Goal: Task Accomplishment & Management: Use online tool/utility

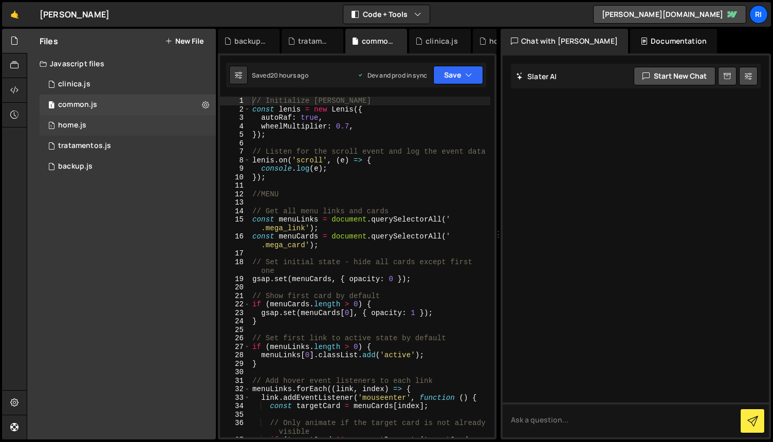
click at [110, 134] on div "1 home.js 0" at bounding box center [128, 125] width 176 height 21
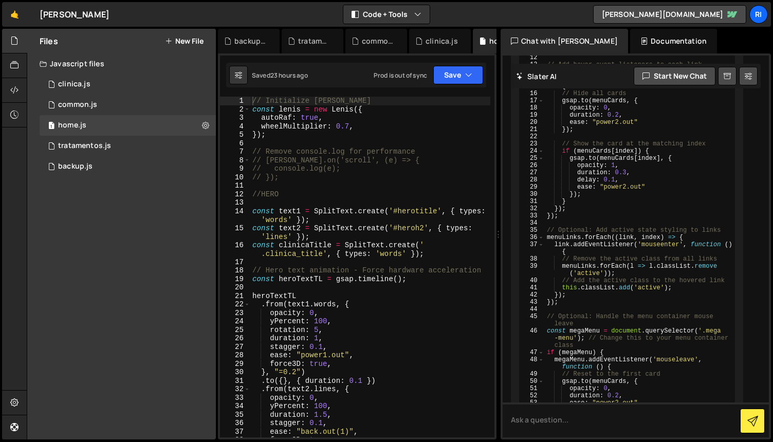
scroll to position [9152, 0]
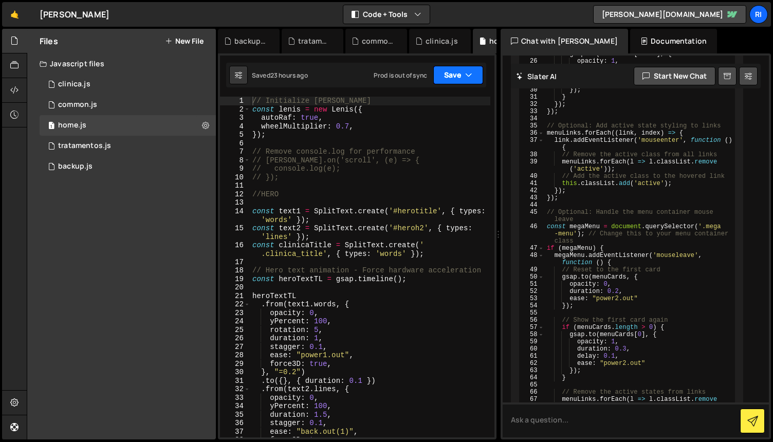
click at [455, 78] on button "Save" at bounding box center [458, 75] width 50 height 18
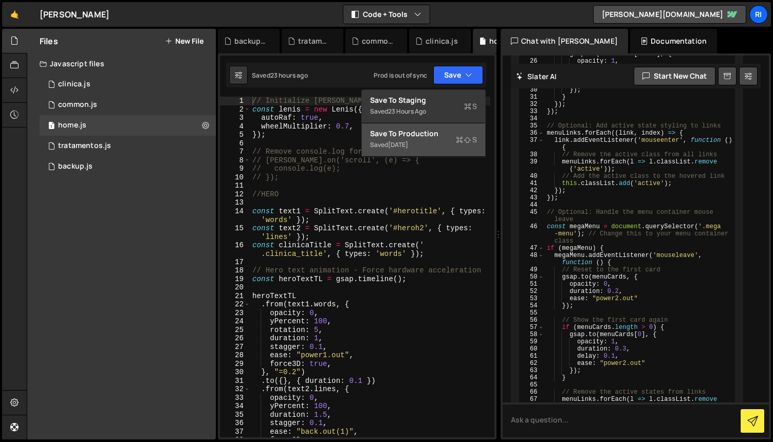
click at [420, 136] on div "Save to Production S" at bounding box center [423, 133] width 107 height 10
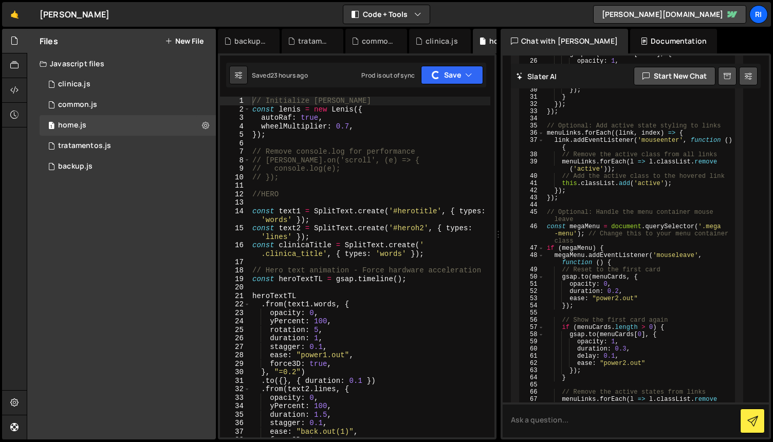
scroll to position [0, 0]
click at [329, 188] on div "// Initialize [PERSON_NAME] const [PERSON_NAME] = new [PERSON_NAME] ({ autoRaf …" at bounding box center [370, 276] width 240 height 358
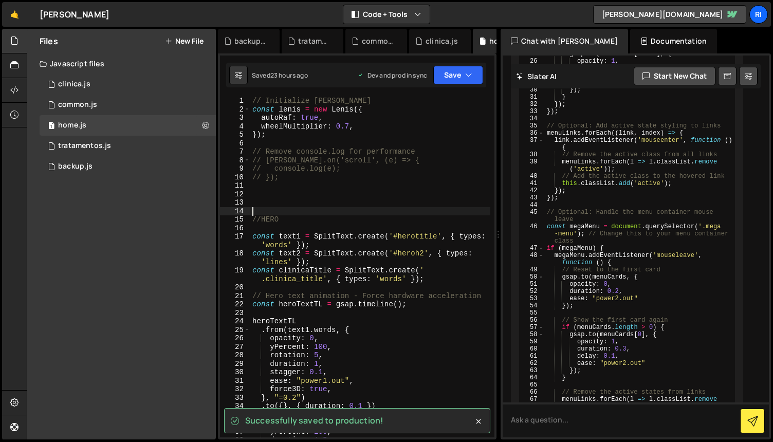
type textarea "//HERO"
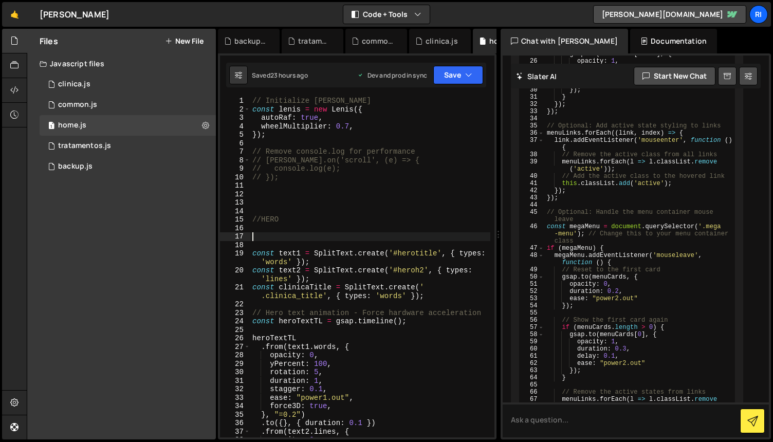
paste textarea "gsap.set(".hero-wrapper", { opacity: 0, visibility: "visible" });"
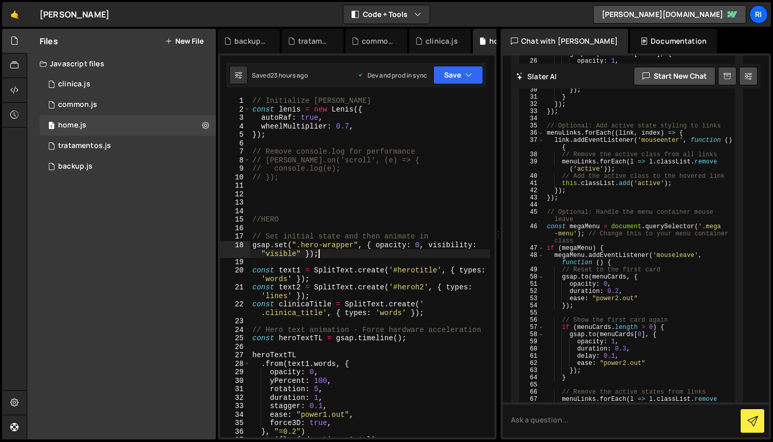
click at [350, 245] on div "// Initialize [PERSON_NAME] const [PERSON_NAME] = new [PERSON_NAME] ({ autoRaf …" at bounding box center [370, 276] width 240 height 358
paste textarea "_wrapper_left"
click at [394, 257] on div "// Initialize [PERSON_NAME] const [PERSON_NAME] = new [PERSON_NAME] ({ autoRaf …" at bounding box center [370, 276] width 240 height 358
click at [454, 76] on button "Save" at bounding box center [458, 75] width 50 height 18
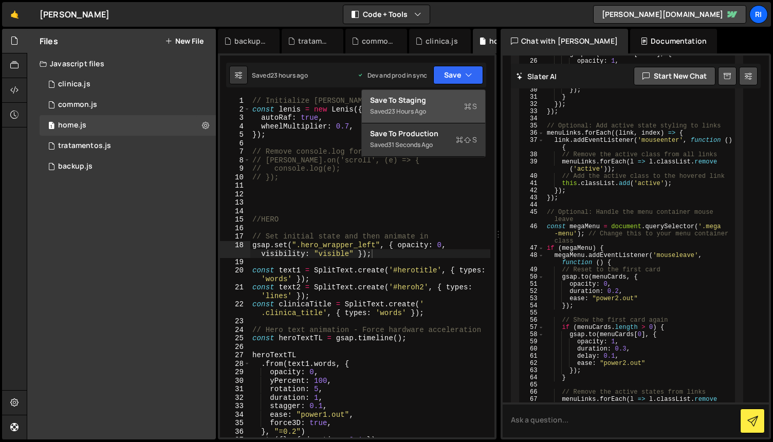
click at [410, 106] on div "Saved 23 hours ago" at bounding box center [423, 111] width 107 height 12
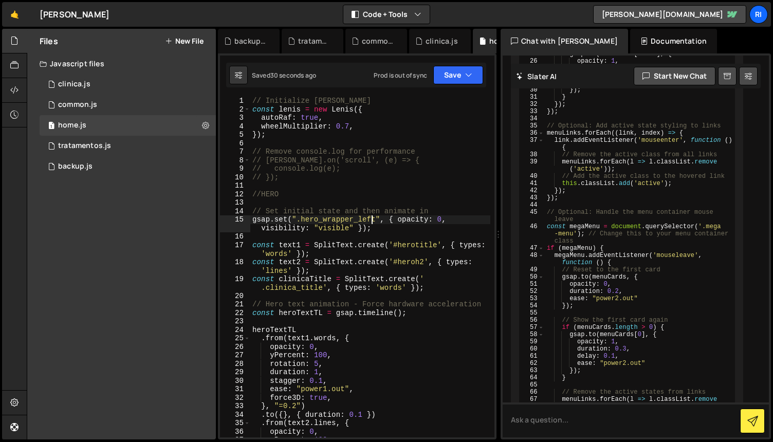
click at [370, 217] on div "// Initialize [PERSON_NAME] const [PERSON_NAME] = new [PERSON_NAME] ({ autoRaf …" at bounding box center [370, 276] width 240 height 358
type textarea "gsap.set(".hero_wrapper_right", { opacity: 0, visibility: "visible" });"
click at [449, 75] on button "Save" at bounding box center [458, 75] width 50 height 18
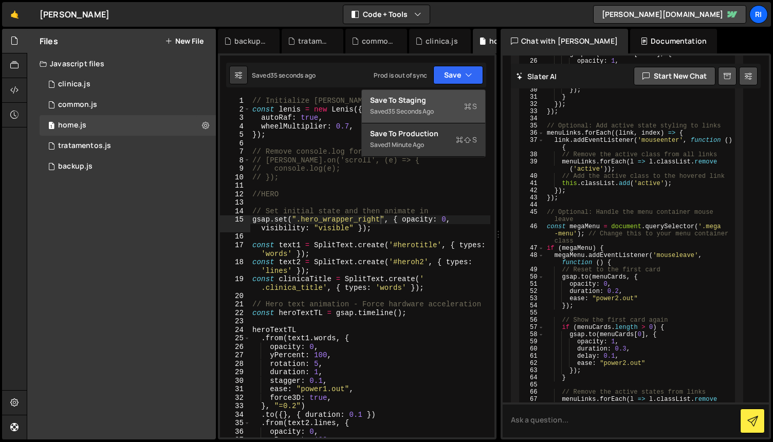
click at [416, 102] on div "Save to Staging S" at bounding box center [423, 100] width 107 height 10
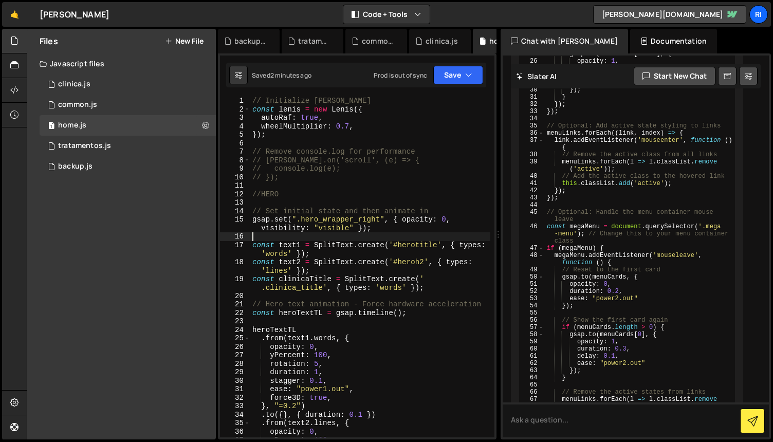
scroll to position [0, 0]
click at [320, 240] on div "// Initialize [PERSON_NAME] const [PERSON_NAME] = new [PERSON_NAME] ({ autoRaf …" at bounding box center [370, 276] width 240 height 358
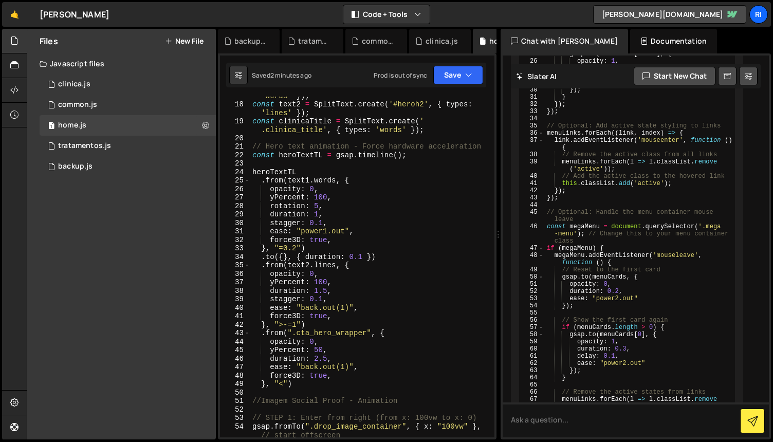
scroll to position [158, 0]
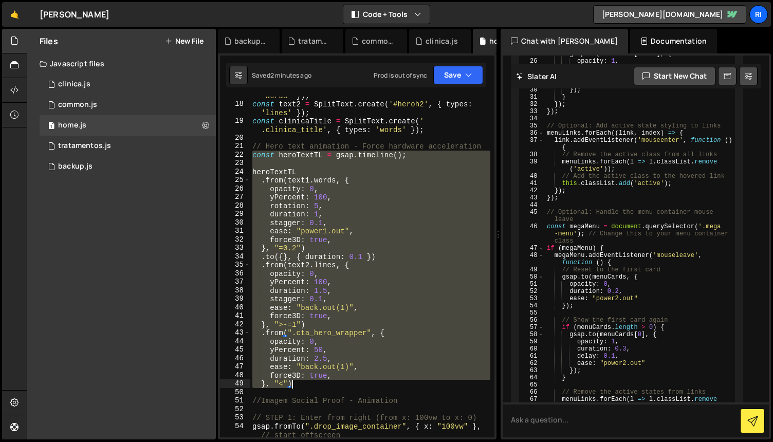
drag, startPoint x: 253, startPoint y: 156, endPoint x: 333, endPoint y: 381, distance: 238.9
click at [333, 381] on div "const text1 = SplitText . create ( '#herotitle' , { types : 'words' }) ; const …" at bounding box center [370, 266] width 240 height 366
click at [384, 157] on div "const text1 = SplitText . create ( '#herotitle' , { types : 'words' }) ; const …" at bounding box center [370, 267] width 240 height 341
type textarea "const heroTextTL = gsap.timeline();"
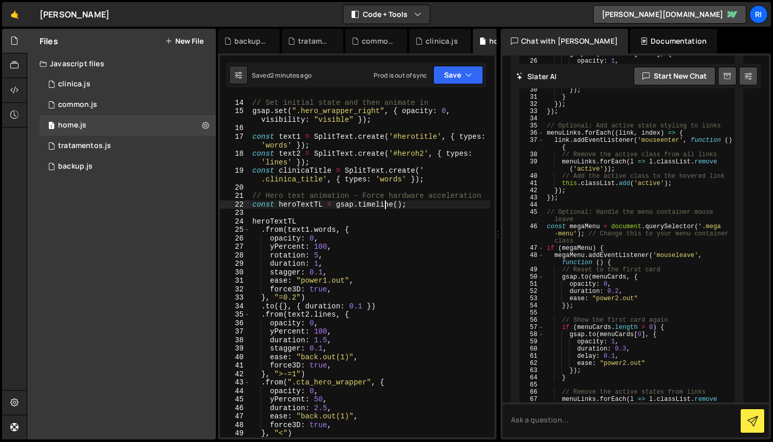
scroll to position [89, 0]
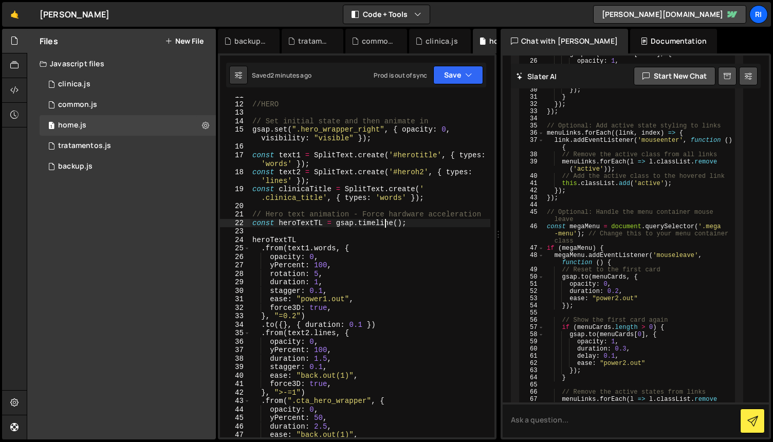
click at [400, 231] on div "//HERO // Set initial state and then animate in gsap . set ( ".hero_wrapper_rig…" at bounding box center [370, 270] width 240 height 358
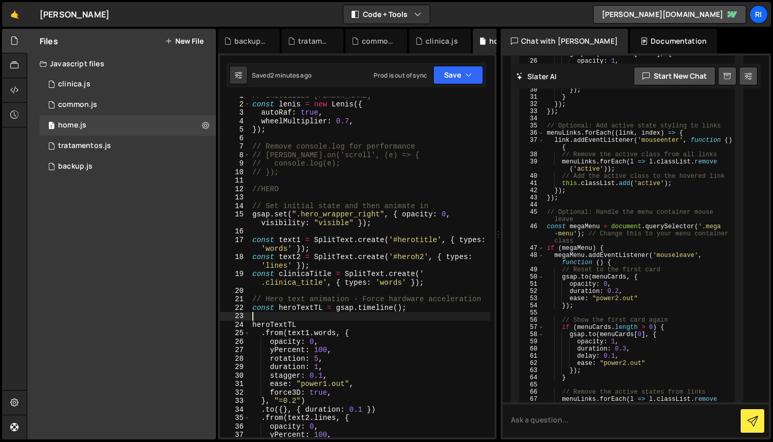
scroll to position [0, 0]
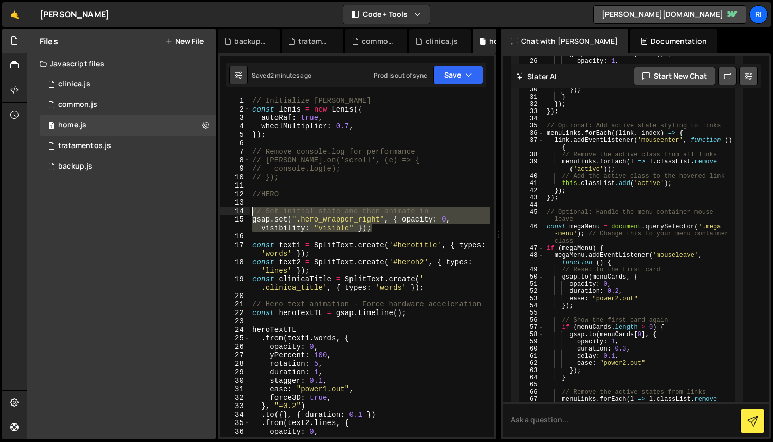
drag, startPoint x: 310, startPoint y: 221, endPoint x: 248, endPoint y: 214, distance: 63.2
click at [249, 214] on div "1 2 3 4 5 6 7 8 9 10 11 12 13 14 15 16 17 18 19 20 21 22 23 24 25 26 27 28 29 3…" at bounding box center [357, 267] width 274 height 341
type textarea "// Set initial state and then animate in gsap.set(".hero_wrapper_right", { opac…"
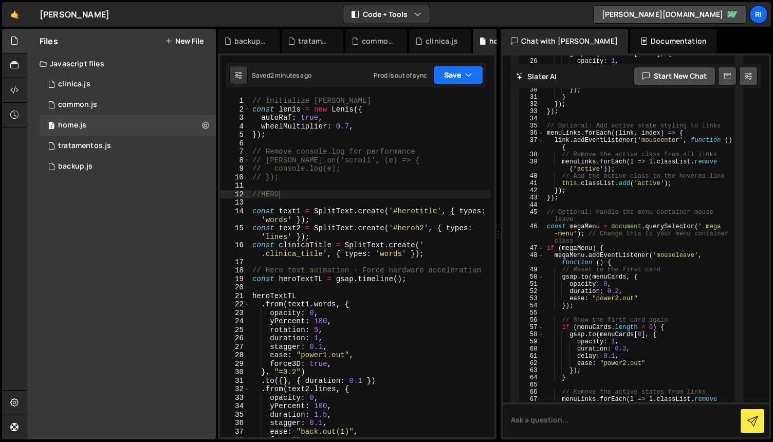
click at [444, 73] on button "Save" at bounding box center [458, 75] width 50 height 18
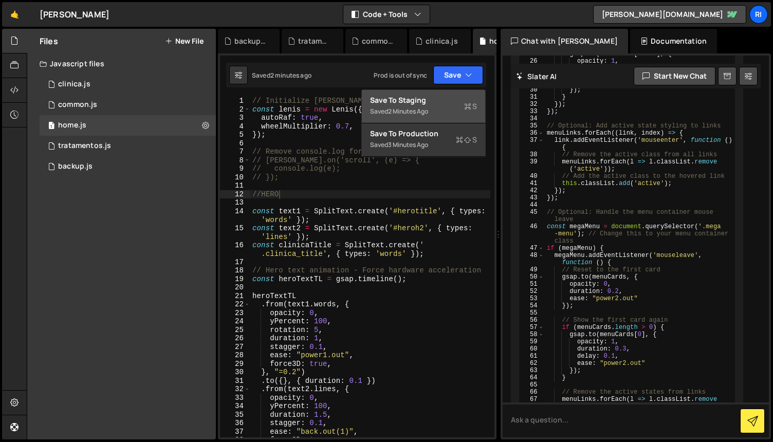
click at [443, 99] on div "Save to Staging S" at bounding box center [423, 100] width 107 height 10
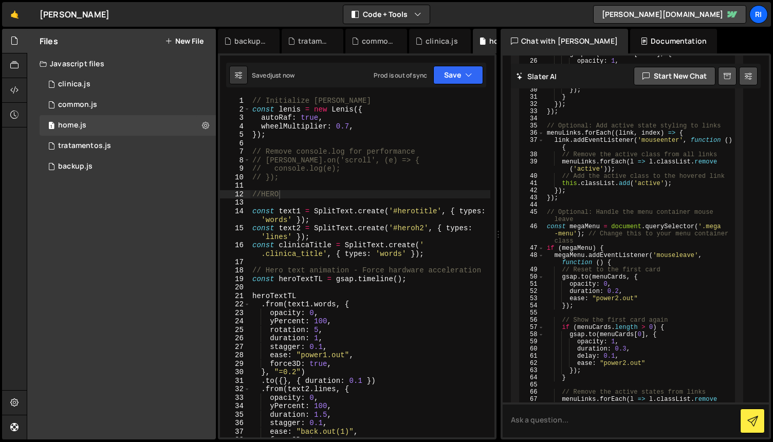
type textarea "heroTextTL"
click at [319, 295] on div "// Initialize [PERSON_NAME] const [PERSON_NAME] = new [PERSON_NAME] ({ autoRaf …" at bounding box center [370, 276] width 240 height 358
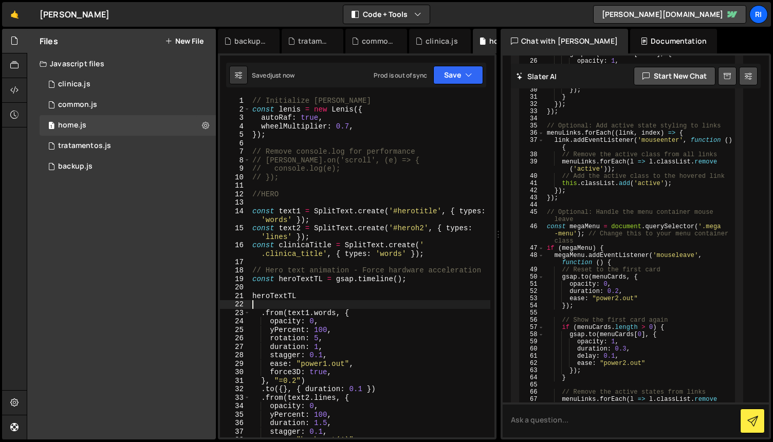
paste textarea ".set(".hero-wrapper", { opacity: 1, visibility: "visible" })"
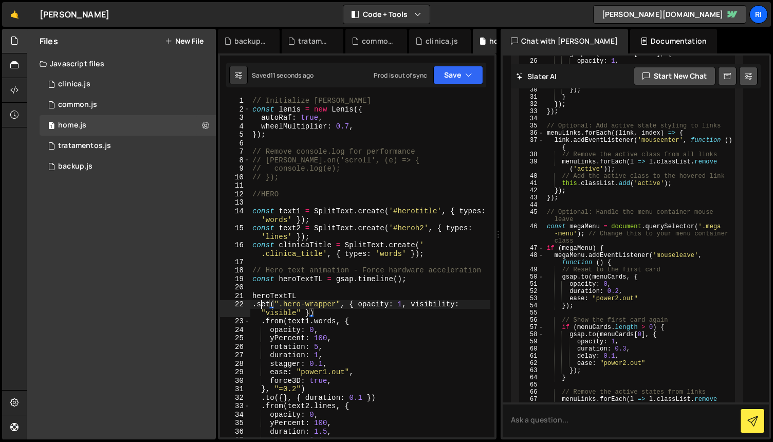
click at [260, 306] on div "// Initialize [PERSON_NAME] const [PERSON_NAME] = new [PERSON_NAME] ({ autoRaf …" at bounding box center [370, 276] width 240 height 358
click at [341, 307] on div "// Initialize [PERSON_NAME] const [PERSON_NAME] = new [PERSON_NAME] ({ autoRaf …" at bounding box center [370, 276] width 240 height 358
paste textarea "_wrapper_right"
click at [382, 333] on div "// Initialize [PERSON_NAME] const [PERSON_NAME] = new [PERSON_NAME] ({ autoRaf …" at bounding box center [370, 276] width 240 height 358
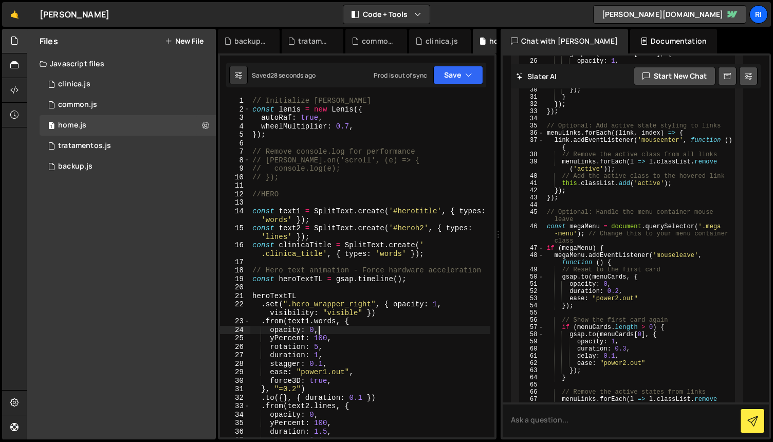
type textarea "opacity: 0,"
click at [449, 73] on button "Save" at bounding box center [458, 75] width 50 height 18
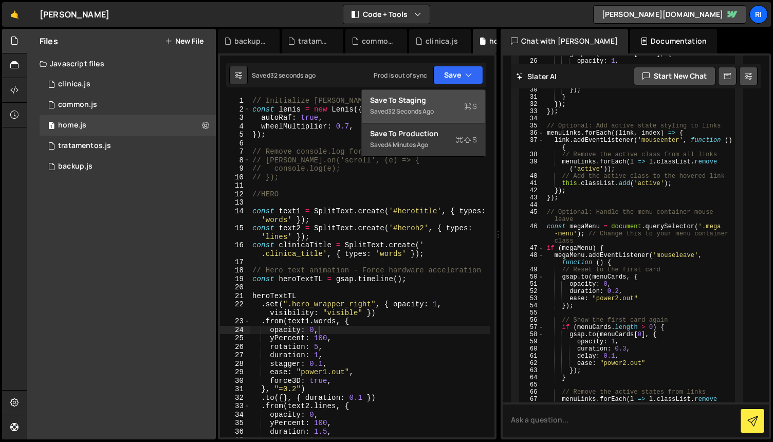
click at [418, 101] on div "Save to Staging S" at bounding box center [423, 100] width 107 height 10
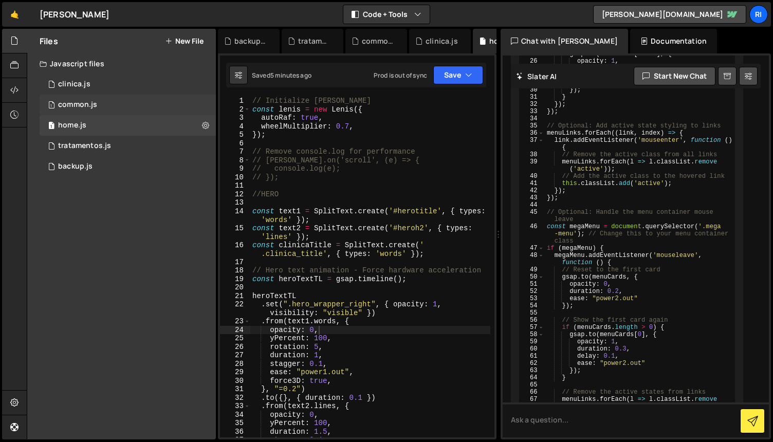
click at [88, 110] on div "1 common.js 0" at bounding box center [128, 105] width 176 height 21
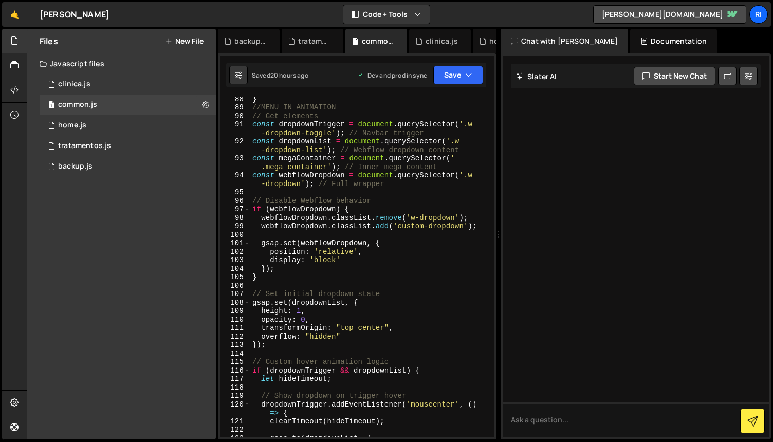
scroll to position [746, 0]
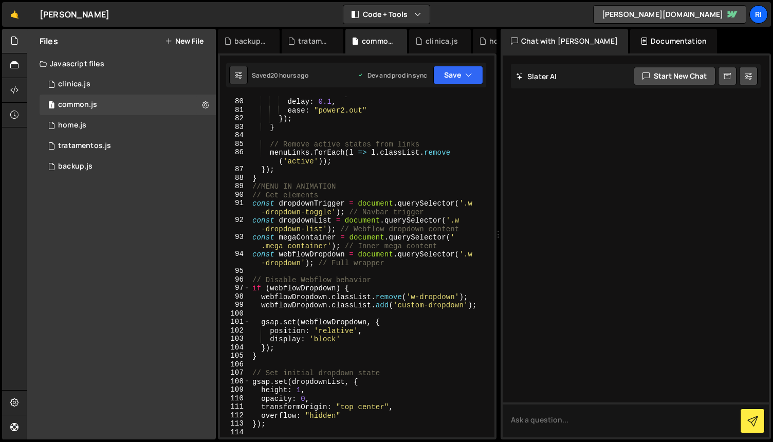
type textarea "}"
click at [410, 175] on div "duration : 0.3 , delay : 0.1 , ease : "power2.out" }) ; } // Remove active stat…" at bounding box center [370, 268] width 240 height 358
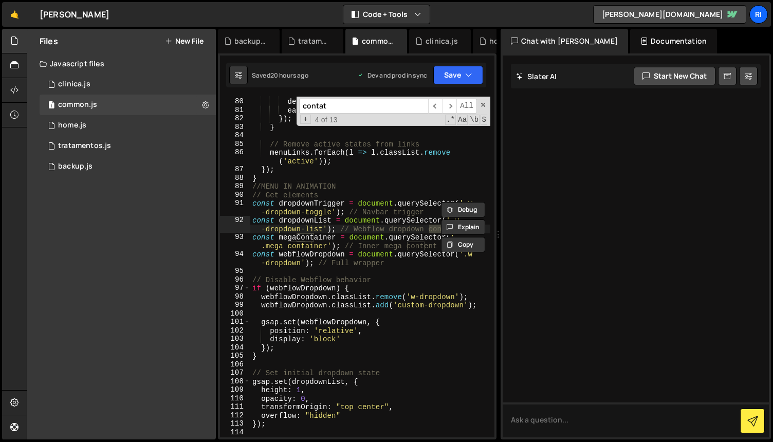
scroll to position [2144, 0]
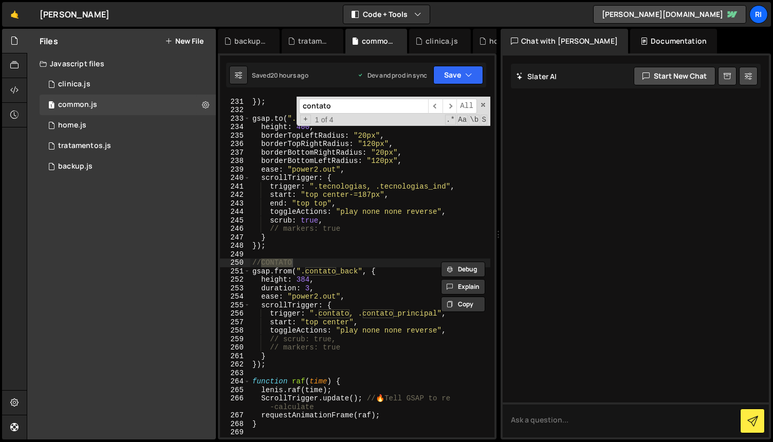
type input "contato"
click at [381, 289] on div "ease : "power1.out" , }) ; gsap . to ( ".tecnologias_video_container" , { heigh…" at bounding box center [370, 268] width 240 height 358
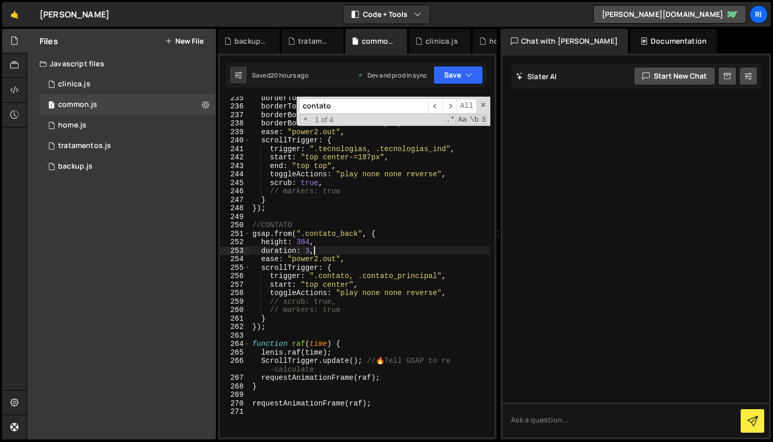
scroll to position [2179, 0]
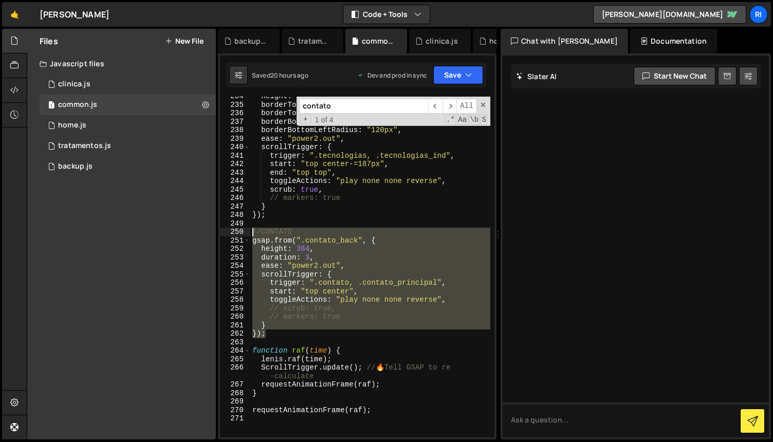
drag, startPoint x: 253, startPoint y: 312, endPoint x: 243, endPoint y: 233, distance: 79.8
click at [243, 233] on div "duration: 3, 234 235 236 237 238 239 240 241 242 243 244 245 246 247 248 249 25…" at bounding box center [357, 267] width 274 height 341
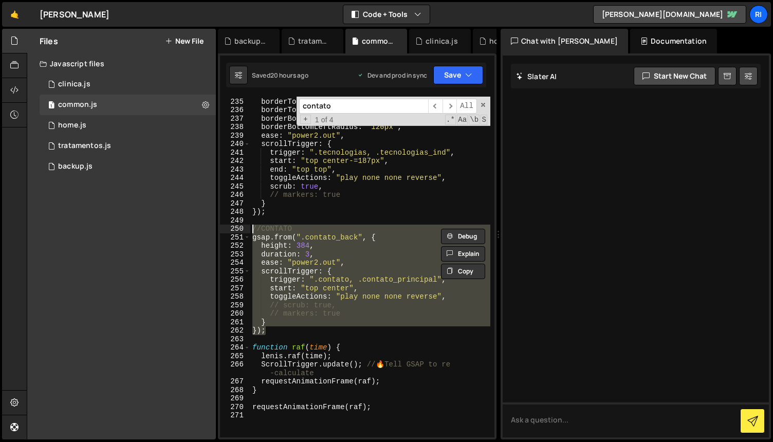
scroll to position [2180, 0]
click at [332, 223] on div "borderTopLeftRadius : "20px" , borderTopRightRadius : "120px" , borderBottomRig…" at bounding box center [370, 267] width 240 height 341
type textarea "//CONTATO"
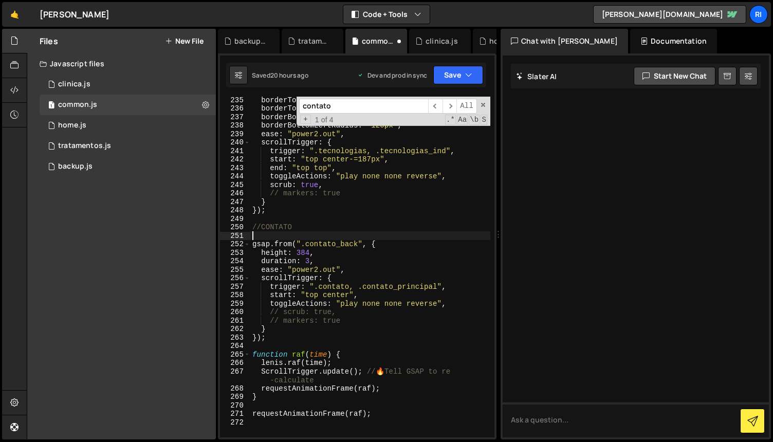
paste textarea "gsap.set(".contato_back", { opacity: 1, visibility: "visible" });"
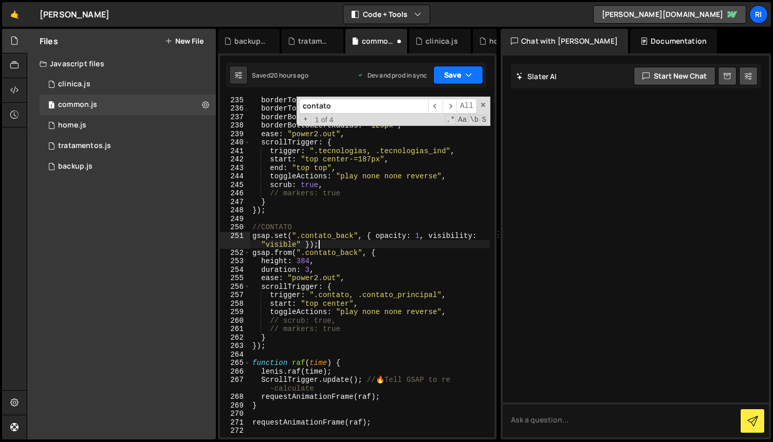
click at [452, 76] on button "Save" at bounding box center [458, 75] width 50 height 18
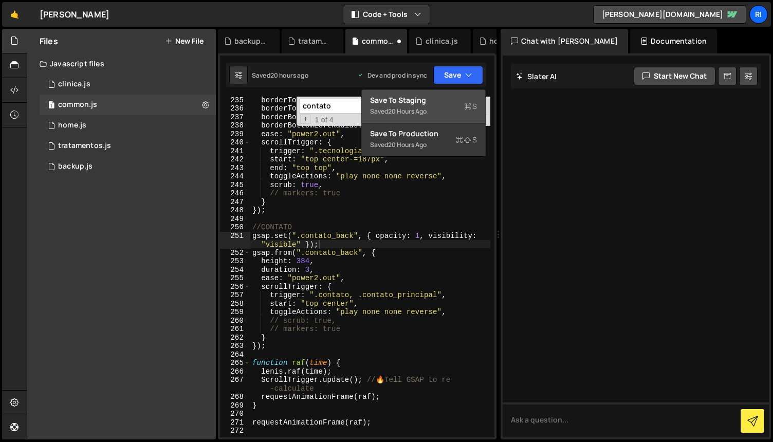
click at [420, 104] on div "Save to Staging S" at bounding box center [423, 100] width 107 height 10
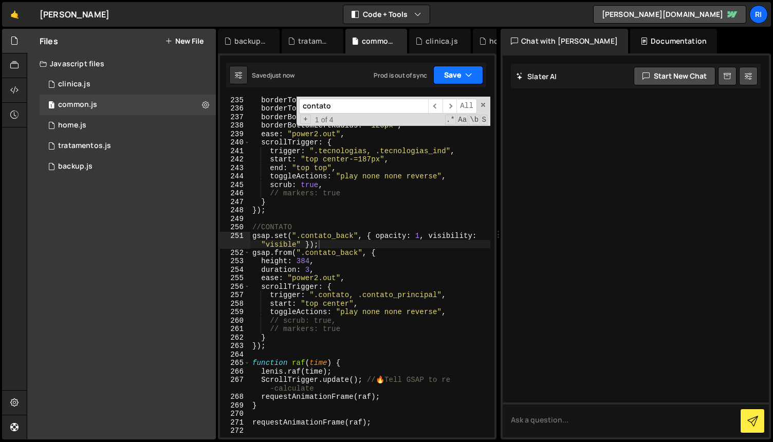
click at [448, 73] on button "Save" at bounding box center [458, 75] width 50 height 18
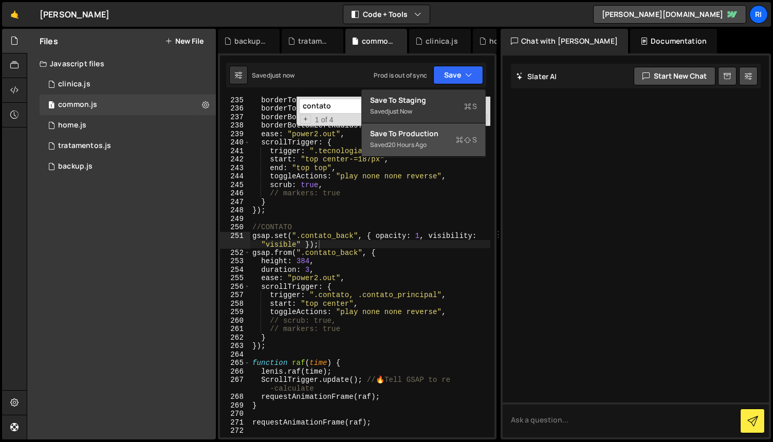
click at [427, 134] on div "Save to Production S" at bounding box center [423, 133] width 107 height 10
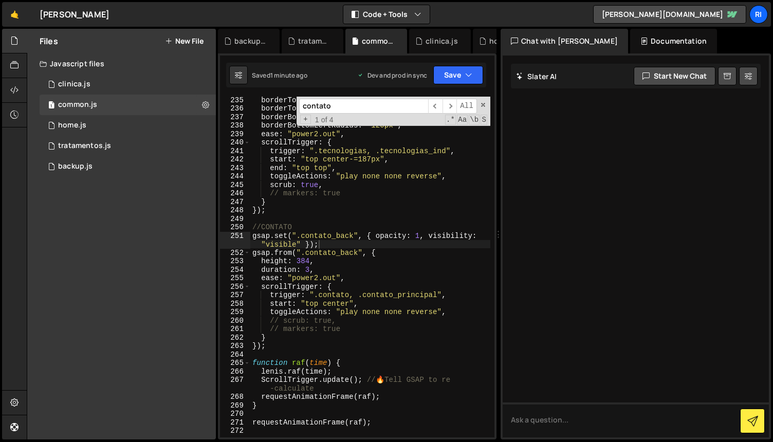
click at [376, 266] on div "borderTopLeftRadius : "20px" , borderTopRightRadius : "120px" , borderBottomRig…" at bounding box center [370, 275] width 240 height 358
click at [337, 246] on div "borderTopLeftRadius : "20px" , borderTopRightRadius : "120px" , borderBottomRig…" at bounding box center [370, 275] width 240 height 358
type textarea "gsap.set(".contato_back", { opacity: 1, visibility: "visible" });"
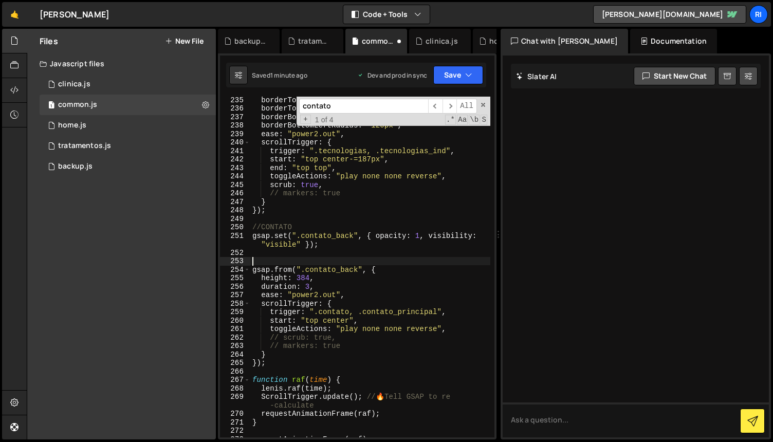
paste textarea ".section_title.just--left.main--contact"
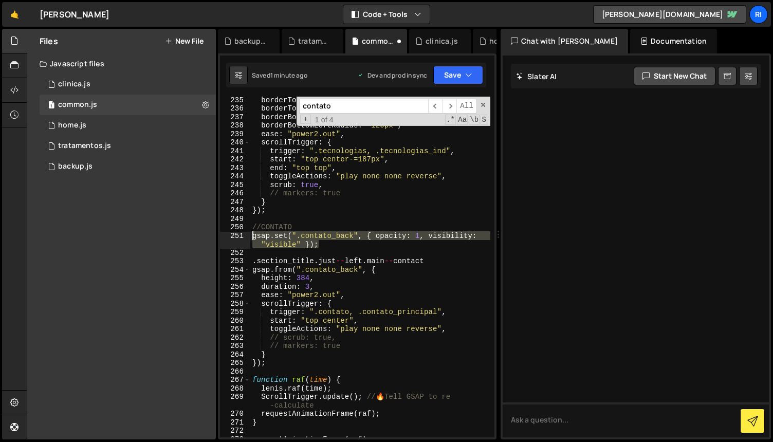
drag, startPoint x: 323, startPoint y: 243, endPoint x: 247, endPoint y: 237, distance: 76.3
click at [247, 237] on div ".section_title.just--left.main--contact [PHONE_NUMBER] [PHONE_NUMBER] [PHONE_NU…" at bounding box center [357, 267] width 274 height 341
type textarea "gsap.set(".contato_back", { opacity: 1, visibility: "visible" });"
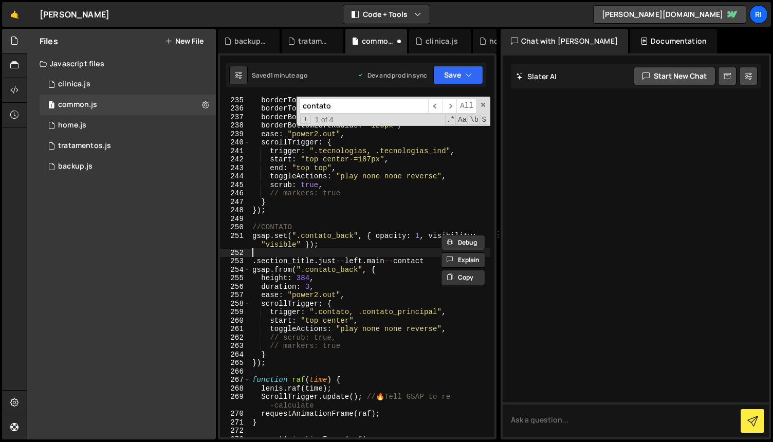
click at [332, 249] on div "borderTopLeftRadius : "20px" , borderTopRightRadius : "120px" , borderBottomRig…" at bounding box center [370, 275] width 240 height 358
paste textarea "gsap.set(".contato_back", { opacity: 1, visibility: "visible" });"
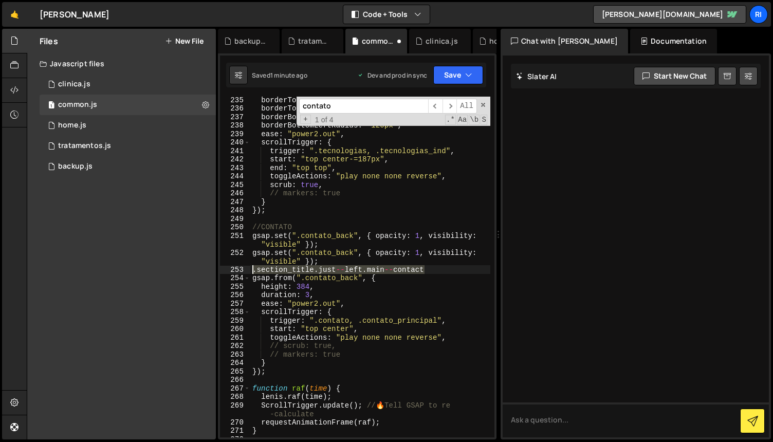
drag, startPoint x: 417, startPoint y: 271, endPoint x: 252, endPoint y: 273, distance: 164.4
click at [252, 273] on div "borderTopLeftRadius : "20px" , borderTopRightRadius : "120px" , borderBottomRig…" at bounding box center [370, 275] width 240 height 358
type textarea ".section_title.just--left.main--contact"
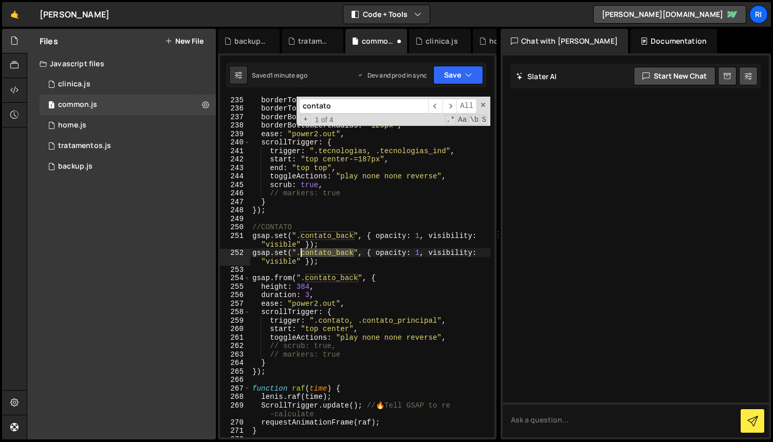
drag, startPoint x: 353, startPoint y: 253, endPoint x: 301, endPoint y: 252, distance: 52.4
click at [301, 252] on div "borderTopLeftRadius : "20px" , borderTopRightRadius : "120px" , borderBottomRig…" at bounding box center [370, 275] width 240 height 358
paste textarea ".section_title.just--left.main--contact"
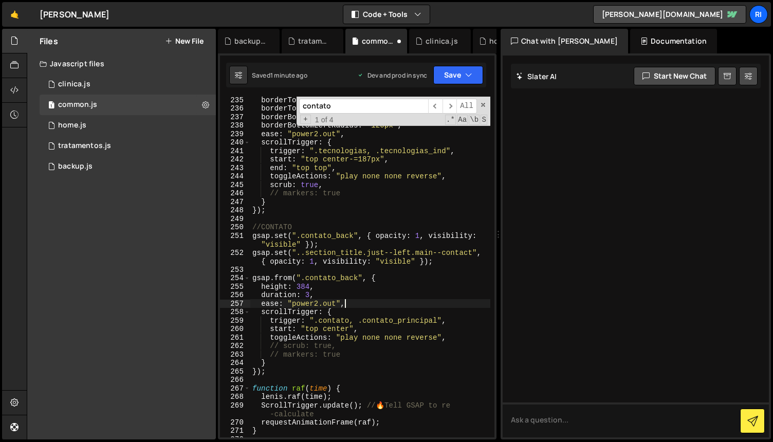
click at [406, 302] on div "borderTopLeftRadius : "20px" , borderTopRightRadius : "120px" , borderBottomRig…" at bounding box center [370, 275] width 240 height 358
click at [450, 72] on button "Save" at bounding box center [458, 75] width 50 height 18
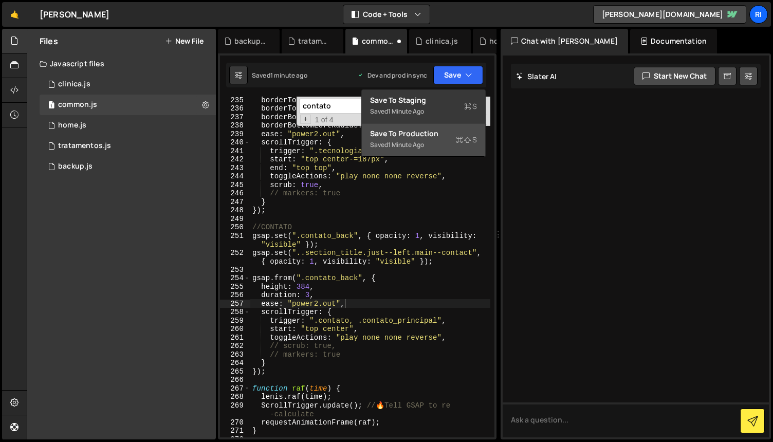
click at [402, 149] on div "1 minute ago" at bounding box center [406, 144] width 36 height 9
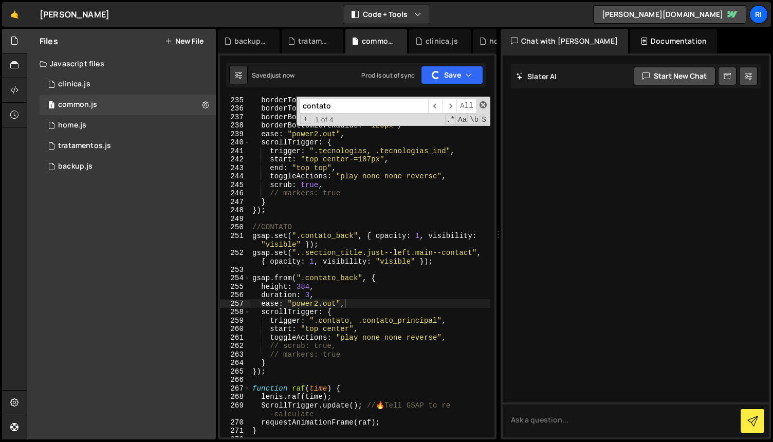
click at [482, 106] on span at bounding box center [482, 104] width 7 height 7
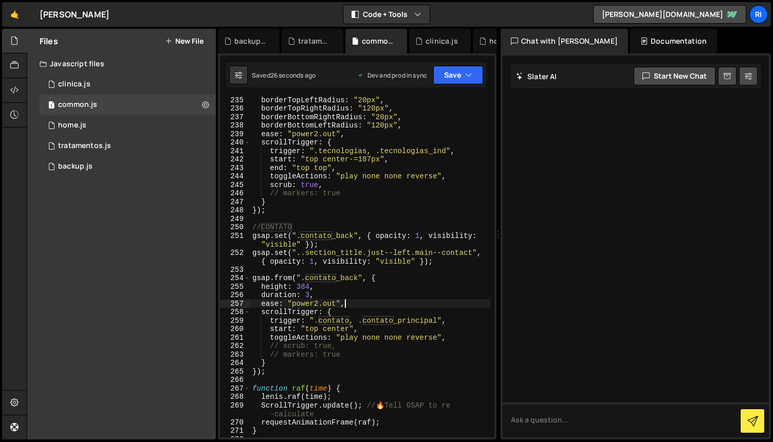
click at [365, 265] on div "borderTopLeftRadius : "20px" , borderTopRightRadius : "120px" , borderBottomRig…" at bounding box center [370, 275] width 240 height 358
click at [446, 263] on div "borderTopLeftRadius : "20px" , borderTopRightRadius : "120px" , borderBottomRig…" at bounding box center [370, 275] width 240 height 358
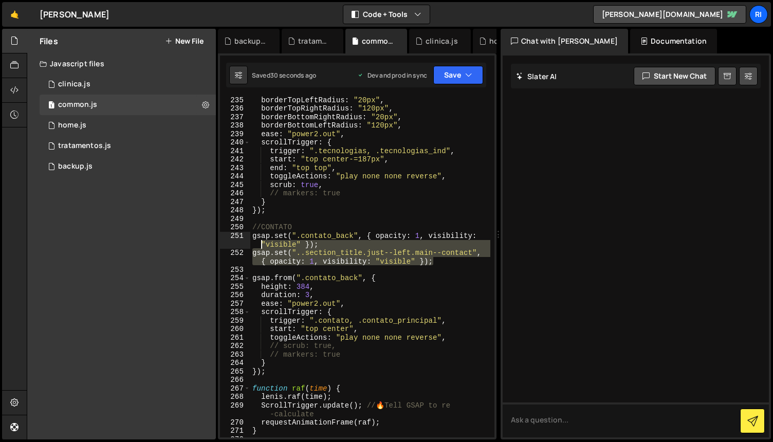
drag, startPoint x: 446, startPoint y: 263, endPoint x: 244, endPoint y: 244, distance: 203.3
click at [244, 244] on div "gsap.set("..section_title.just--left.main--contact", { opacity: 1, visibility: …" at bounding box center [357, 267] width 274 height 341
click at [302, 257] on div "borderTopLeftRadius : "20px" , borderTopRightRadius : "120px" , borderBottomRig…" at bounding box center [370, 267] width 240 height 341
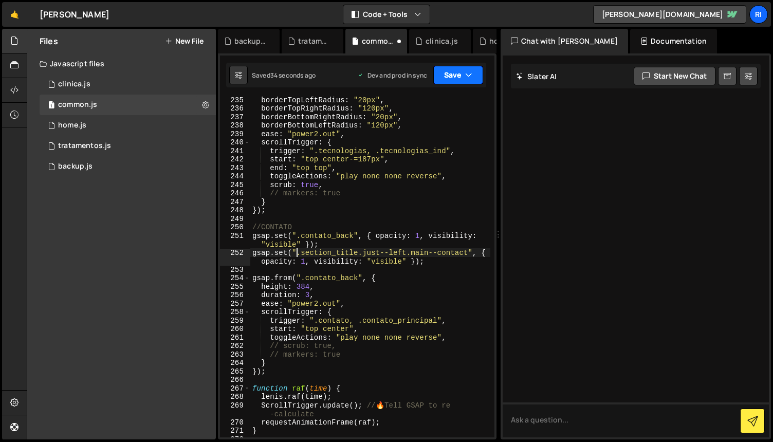
click at [450, 70] on button "Save" at bounding box center [458, 75] width 50 height 18
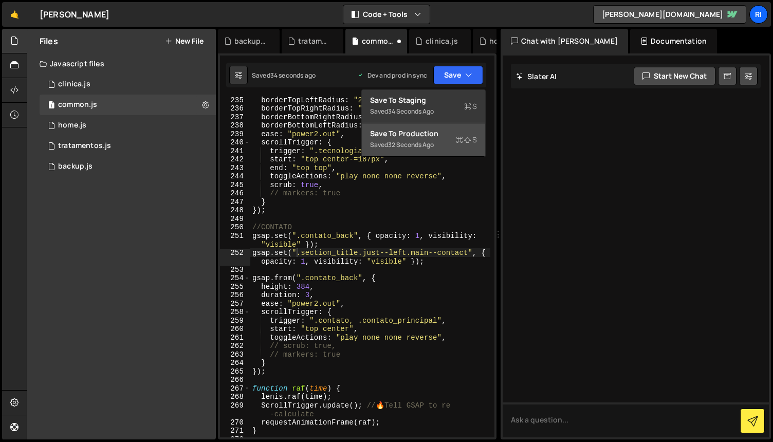
click at [430, 137] on div "Save to Production S" at bounding box center [423, 133] width 107 height 10
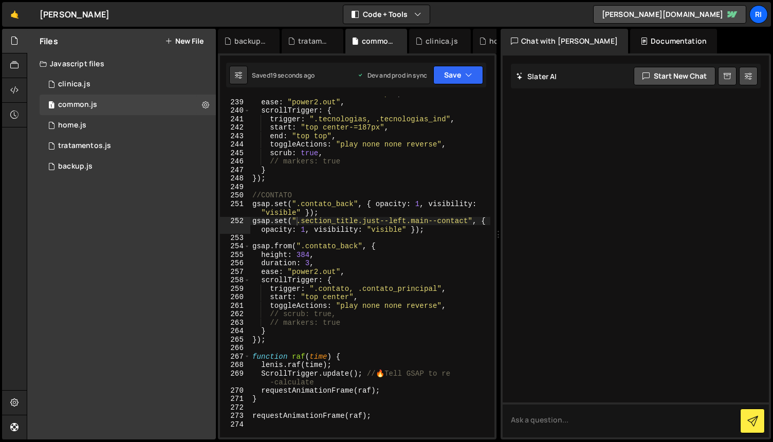
scroll to position [2221, 0]
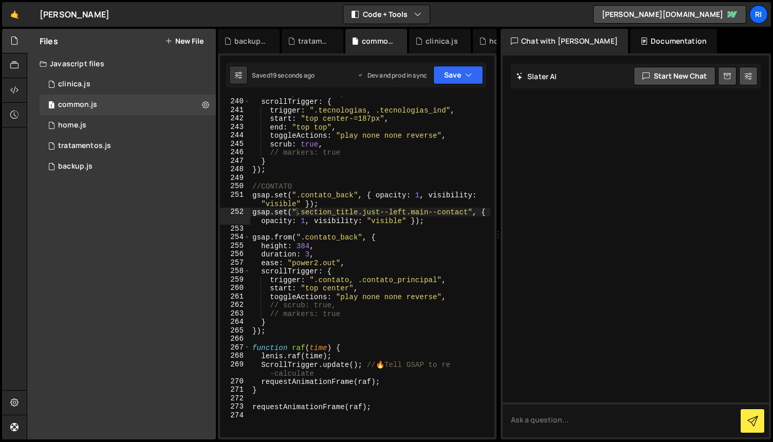
click at [414, 247] on div "ease : "power2.out" , scrollTrigger : { trigger : ".tecnologias, .tecnologias_i…" at bounding box center [370, 268] width 240 height 358
click at [428, 242] on div "ease : "power2.out" , scrollTrigger : { trigger : ".tecnologias, .tecnologias_i…" at bounding box center [370, 268] width 240 height 358
click at [429, 252] on div "ease : "power2.out" , scrollTrigger : { trigger : ".tecnologias, .tecnologias_i…" at bounding box center [370, 268] width 240 height 358
click at [423, 254] on div "ease : "power2.out" , scrollTrigger : { trigger : ".tecnologias, .tecnologias_i…" at bounding box center [370, 268] width 240 height 358
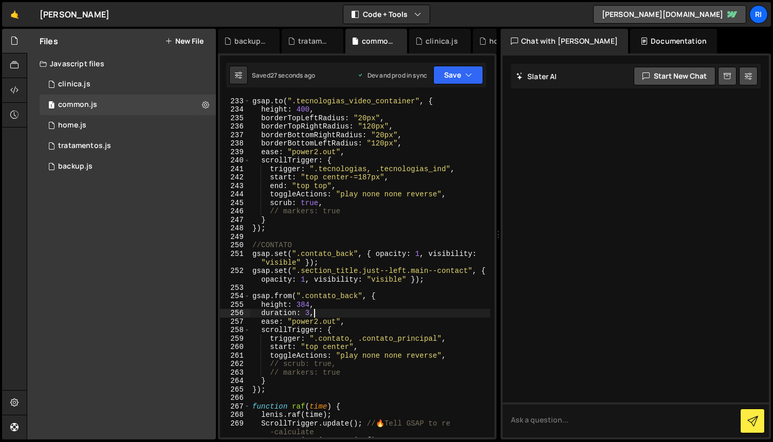
scroll to position [2158, 0]
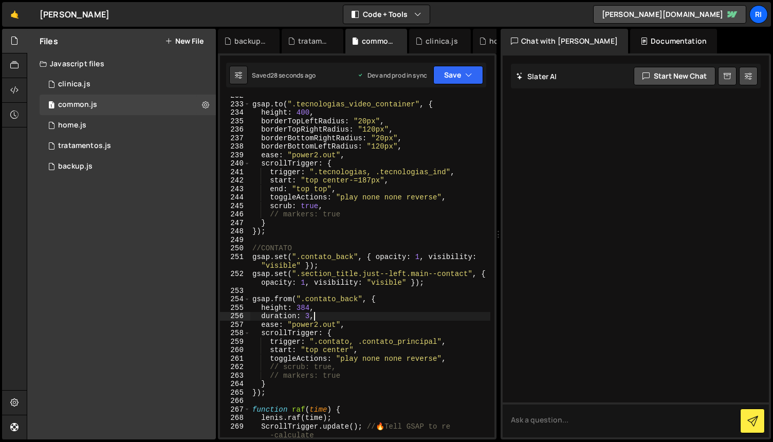
click at [411, 234] on div "gsap . to ( ".tecnologias_video_container" , { height : 400 , borderTopLeftRadi…" at bounding box center [370, 270] width 240 height 358
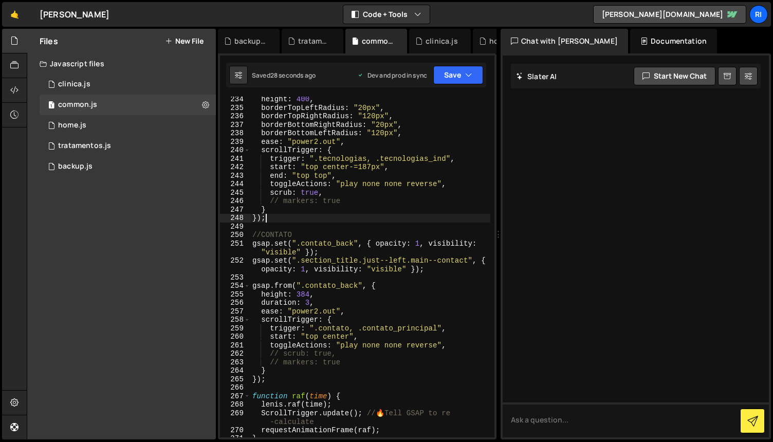
scroll to position [2172, 0]
click at [411, 234] on div "height : 400 , borderTopLeftRadius : "20px" , borderTopRightRadius : "120px" , …" at bounding box center [370, 274] width 240 height 358
click at [439, 273] on div "height : 400 , borderTopLeftRadius : "20px" , borderTopRightRadius : "120px" , …" at bounding box center [370, 274] width 240 height 358
type textarea "gsap.set(".section_title.just--left.main--contact", { opacity: 1, visibility: "…"
click at [433, 278] on div "height : 400 , borderTopLeftRadius : "20px" , borderTopRightRadius : "120px" , …" at bounding box center [370, 274] width 240 height 358
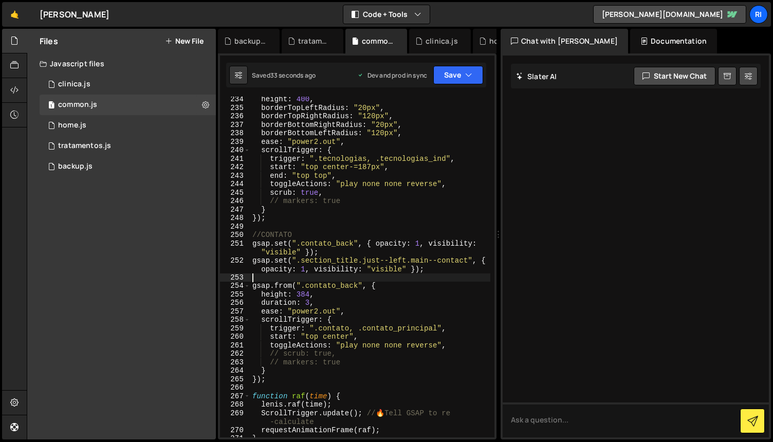
click at [430, 281] on div "height : 400 , borderTopLeftRadius : "20px" , borderTopRightRadius : "120px" , …" at bounding box center [370, 274] width 240 height 358
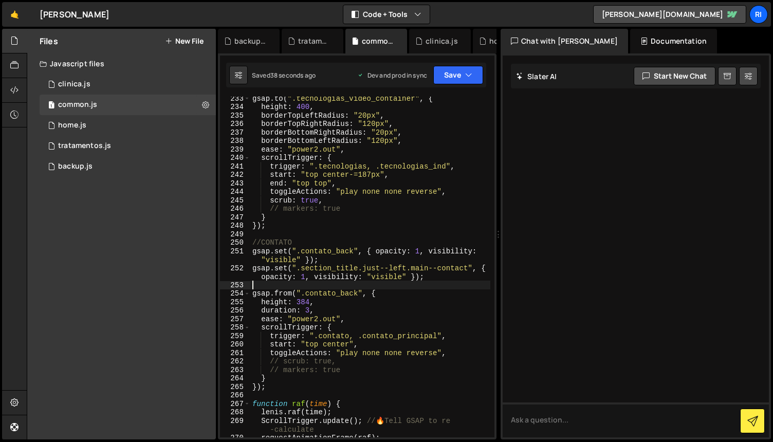
scroll to position [2151, 0]
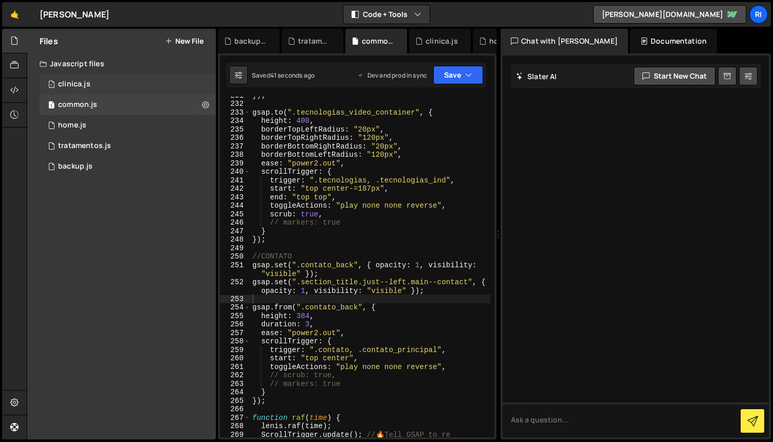
click at [98, 83] on div "1 clinica.js 0" at bounding box center [128, 84] width 176 height 21
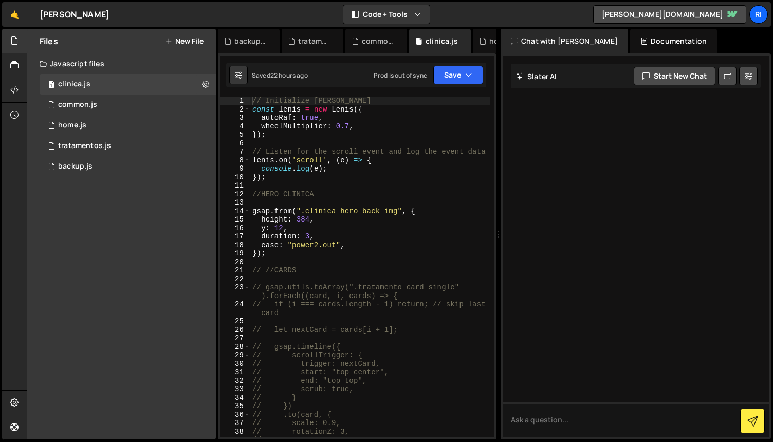
click at [423, 264] on div "// Initialize [PERSON_NAME] const [PERSON_NAME] = new [PERSON_NAME] ({ autoRaf …" at bounding box center [370, 276] width 240 height 358
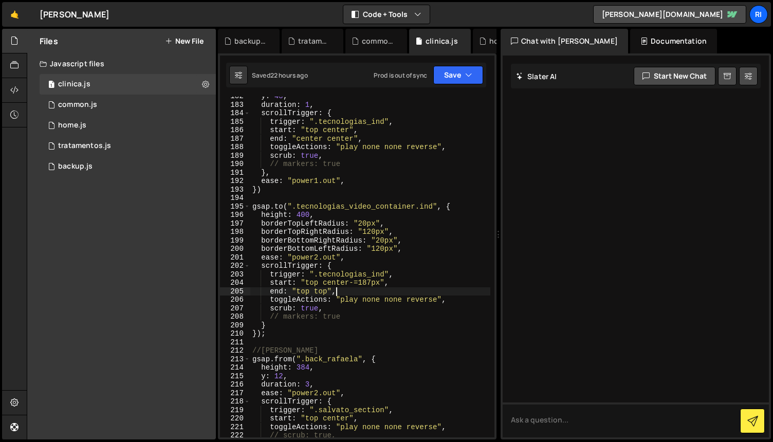
click at [460, 290] on div "y : 48 , duration : 1 , scrollTrigger : { trigger : ".tecnologias_ind" , start …" at bounding box center [370, 271] width 240 height 358
type textarea "end: "top top","
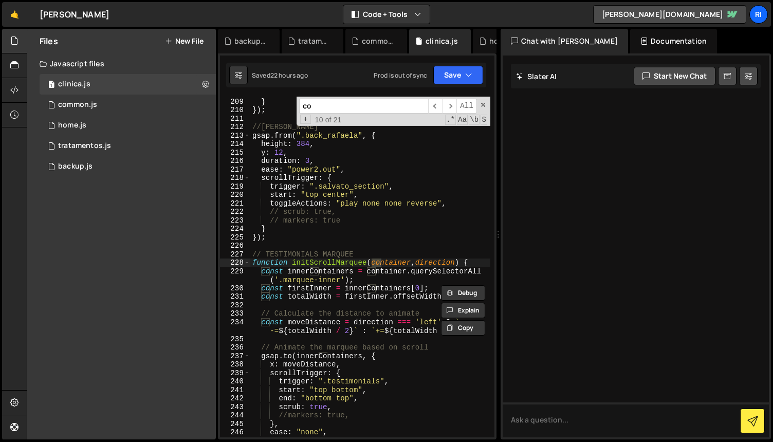
scroll to position [1805, 0]
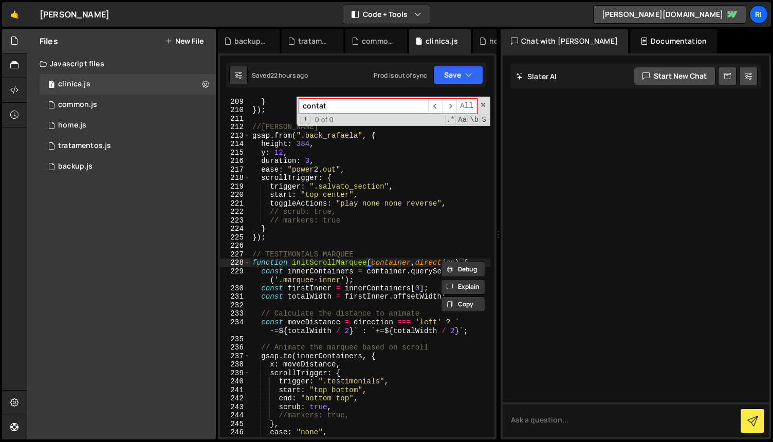
type input "contat"
type textarea "// scrub: true,"
click at [448, 214] on div "// markers: true } }) ; //[PERSON_NAME] gsap . from ( ".back_rafaela" , { heigh…" at bounding box center [370, 268] width 240 height 358
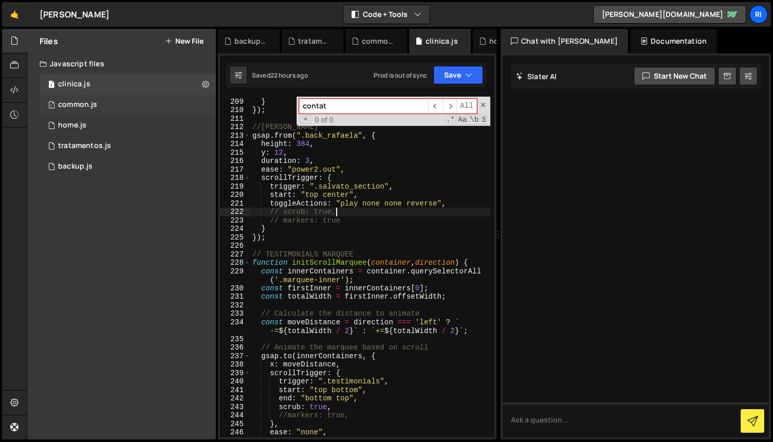
click at [88, 104] on div "common.js" at bounding box center [77, 104] width 39 height 9
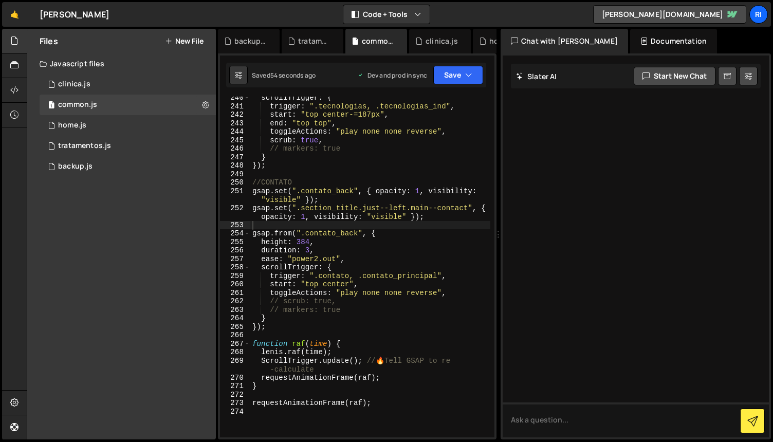
scroll to position [2225, 0]
type textarea "duration: 3,"
click at [433, 253] on div "scrollTrigger : { trigger : ".tecnologias, .tecnologias_ind" , start : "top cen…" at bounding box center [370, 273] width 240 height 358
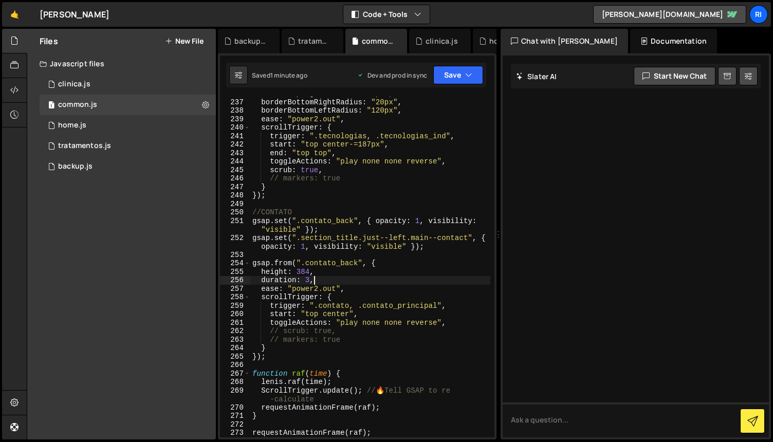
scroll to position [2193, 0]
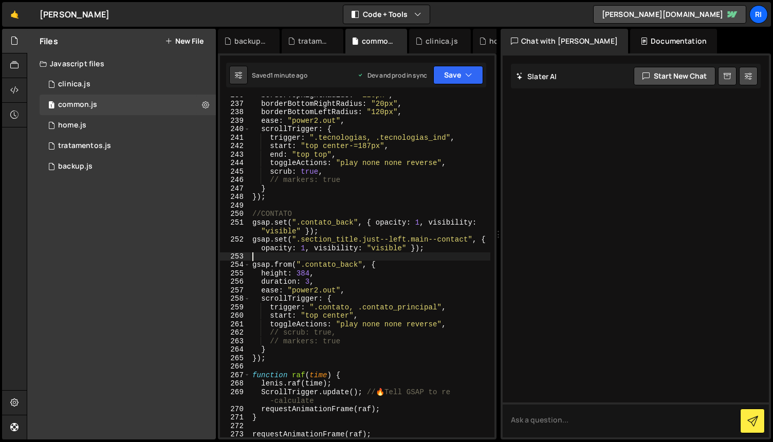
click at [418, 255] on div "borderTopRightRadius : "120px" , borderBottomRightRadius : "20px" , borderBotto…" at bounding box center [370, 270] width 240 height 358
click at [131, 84] on div "1 clinica.js 0" at bounding box center [128, 84] width 176 height 21
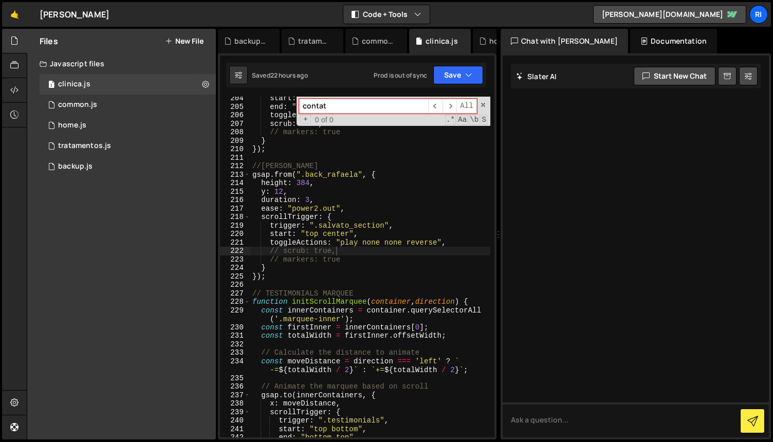
scroll to position [1765, 0]
click at [485, 105] on span at bounding box center [482, 104] width 7 height 7
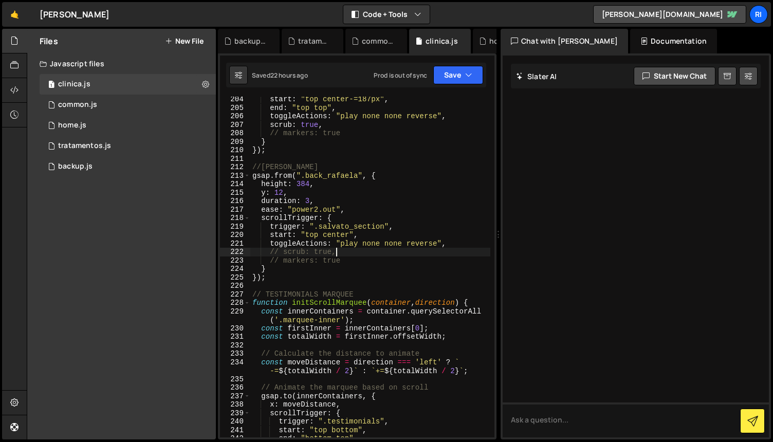
click at [415, 177] on div "start : "top center-=187px" , end : "top top" , toggleActions : "play none none…" at bounding box center [370, 274] width 240 height 358
type textarea "gsap.from(".back_rafaela", {"
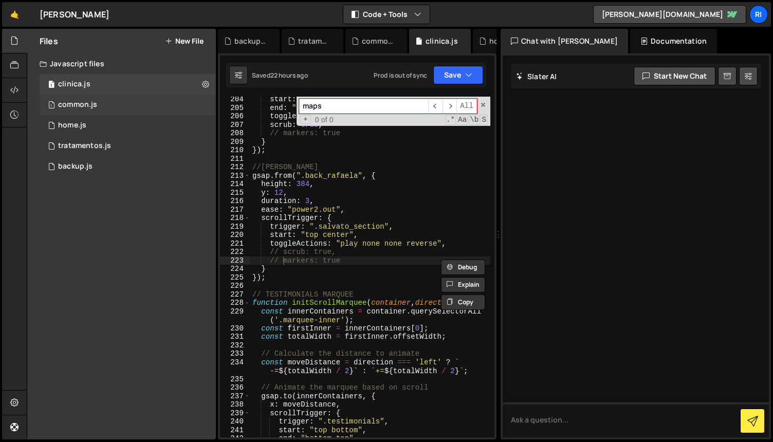
type input "maps"
click at [78, 103] on div "common.js" at bounding box center [77, 104] width 39 height 9
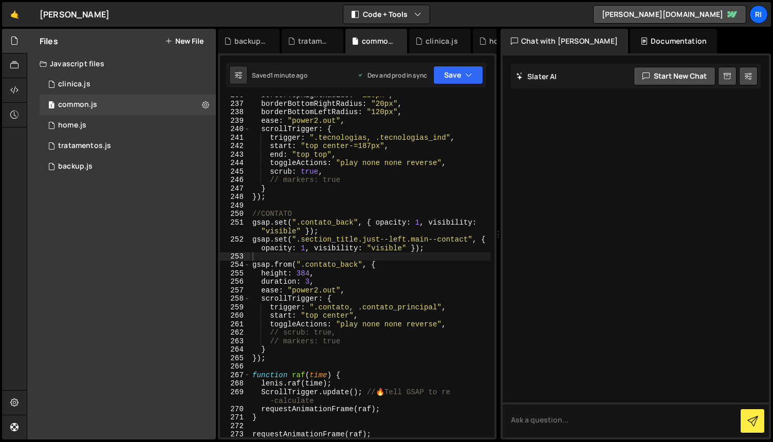
type textarea "scrub: true,"
click at [420, 170] on div "borderTopRightRadius : "120px" , borderBottomRightRadius : "20px" , borderBotto…" at bounding box center [370, 270] width 240 height 358
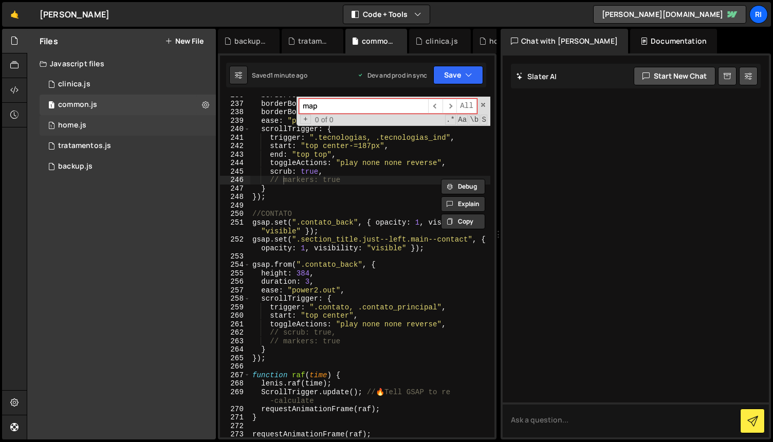
type input "map"
click at [99, 123] on div "1 home.js 0" at bounding box center [128, 125] width 176 height 21
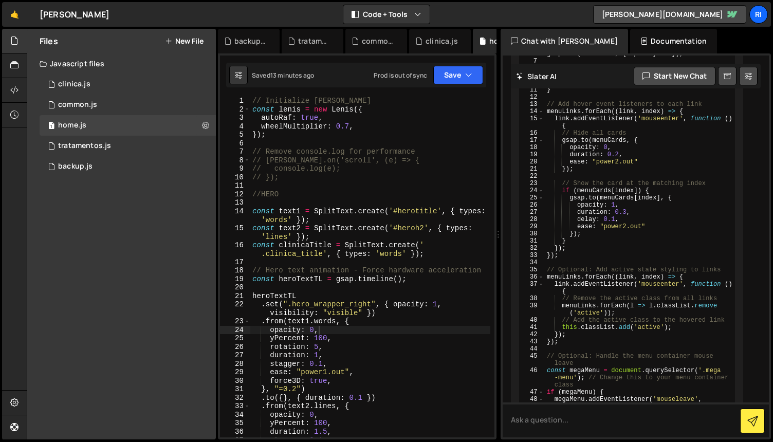
scroll to position [9152, 0]
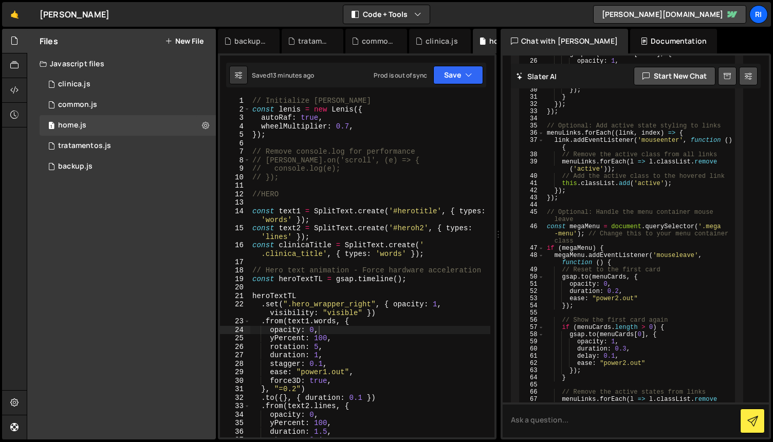
type textarea "//HERO"
click at [369, 191] on div "// Initialize [PERSON_NAME] const [PERSON_NAME] = new [PERSON_NAME] ({ autoRaf …" at bounding box center [370, 276] width 240 height 358
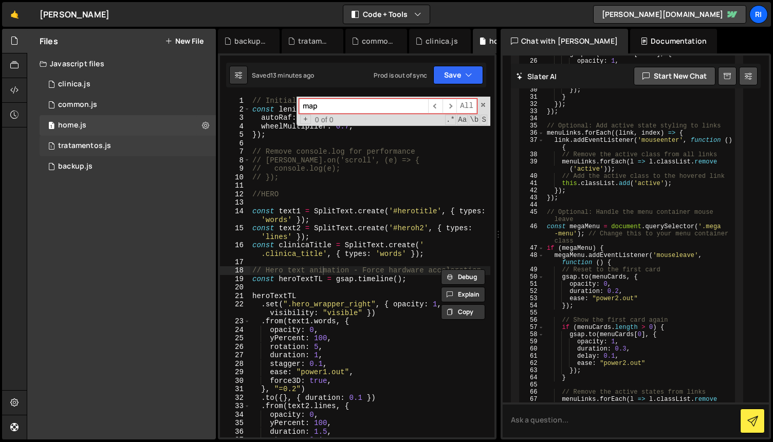
type input "map"
click at [90, 142] on div "tratamentos.js" at bounding box center [84, 145] width 53 height 9
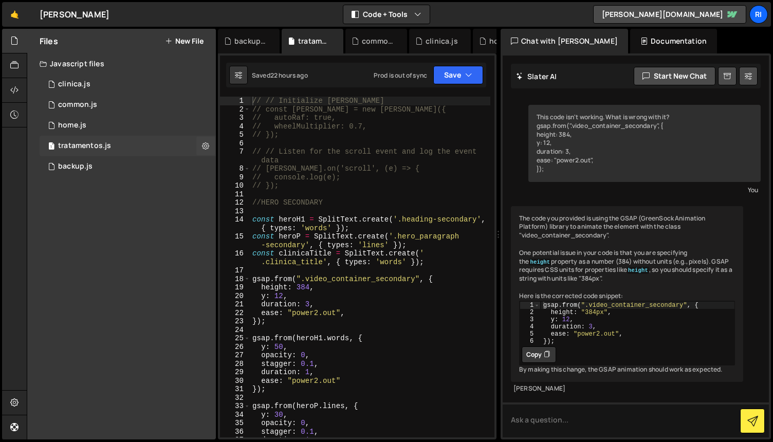
scroll to position [21, 0]
type textarea "//HERO SECONDARY"
click at [417, 201] on div "// // Initialize [PERSON_NAME] // const [PERSON_NAME] = new [PERSON_NAME]({ // …" at bounding box center [370, 276] width 240 height 358
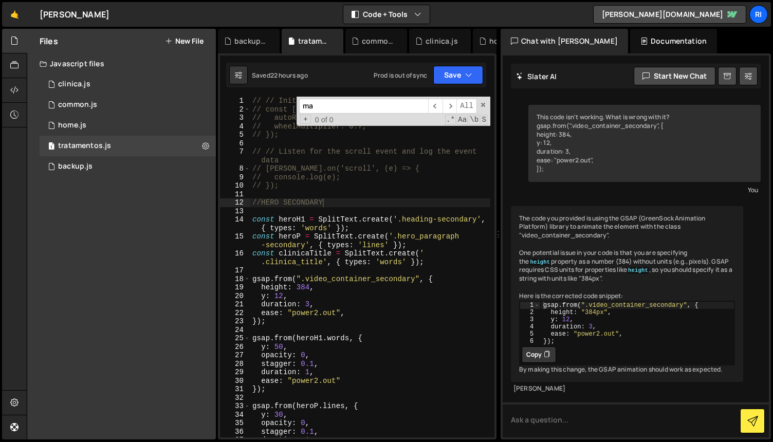
scroll to position [626, 0]
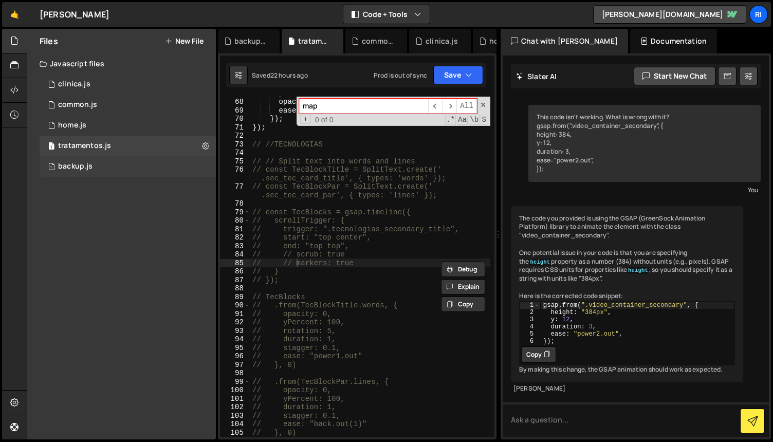
type input "map"
click at [87, 169] on div "backup.js" at bounding box center [75, 166] width 34 height 9
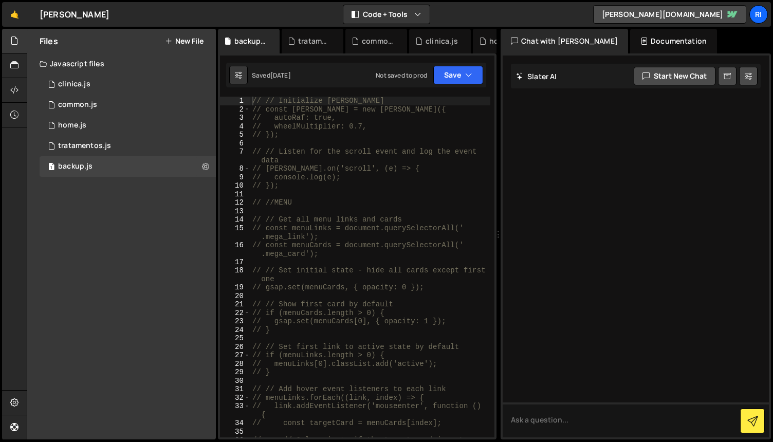
click at [420, 208] on div "// // Initialize [PERSON_NAME] // const [PERSON_NAME] = new [PERSON_NAME]({ // …" at bounding box center [370, 280] width 240 height 366
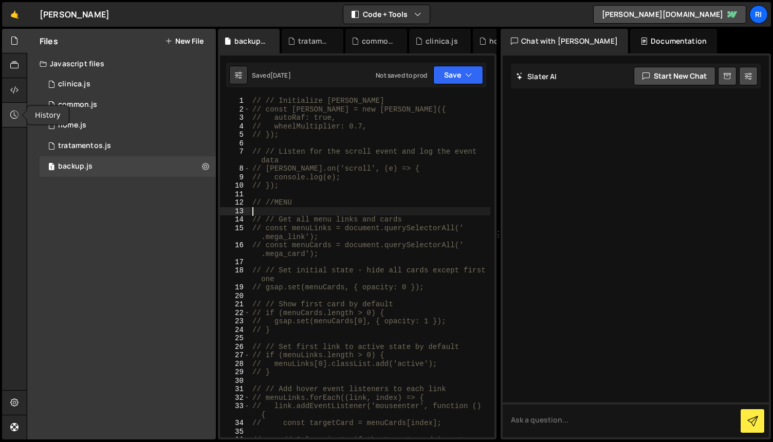
click at [12, 114] on icon at bounding box center [14, 114] width 8 height 11
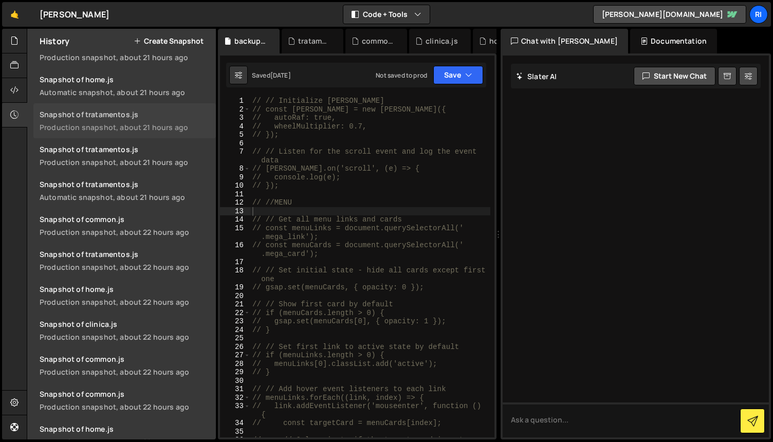
scroll to position [272, 0]
click at [99, 226] on link "Snapshot of common.js Production snapshot, about 22 hours ago" at bounding box center [124, 225] width 182 height 35
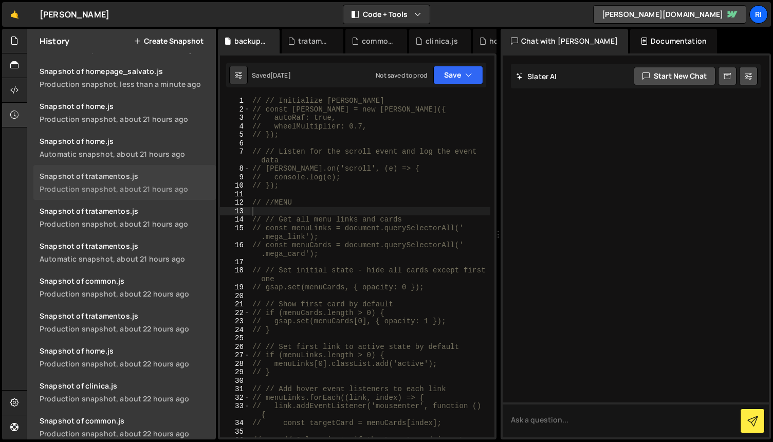
scroll to position [12, 0]
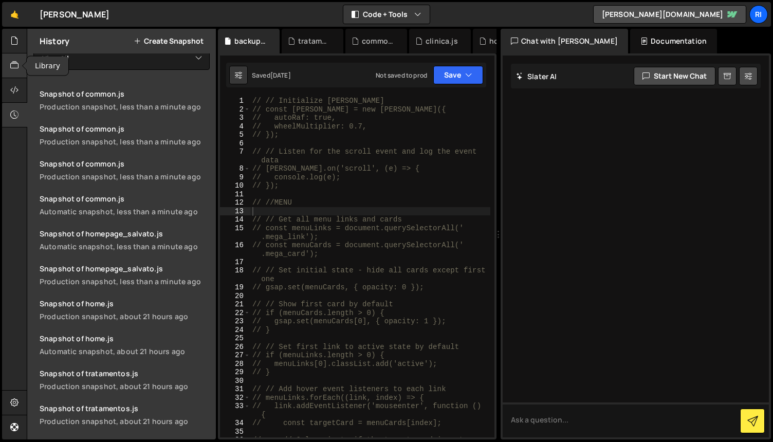
click at [16, 68] on icon at bounding box center [14, 65] width 8 height 11
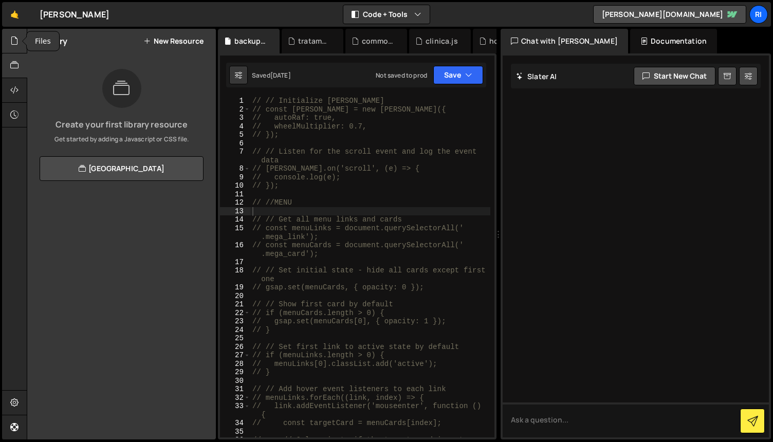
click at [11, 42] on icon at bounding box center [14, 40] width 8 height 11
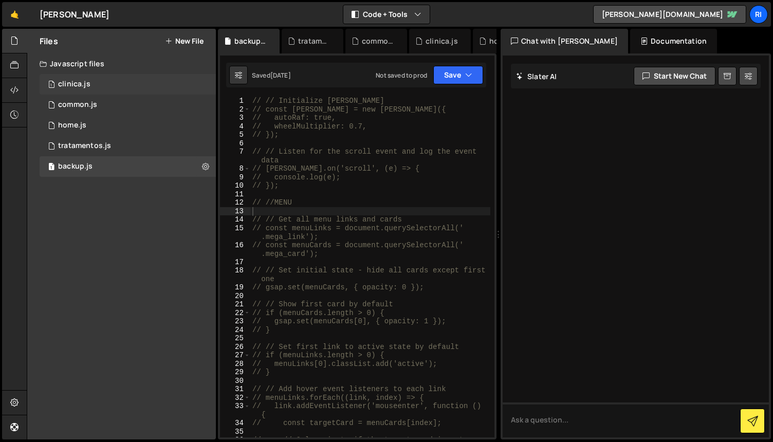
click at [73, 85] on div "clinica.js" at bounding box center [74, 84] width 32 height 9
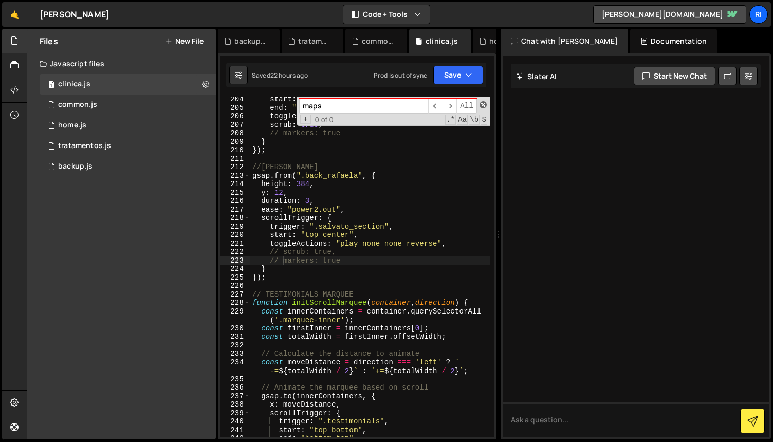
click at [482, 106] on span at bounding box center [482, 104] width 7 height 7
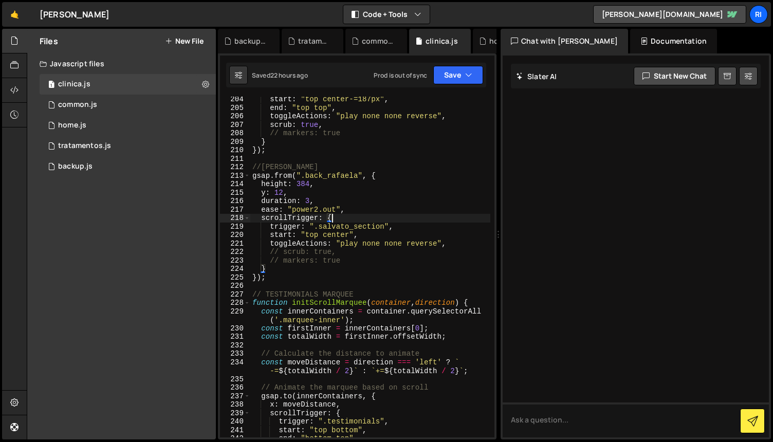
click at [451, 214] on div "start : "top center-=187px" , end : "top top" , toggleActions : "play none none…" at bounding box center [370, 274] width 240 height 358
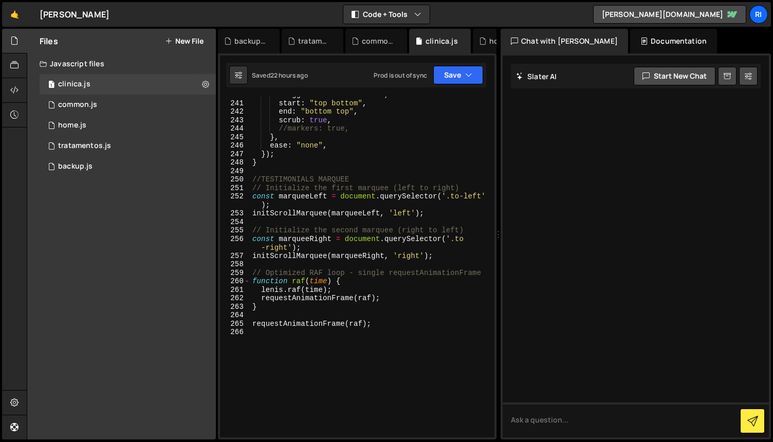
scroll to position [2092, 0]
click at [426, 150] on div "trigger : ".testimonials" , start : "top bottom" , end : "bottom top" , scrub :…" at bounding box center [370, 269] width 240 height 358
type textarea "});"
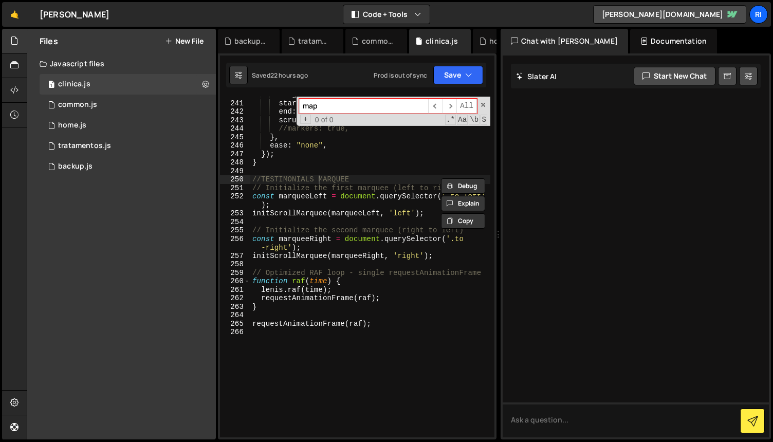
type input "map"
click at [403, 379] on div "trigger : ".testimonials" , start : "top bottom" , end : "bottom top" , scrub :…" at bounding box center [370, 269] width 240 height 358
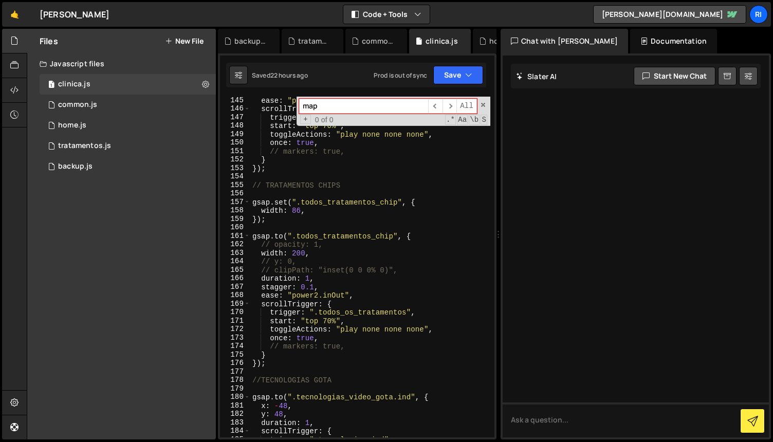
scroll to position [1264, 0]
click at [486, 104] on span at bounding box center [482, 104] width 7 height 7
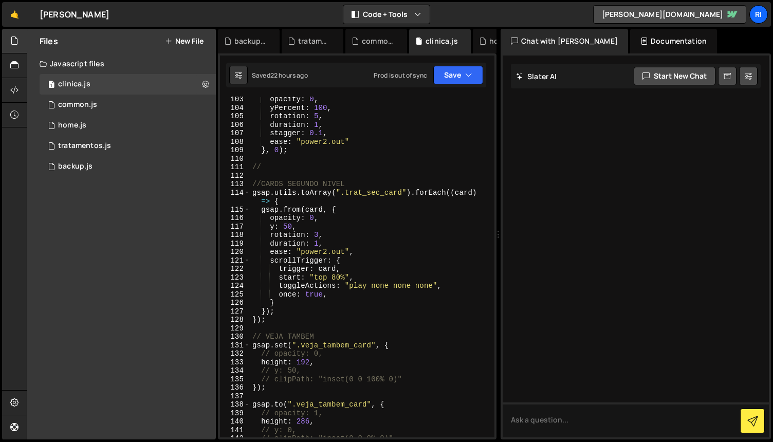
scroll to position [0, 0]
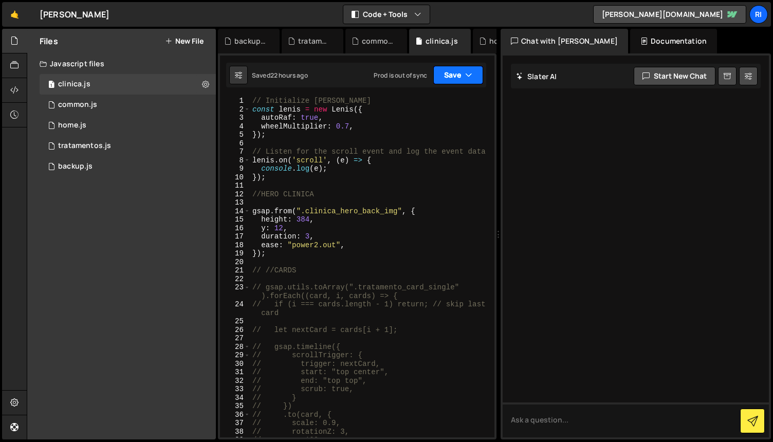
click at [457, 76] on button "Save" at bounding box center [458, 75] width 50 height 18
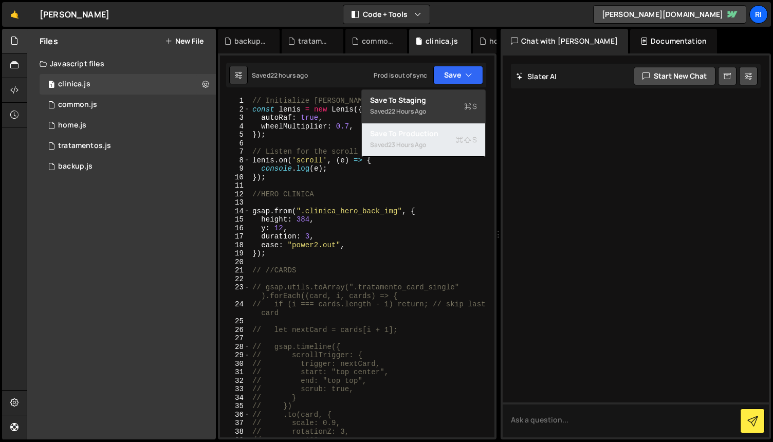
click at [417, 142] on div "23 hours ago" at bounding box center [407, 144] width 38 height 9
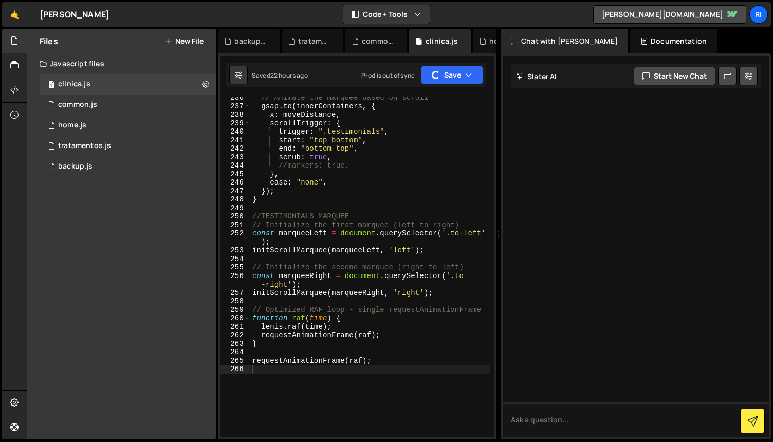
scroll to position [1843, 0]
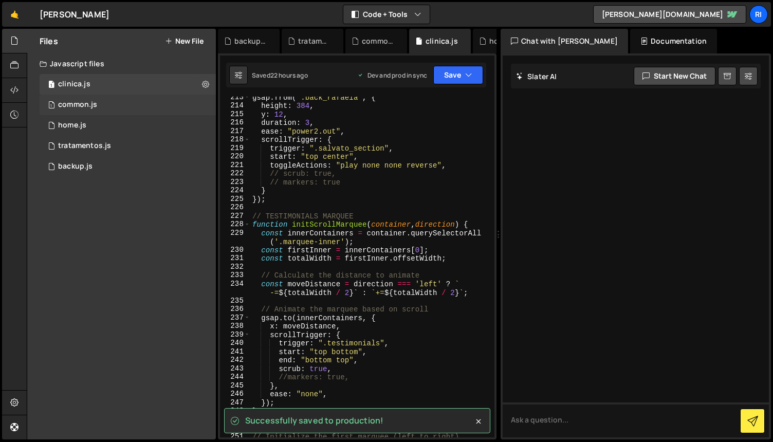
click at [105, 107] on div "1 common.js 0" at bounding box center [128, 105] width 176 height 21
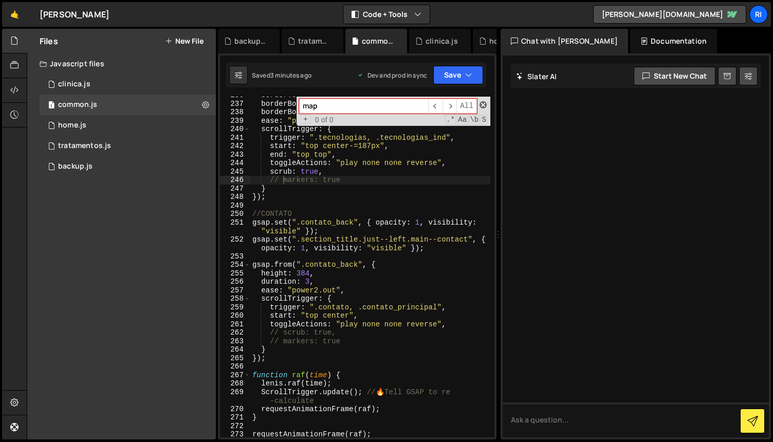
click at [483, 102] on span at bounding box center [482, 104] width 7 height 7
type textarea "// markers: true"
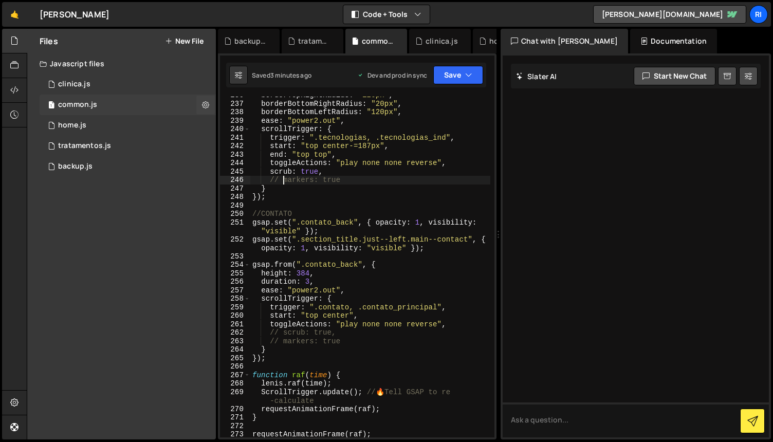
click at [117, 106] on div "1 common.js 0" at bounding box center [128, 105] width 176 height 21
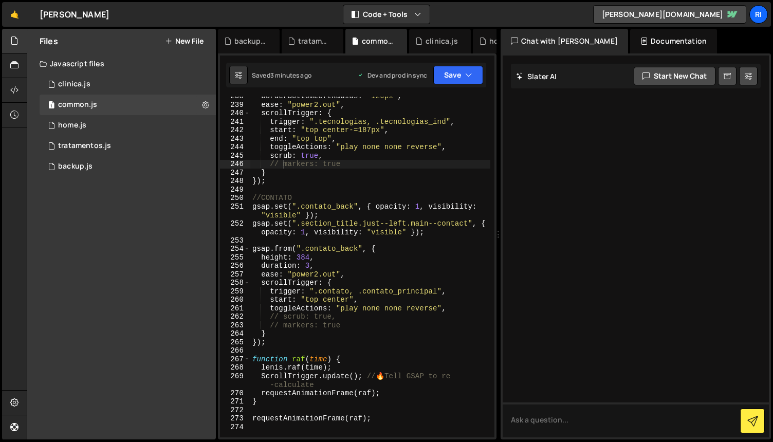
scroll to position [2209, 0]
click at [358, 193] on div "borderBottomLeftRadius : "120px" , ease : "power2.out" , scrollTrigger : { trig…" at bounding box center [370, 271] width 240 height 358
click at [405, 186] on div "borderBottomLeftRadius : "120px" , ease : "power2.out" , scrollTrigger : { trig…" at bounding box center [370, 271] width 240 height 358
click at [407, 188] on div "borderBottomLeftRadius : "120px" , ease : "power2.out" , scrollTrigger : { trig…" at bounding box center [370, 271] width 240 height 358
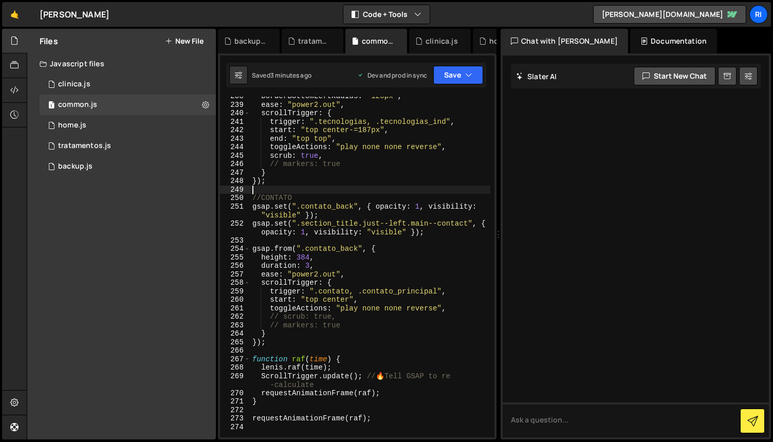
click at [414, 187] on div "borderBottomLeftRadius : "120px" , ease : "power2.out" , scrollTrigger : { trig…" at bounding box center [370, 271] width 240 height 358
click at [412, 184] on div "borderBottomLeftRadius : "120px" , ease : "power2.out" , scrollTrigger : { trig…" at bounding box center [370, 271] width 240 height 358
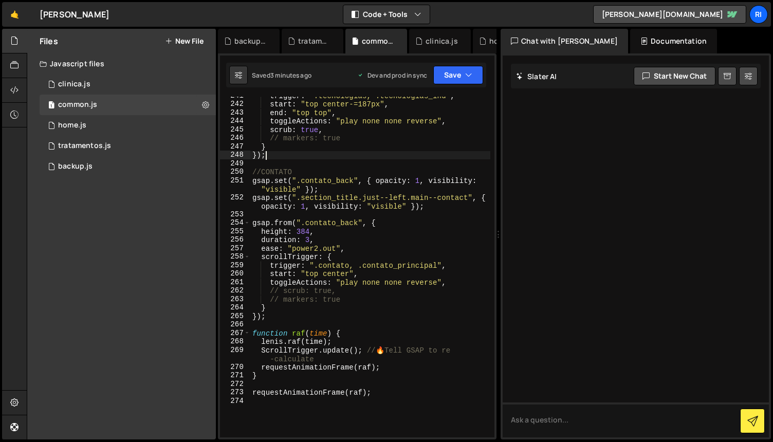
scroll to position [2235, 0]
click at [387, 250] on div "trigger : ".tecnologias, .tecnologias_ind" , start : "top center-=187px" , end …" at bounding box center [370, 270] width 240 height 358
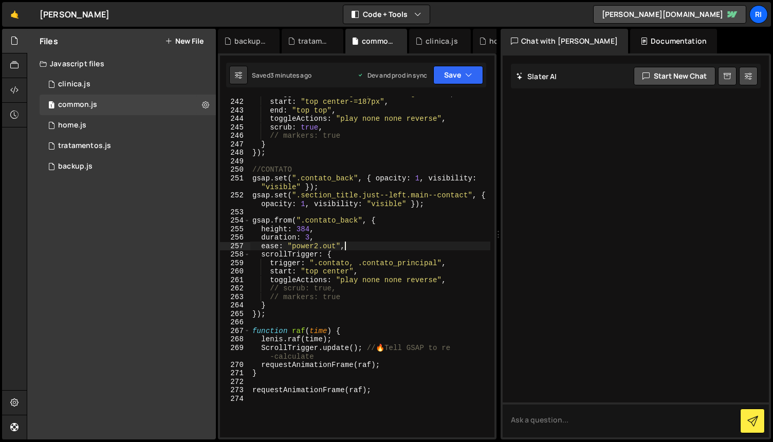
click at [393, 257] on div "trigger : ".tecnologias, .tecnologias_ind" , start : "top center-=187px" , end …" at bounding box center [370, 268] width 240 height 358
click at [279, 309] on div "trigger : ".tecnologias, .tecnologias_ind" , start : "top center-=187px" , end …" at bounding box center [370, 268] width 240 height 358
click at [271, 316] on div "trigger : ".tecnologias, .tecnologias_ind" , start : "top center-=187px" , end …" at bounding box center [370, 268] width 240 height 358
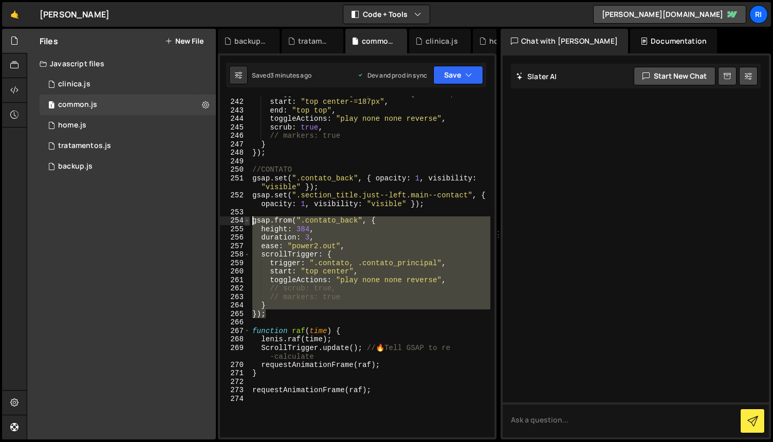
drag, startPoint x: 275, startPoint y: 314, endPoint x: 247, endPoint y: 223, distance: 96.1
click at [247, 223] on div "}); 241 242 243 244 245 246 247 248 249 250 251 252 253 254 255 256 257 258 259…" at bounding box center [357, 267] width 274 height 341
type textarea "gsap.from(".contato_back", { height: 384,"
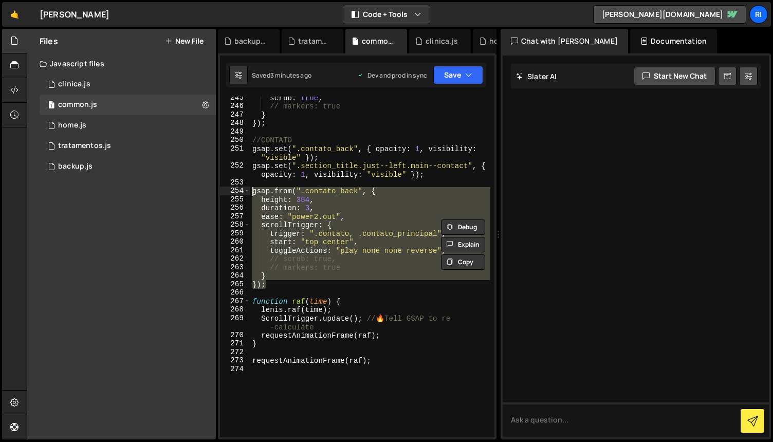
scroll to position [2267, 0]
click at [290, 289] on div "scrub : true , // markers: true } }) ; //CONTATO gsap . set ( ".contato_back" ,…" at bounding box center [370, 273] width 240 height 358
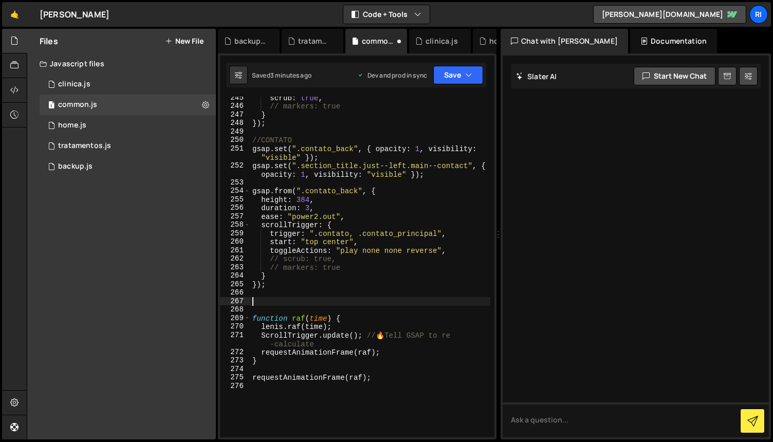
paste textarea "});"
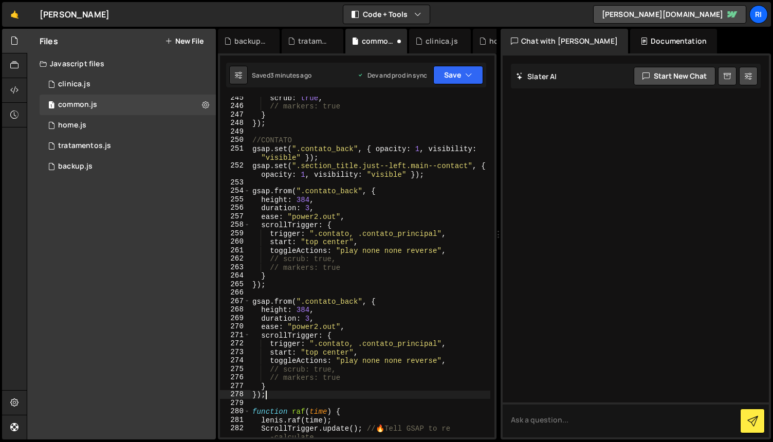
click at [371, 299] on div "scrub : true , // markers: true } }) ; //CONTATO gsap . set ( ".contato_back" ,…" at bounding box center [370, 273] width 240 height 358
click at [358, 300] on div "scrub : true , // markers: true } }) ; //CONTATO gsap . set ( ".contato_back" ,…" at bounding box center [370, 273] width 240 height 358
type textarea "gsap.from(".contato_back", {"
click at [97, 126] on div "1 home.js 0" at bounding box center [128, 125] width 176 height 21
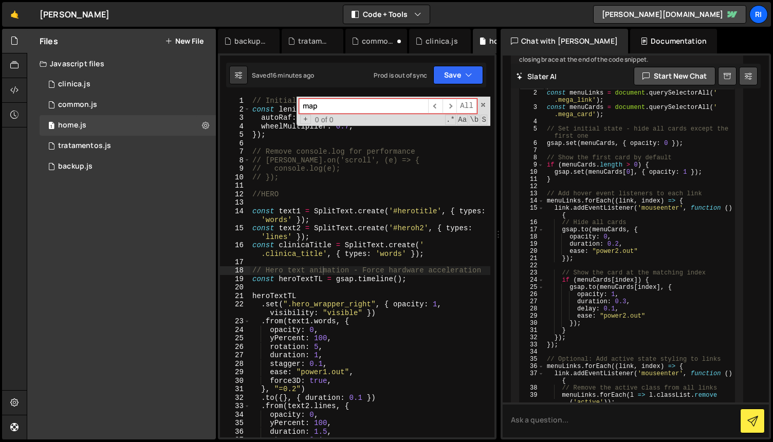
scroll to position [9152, 0]
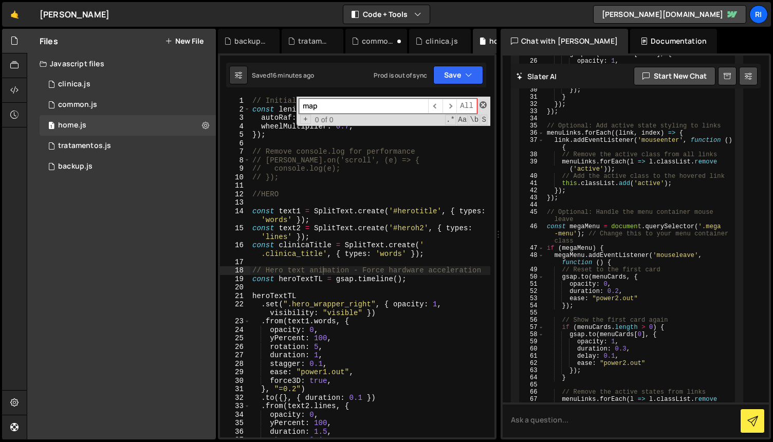
click at [484, 104] on span at bounding box center [482, 104] width 7 height 7
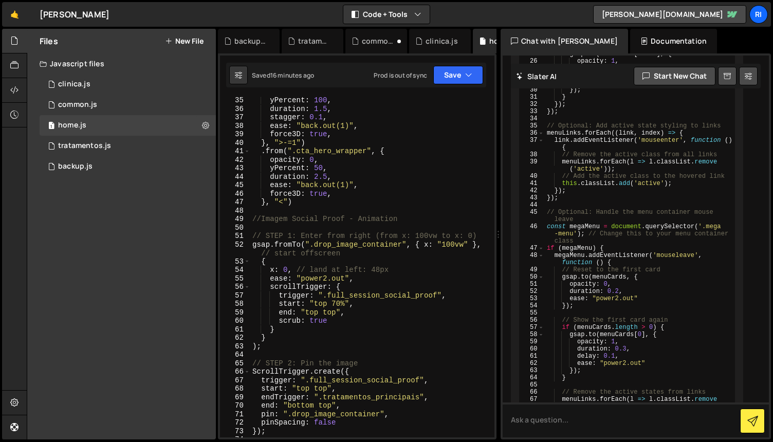
scroll to position [322, 0]
drag, startPoint x: 424, startPoint y: 247, endPoint x: 469, endPoint y: 260, distance: 46.7
click at [469, 244] on div "yPercent : 100 , duration : 1.5 , stagger : 0.1 , ease : "back.out(1)" , force3…" at bounding box center [370, 275] width 240 height 358
type textarea "gsap.fromTo(".drop_image_container", { x: "100vw" }, // start offscreen"
click at [86, 88] on div "clinica.js" at bounding box center [74, 84] width 32 height 9
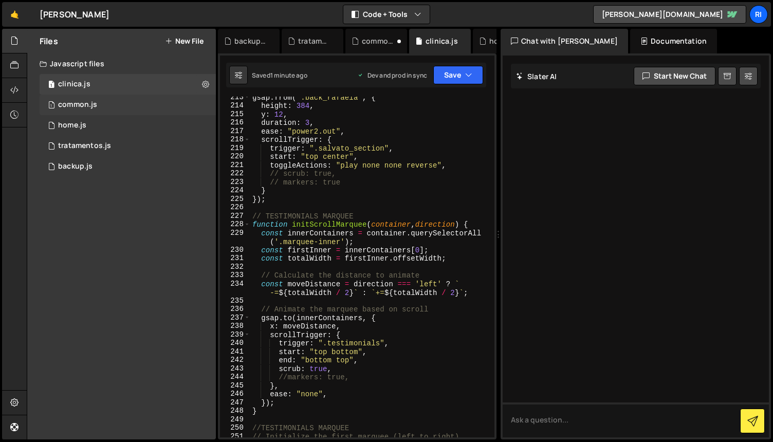
scroll to position [0, 0]
click at [87, 106] on div "common.js" at bounding box center [77, 104] width 39 height 9
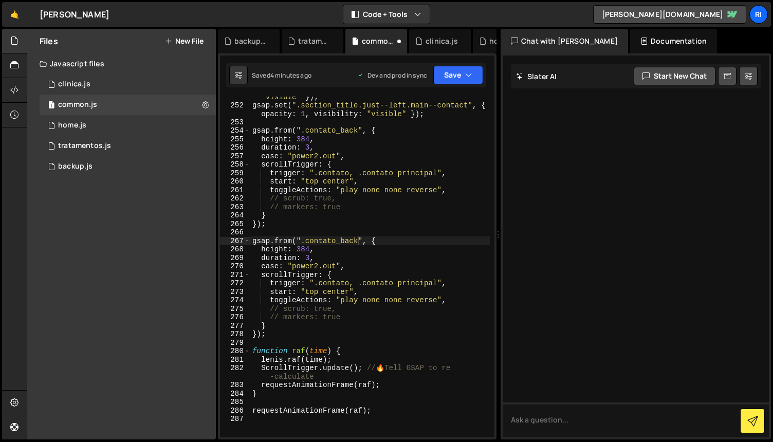
scroll to position [2343, 0]
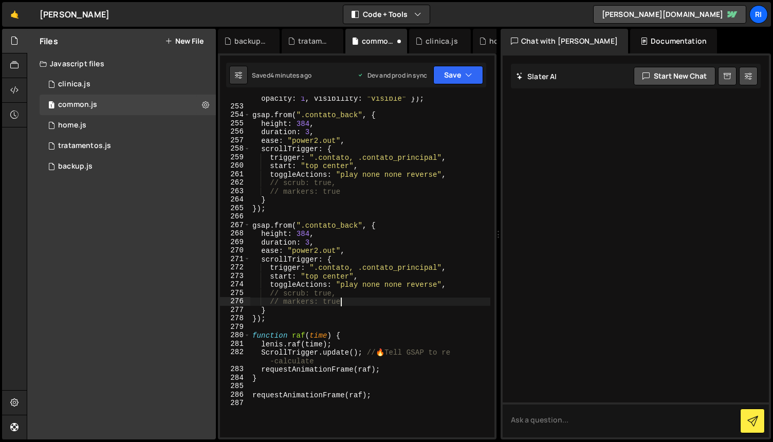
click at [388, 298] on div "gsap . set ( ".section_title.just--left.main--contact" , { opacity : 1 , visibi…" at bounding box center [370, 268] width 240 height 366
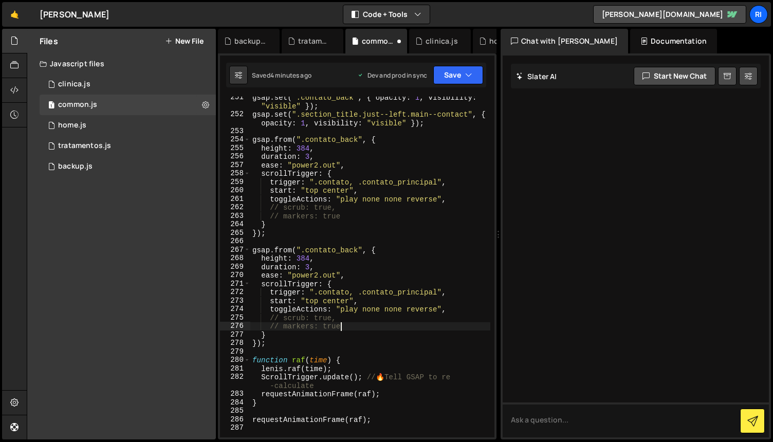
scroll to position [2314, 0]
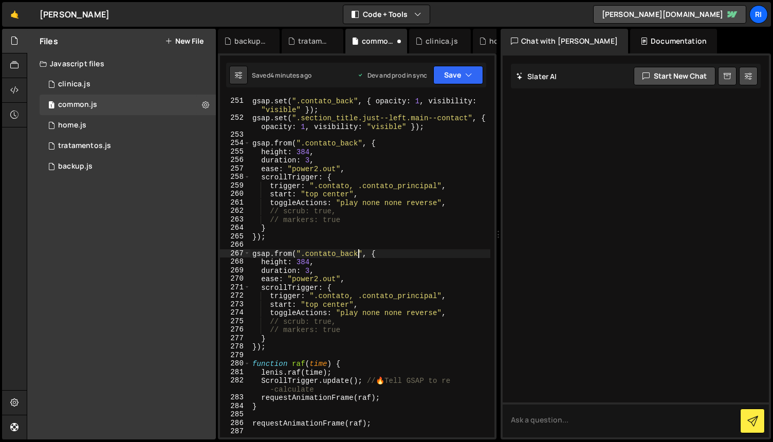
click at [358, 255] on div "gsap . set ( ".contato_back" , { opacity : 1 , visibility : "visible" }) ; gsap…" at bounding box center [370, 280] width 240 height 366
type textarea "h"
paste textarea "x: "100vw""
click at [373, 302] on div "gsap . set ( ".contato_back" , { opacity : 1 , visibility : "visible" }) ; gsap…" at bounding box center [370, 280] width 240 height 366
click at [349, 337] on div "gsap . set ( ".contato_back" , { opacity : 1 , visibility : "visible" }) ; gsap…" at bounding box center [370, 280] width 240 height 366
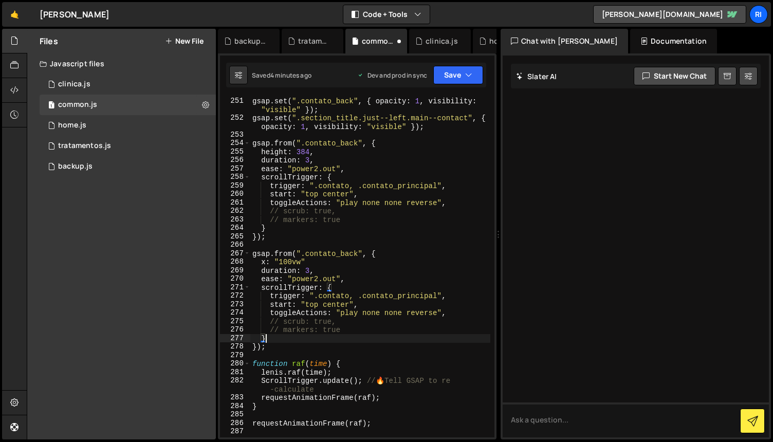
click at [364, 332] on div "gsap . set ( ".contato_back" , { opacity : 1 , visibility : "visible" }) ; gsap…" at bounding box center [370, 280] width 240 height 366
click at [322, 341] on div "gsap . set ( ".contato_back" , { opacity : 1 , visibility : "visible" }) ; gsap…" at bounding box center [370, 280] width 240 height 366
click at [326, 271] on div "gsap . set ( ".contato_back" , { opacity : 1 , visibility : "visible" }) ; gsap…" at bounding box center [370, 280] width 240 height 366
click at [312, 262] on div "gsap . set ( ".contato_back" , { opacity : 1 , visibility : "visible" }) ; gsap…" at bounding box center [370, 280] width 240 height 366
type textarea "duration: 3,"
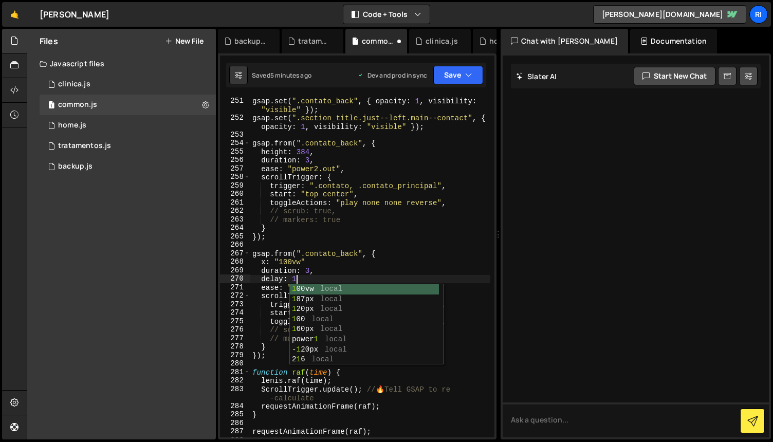
scroll to position [0, 3]
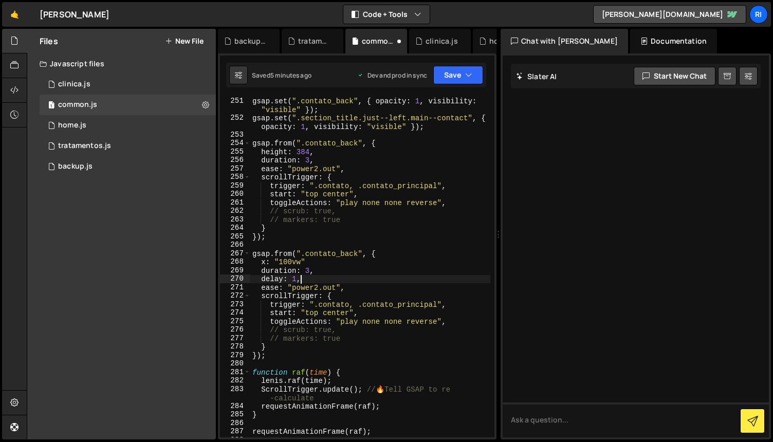
click at [363, 259] on div "gsap . set ( ".contato_back" , { opacity : 1 , visibility : "visible" }) ; gsap…" at bounding box center [370, 280] width 240 height 366
click at [407, 224] on div "gsap . set ( ".contato_back" , { opacity : 1 , visibility : "visible" }) ; gsap…" at bounding box center [370, 280] width 240 height 366
click at [434, 219] on div "gsap . set ( ".contato_back" , { opacity : 1 , visibility : "visible" }) ; gsap…" at bounding box center [370, 280] width 240 height 366
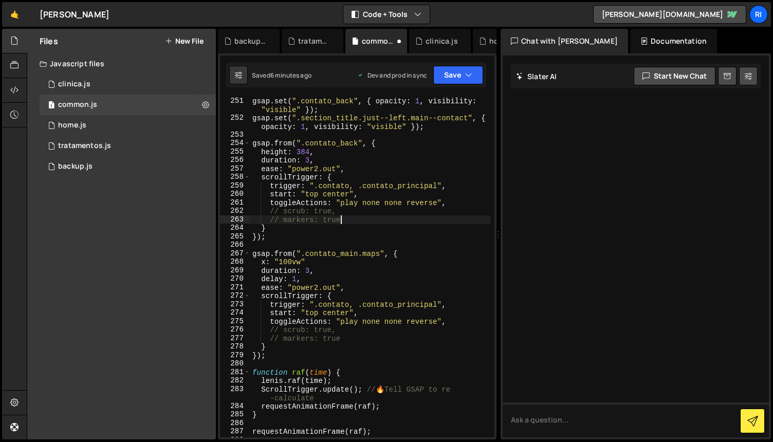
click at [434, 249] on div "gsap . set ( ".contato_back" , { opacity : 1 , visibility : "visible" }) ; gsap…" at bounding box center [370, 280] width 240 height 366
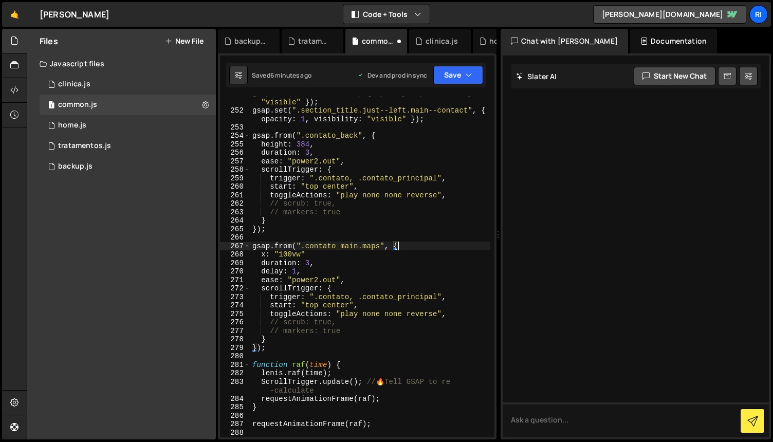
scroll to position [2322, 0]
click at [309, 263] on div "gsap . set ( ".contato_back" , { opacity : 1 , visibility : "visible" }) ; gsap…" at bounding box center [370, 273] width 240 height 366
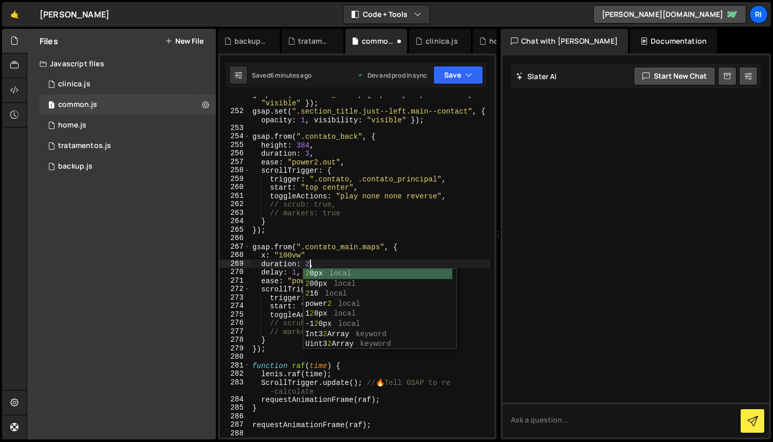
click at [419, 254] on div "gsap . set ( ".contato_back" , { opacity : 1 , visibility : "visible" }) ; gsap…" at bounding box center [370, 273] width 240 height 366
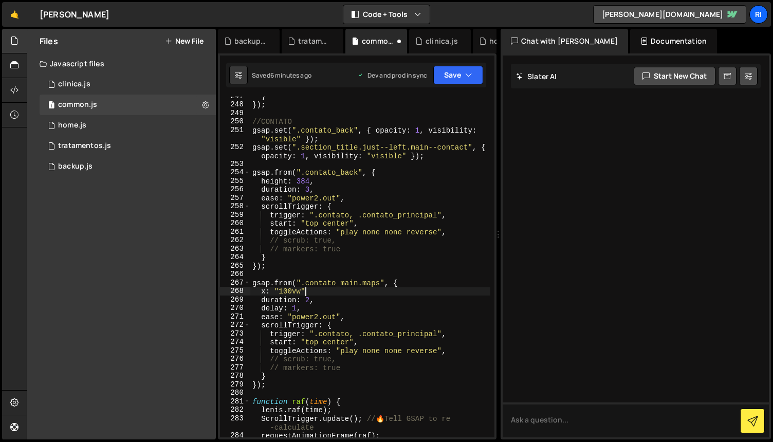
scroll to position [2286, 0]
click at [448, 76] on button "Save" at bounding box center [458, 75] width 50 height 18
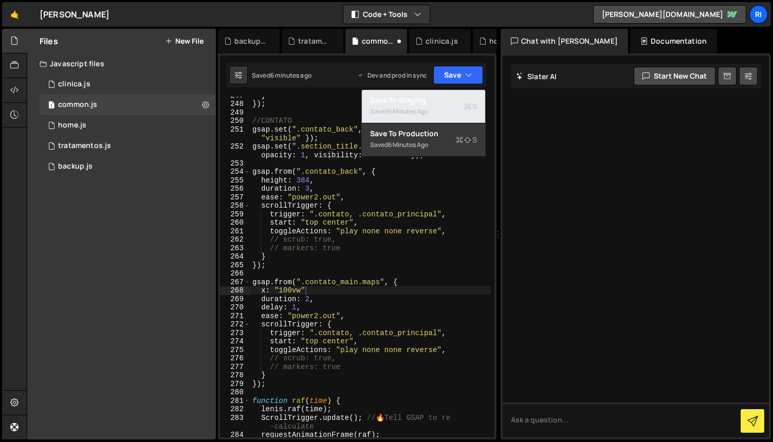
drag, startPoint x: 434, startPoint y: 101, endPoint x: 430, endPoint y: 108, distance: 7.6
click at [434, 101] on div "Save to Staging S" at bounding box center [423, 100] width 107 height 10
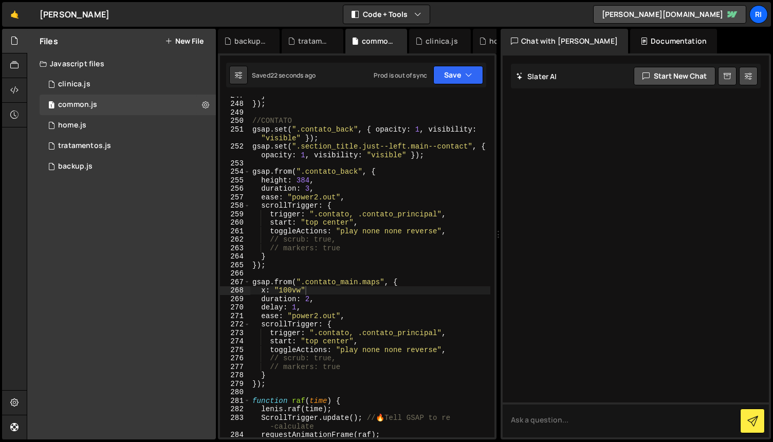
scroll to position [0, 1]
click at [407, 253] on div "} }) ; //CONTATO gsap . set ( ".contato_back" , { opacity : 1 , visibility : "v…" at bounding box center [370, 270] width 240 height 358
click at [431, 248] on div "} }) ; //CONTATO gsap . set ( ".contato_back" , { opacity : 1 , visibility : "v…" at bounding box center [370, 270] width 240 height 358
click at [325, 286] on div "} }) ; //CONTATO gsap . set ( ".contato_back" , { opacity : 1 , visibility : "v…" at bounding box center [370, 270] width 240 height 358
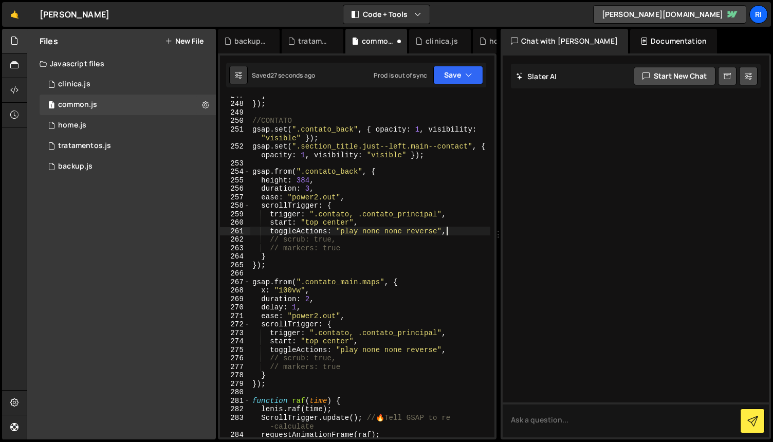
click at [444, 230] on div "} }) ; //CONTATO gsap . set ( ".contato_back" , { opacity : 1 , visibility : "v…" at bounding box center [370, 270] width 240 height 358
type textarea "toggleActions: "play none none reverse","
click at [430, 269] on div "} }) ; //CONTATO gsap . set ( ".contato_back" , { opacity : 1 , visibility : "v…" at bounding box center [370, 270] width 240 height 358
click at [427, 262] on div "} }) ; //CONTATO gsap . set ( ".contato_back" , { opacity : 1 , visibility : "v…" at bounding box center [370, 270] width 240 height 358
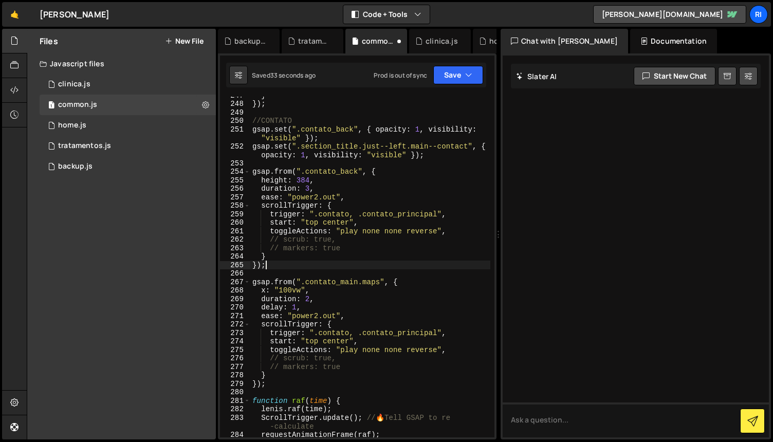
click at [428, 263] on div "} }) ; //CONTATO gsap . set ( ".contato_back" , { opacity : 1 , visibility : "v…" at bounding box center [370, 270] width 240 height 358
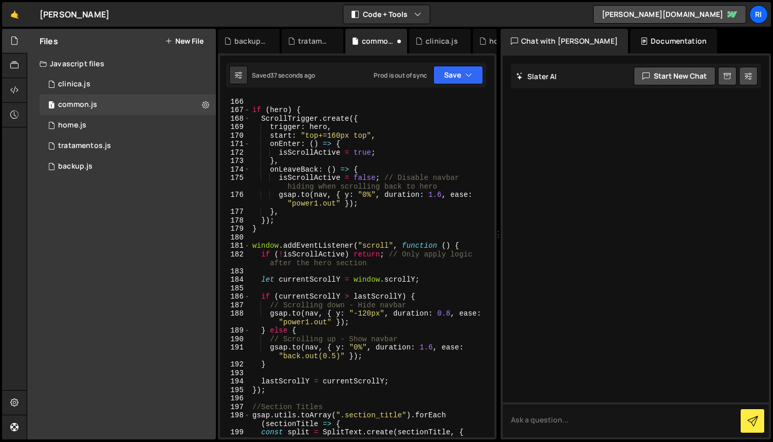
scroll to position [1063, 0]
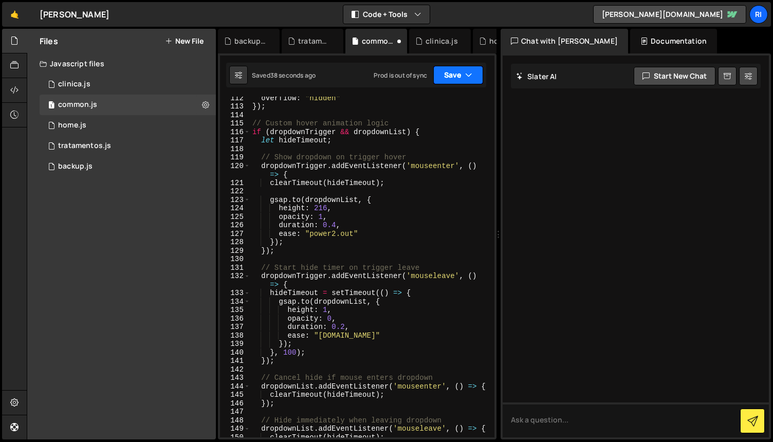
type textarea "});"
click at [452, 78] on button "Save" at bounding box center [458, 75] width 50 height 18
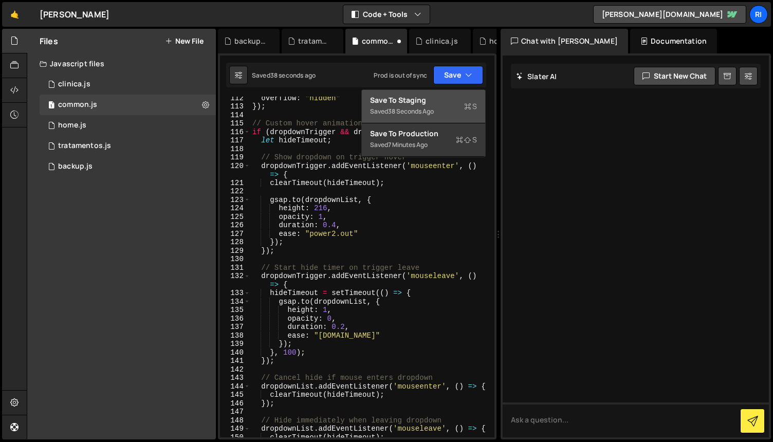
click at [415, 104] on div "Save to Staging S" at bounding box center [423, 100] width 107 height 10
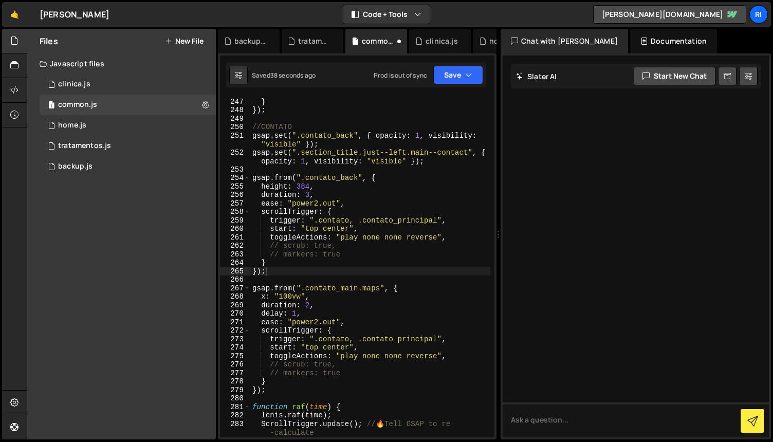
scroll to position [2280, 0]
click at [448, 75] on button "Save" at bounding box center [458, 75] width 50 height 18
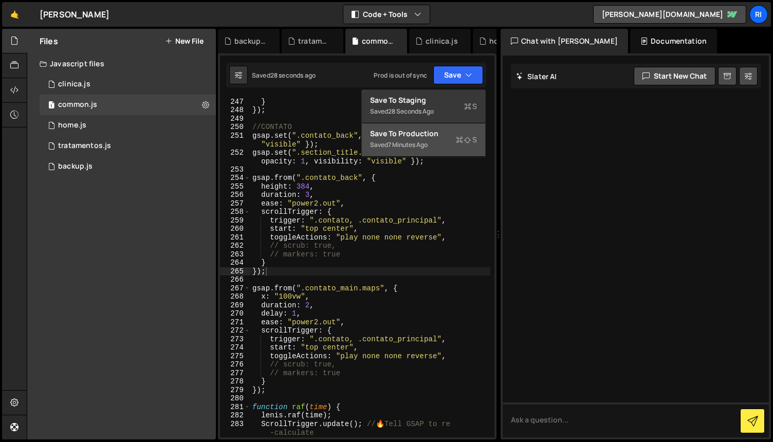
click at [425, 144] on div "7 minutes ago" at bounding box center [408, 144] width 40 height 9
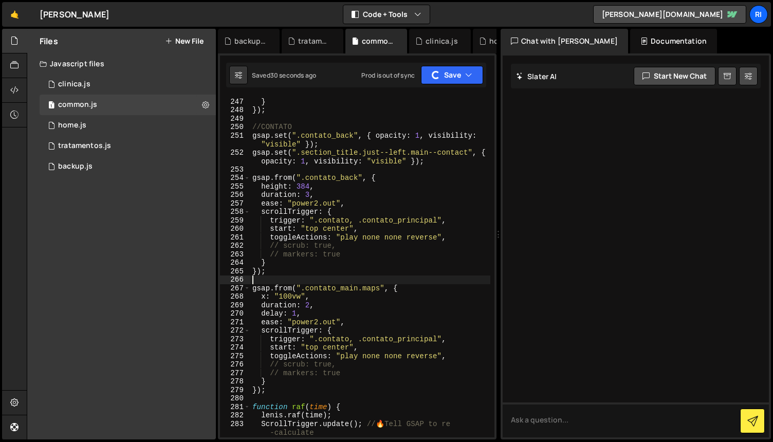
click at [451, 276] on div "// markers: true } }) ; //CONTATO gsap . set ( ".contato_back" , { opacity : 1 …" at bounding box center [370, 268] width 240 height 358
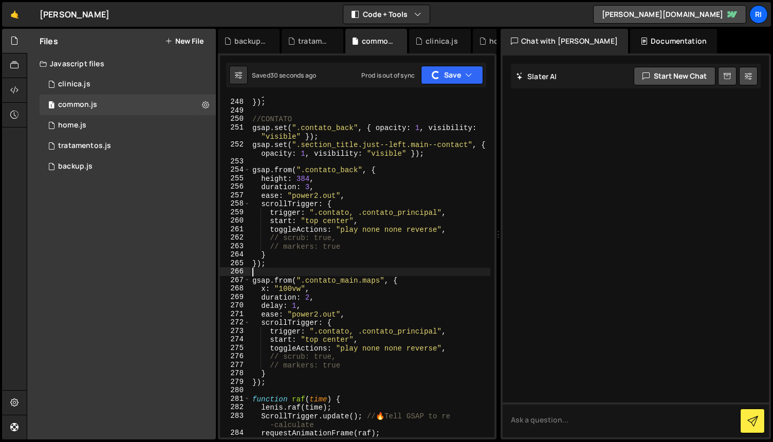
scroll to position [2297, 0]
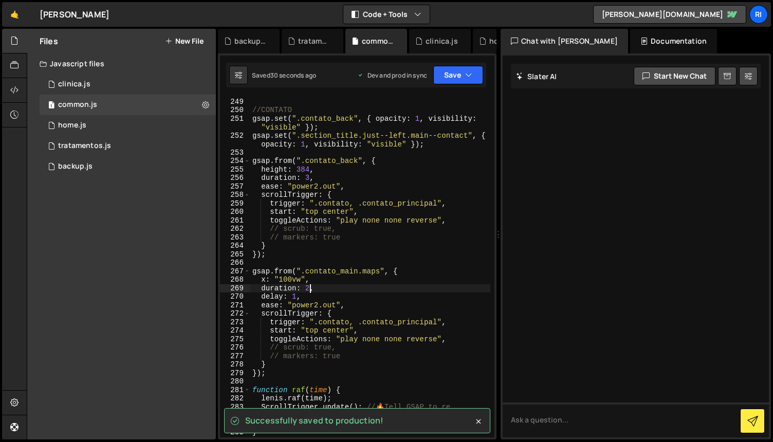
click at [309, 288] on div "}) ; //CONTATO gsap . set ( ".contato_back" , { opacity : 1 , visibility : "vis…" at bounding box center [370, 268] width 240 height 358
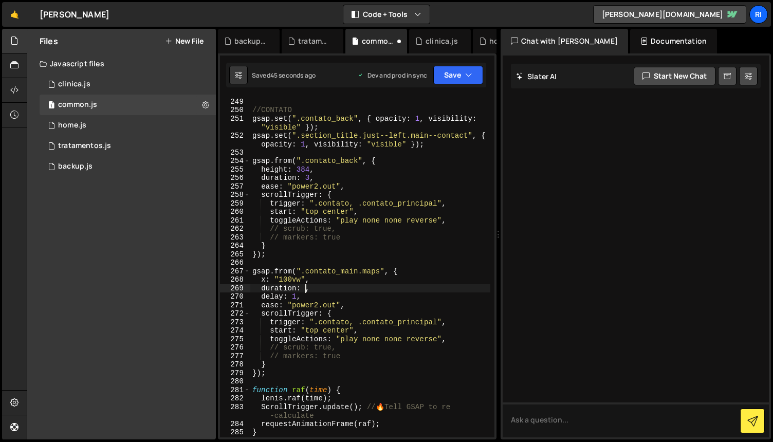
scroll to position [0, 4]
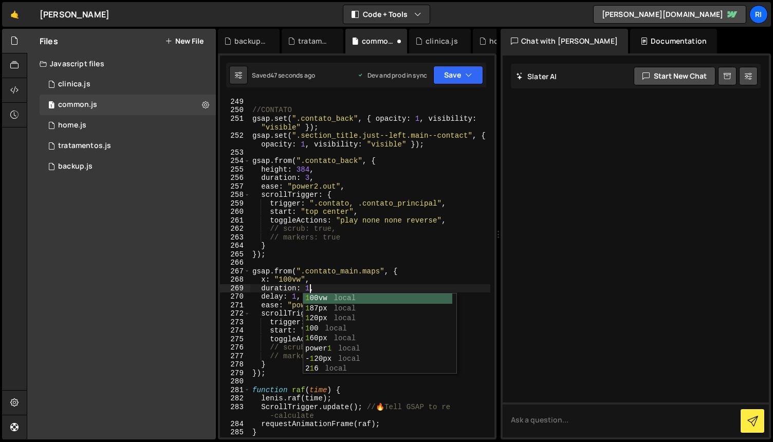
click at [426, 235] on div "}) ; //CONTATO gsap . set ( ".contato_back" , { opacity : 1 , visibility : "vis…" at bounding box center [370, 268] width 240 height 358
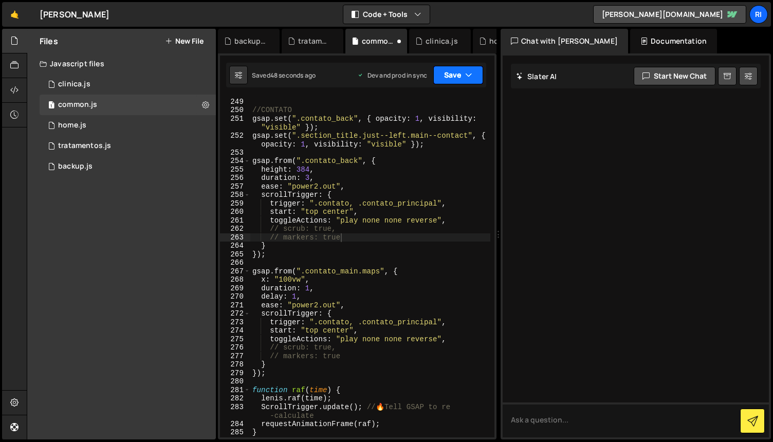
click at [448, 73] on button "Save" at bounding box center [458, 75] width 50 height 18
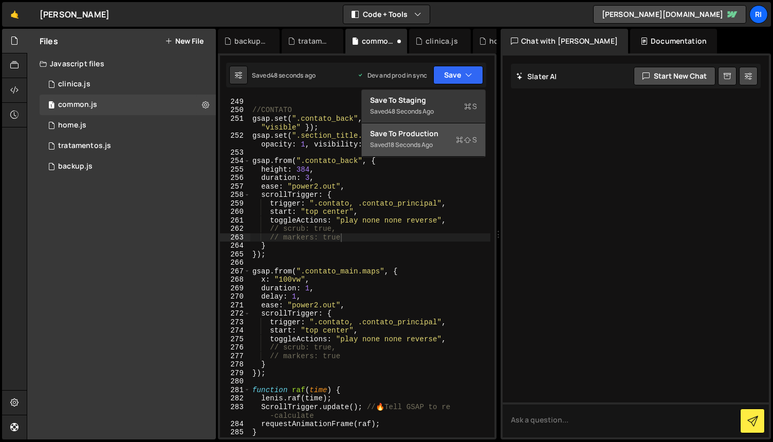
click at [424, 140] on div "Saved 18 seconds ago" at bounding box center [423, 145] width 107 height 12
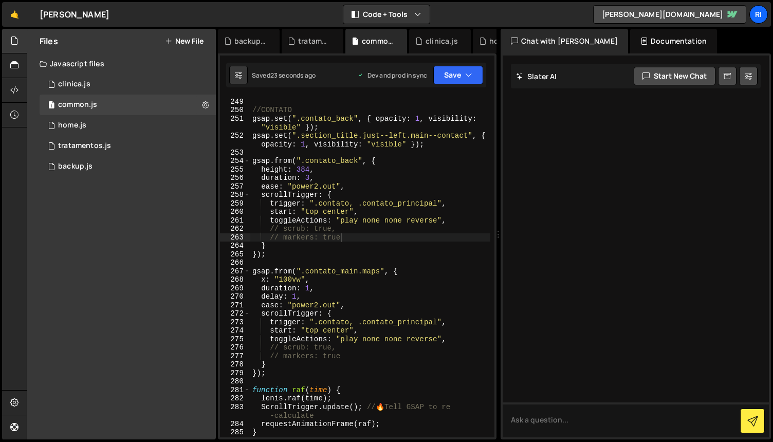
type textarea "gsap.from(".contato_main.maps", {"
drag, startPoint x: 380, startPoint y: 270, endPoint x: 301, endPoint y: 270, distance: 78.6
click at [301, 270] on div "}) ; //CONTATO gsap . set ( ".contato_back" , { opacity : 1 , visibility : "vis…" at bounding box center [370, 268] width 240 height 358
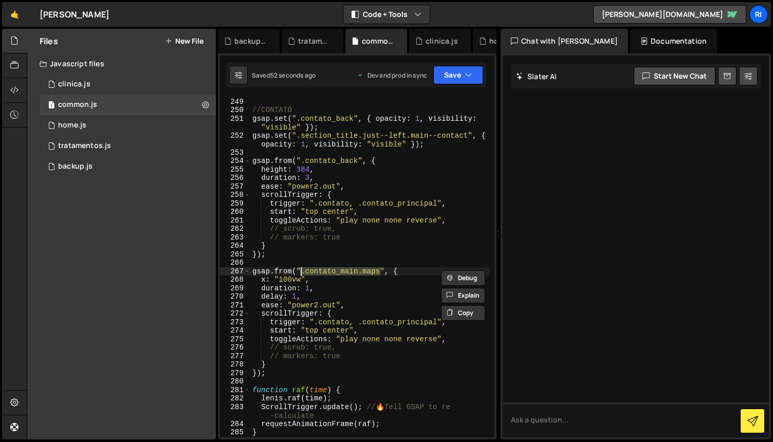
click at [379, 258] on div "}) ; //CONTATO gsap . set ( ".contato_back" , { opacity : 1 , visibility : "vis…" at bounding box center [370, 268] width 240 height 358
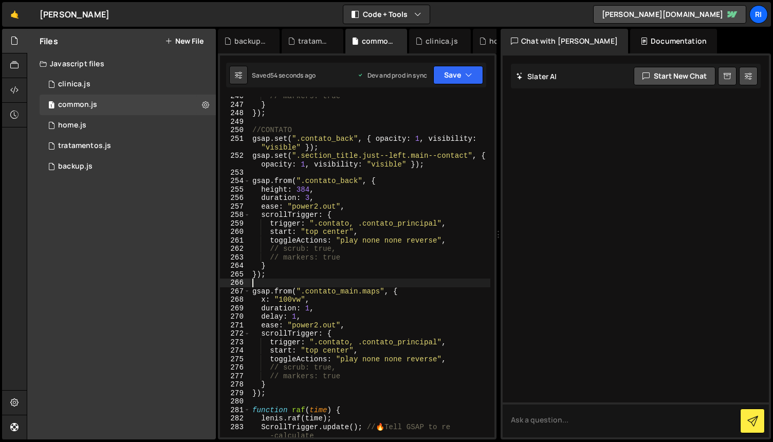
scroll to position [2266, 0]
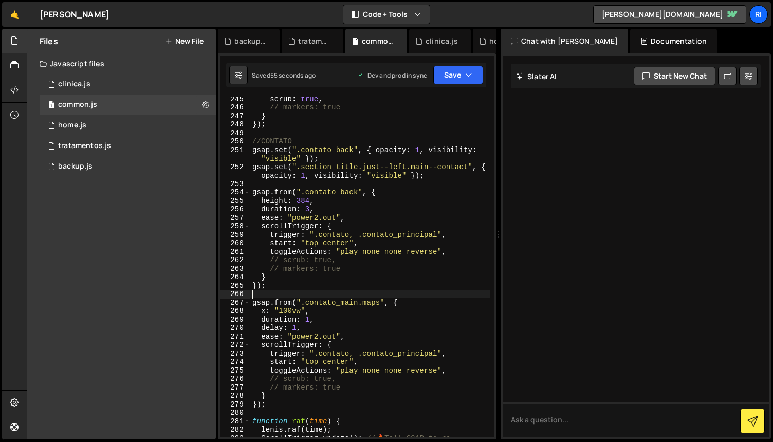
click at [430, 181] on div "scrub : true , // markers: true } }) ; //CONTATO gsap . set ( ".contato_back" ,…" at bounding box center [370, 278] width 240 height 366
click at [433, 178] on div "scrub : true , // markers: true } }) ; //CONTATO gsap . set ( ".contato_back" ,…" at bounding box center [370, 278] width 240 height 366
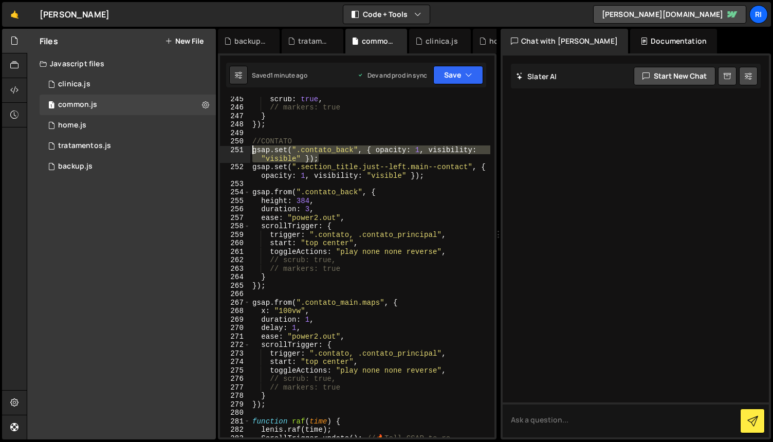
drag, startPoint x: 322, startPoint y: 158, endPoint x: 250, endPoint y: 149, distance: 73.0
click at [250, 149] on div "gsap.set(".section_title.just--left.main--contact", { opacity: 1, visibility: "…" at bounding box center [357, 267] width 274 height 341
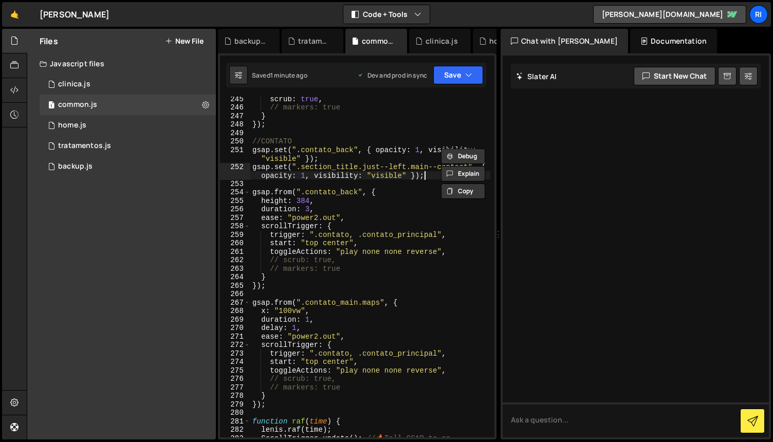
click at [428, 177] on div "scrub : true , // markers: true } }) ; //CONTATO gsap . set ( ".contato_back" ,…" at bounding box center [370, 278] width 240 height 366
type textarea "gsap.set(".section_title.just--left.main--contact", { opacity: 1, visibility: "…"
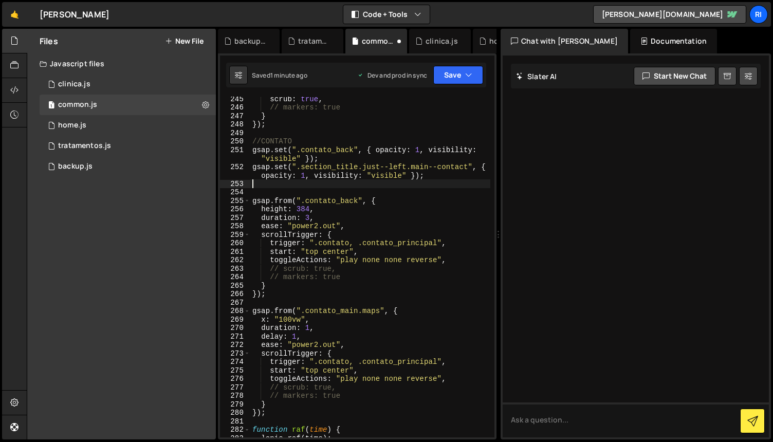
paste textarea "gsap.set(".contato_back", { opacity: 1, visibility: "visible" });"
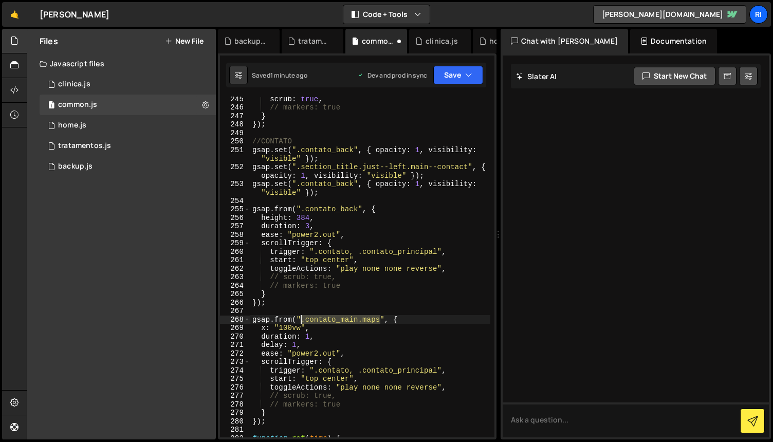
drag, startPoint x: 348, startPoint y: 320, endPoint x: 302, endPoint y: 321, distance: 46.8
click at [302, 321] on div "scrub : true , // markers: true } }) ; //CONTATO gsap . set ( ".contato_back" ,…" at bounding box center [370, 274] width 240 height 358
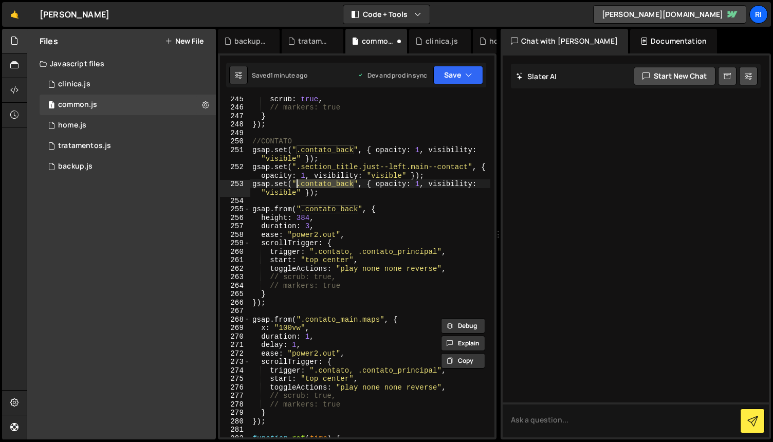
drag, startPoint x: 334, startPoint y: 183, endPoint x: 298, endPoint y: 183, distance: 36.0
click at [298, 183] on div "scrub : true , // markers: true } }) ; //CONTATO gsap . set ( ".contato_back" ,…" at bounding box center [370, 274] width 240 height 358
paste textarea "main.maps"
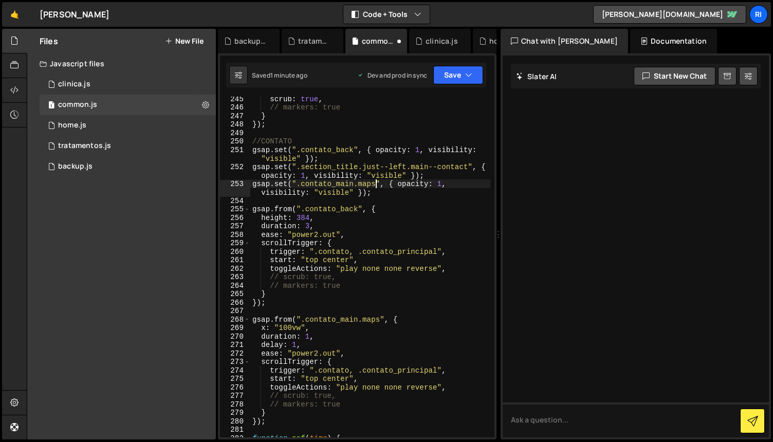
click at [411, 219] on div "scrub : true , // markers: true } }) ; //CONTATO gsap . set ( ".contato_back" ,…" at bounding box center [370, 274] width 240 height 358
click at [449, 75] on button "Save" at bounding box center [458, 75] width 50 height 18
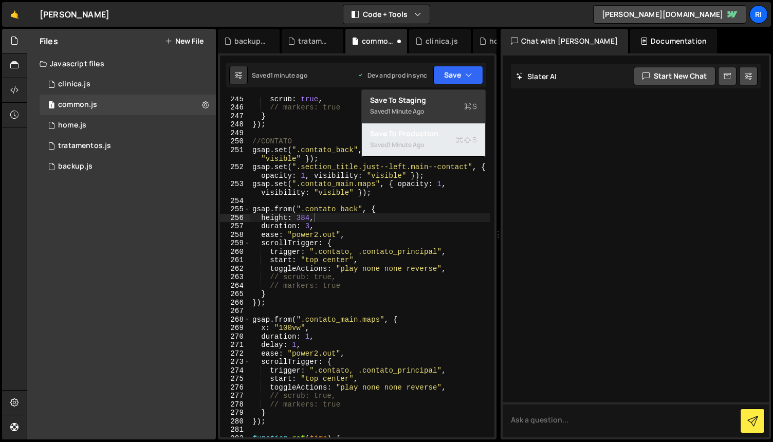
click at [417, 140] on div "1 minute ago" at bounding box center [406, 144] width 36 height 9
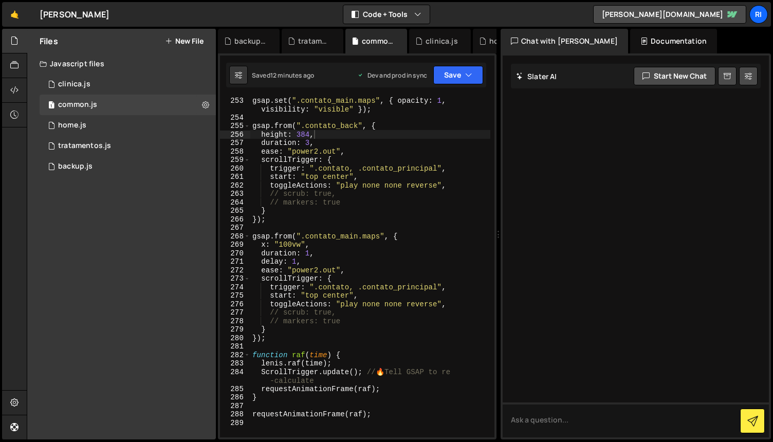
scroll to position [2352, 0]
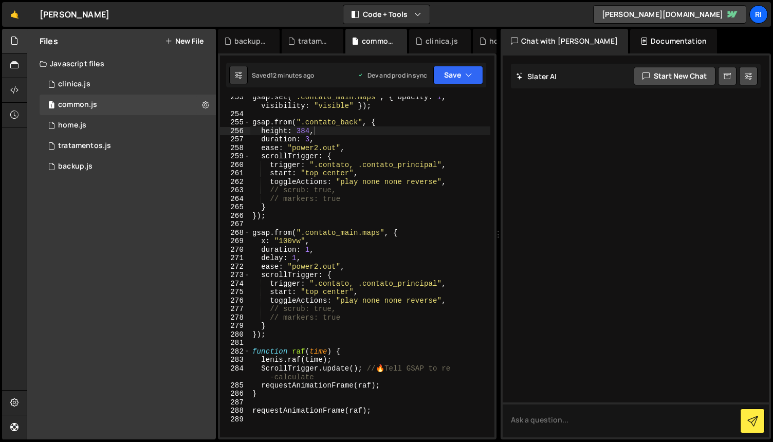
type textarea "});"
click at [314, 217] on div "gsap . set ( ".contato_main.maps" , { opacity : 1 , visibility : "visible" }) ;…" at bounding box center [370, 275] width 240 height 366
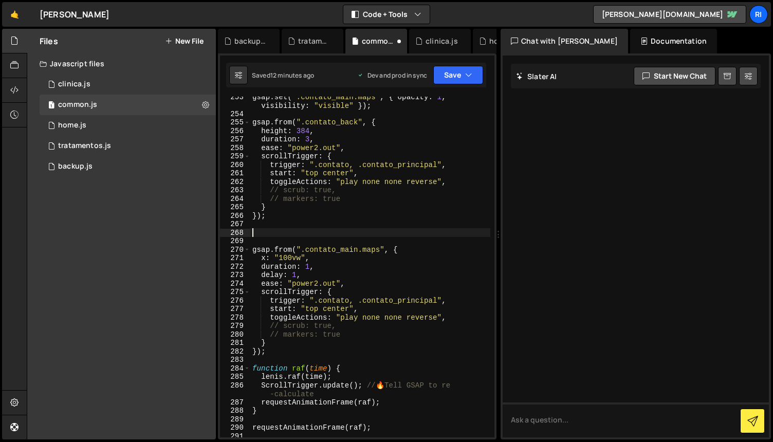
paste textarea "});"
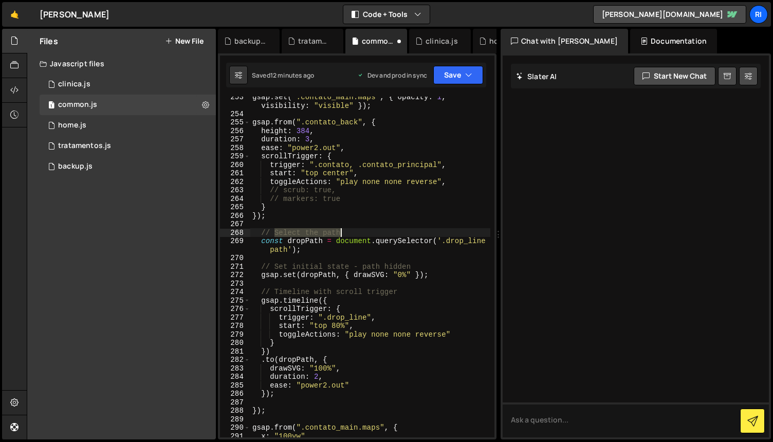
drag, startPoint x: 274, startPoint y: 230, endPoint x: 341, endPoint y: 231, distance: 66.8
click at [341, 231] on div "gsap . set ( ".contato_main.maps" , { opacity : 1 , visibility : "visible" }) ;…" at bounding box center [370, 275] width 240 height 366
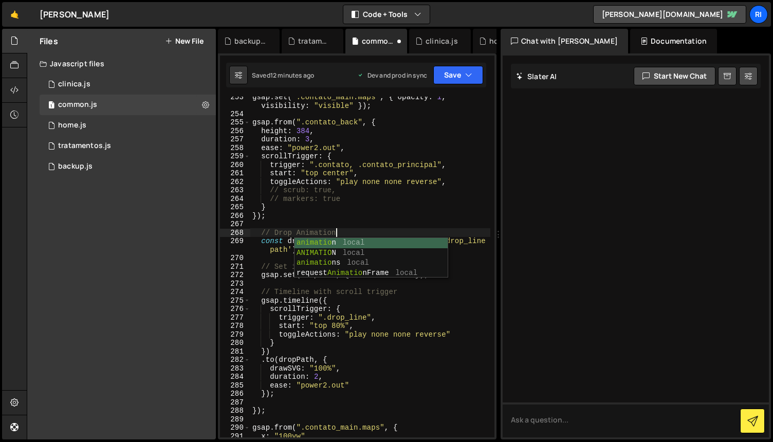
scroll to position [0, 5]
click at [296, 232] on div "gsap . set ( ".contato_main.maps" , { opacity : 1 , visibility : "visible" }) ;…" at bounding box center [370, 275] width 240 height 366
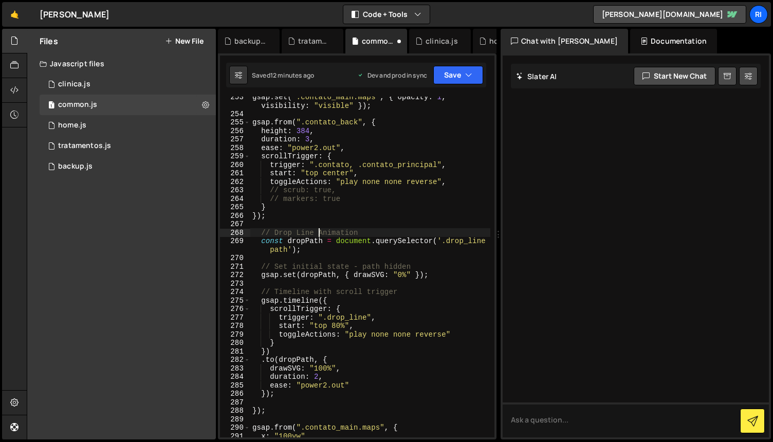
scroll to position [0, 4]
click at [392, 216] on div "gsap . set ( ".contato_main.maps" , { opacity : 1 , visibility : "visible" }) ;…" at bounding box center [370, 275] width 240 height 366
click at [434, 290] on div "gsap . set ( ".contato_main.maps" , { opacity : 1 , visibility : "visible" }) ;…" at bounding box center [370, 275] width 240 height 366
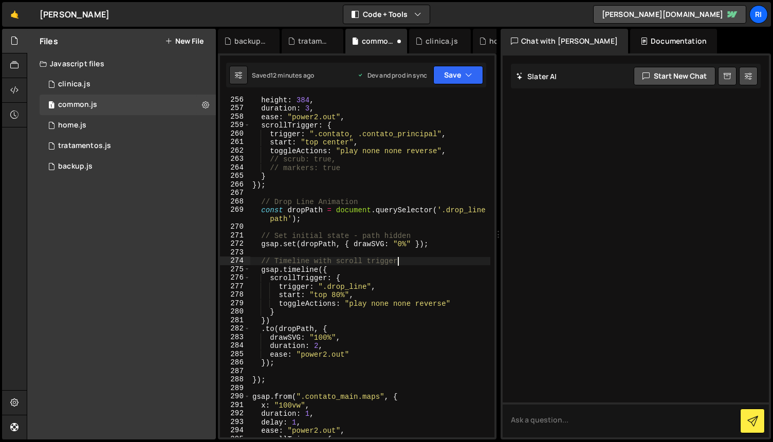
scroll to position [2384, 0]
click at [310, 240] on div "height : 384 , duration : 3 , ease : "power2.out" , scrollTrigger : { trigger :…" at bounding box center [370, 274] width 240 height 358
click at [346, 233] on div "height : 384 , duration : 3 , ease : "power2.out" , scrollTrigger : { trigger :…" at bounding box center [370, 274] width 240 height 358
click at [414, 319] on div "height : 384 , duration : 3 , ease : "power2.out" , scrollTrigger : { trigger :…" at bounding box center [370, 274] width 240 height 358
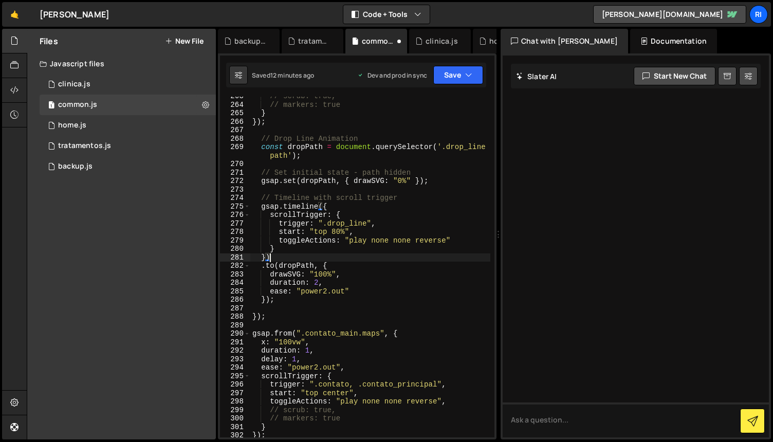
click at [382, 313] on div "// scrub: true, // markers: true } }) ; // Drop Line Animation const dropPath =…" at bounding box center [370, 271] width 240 height 358
type textarea "});"
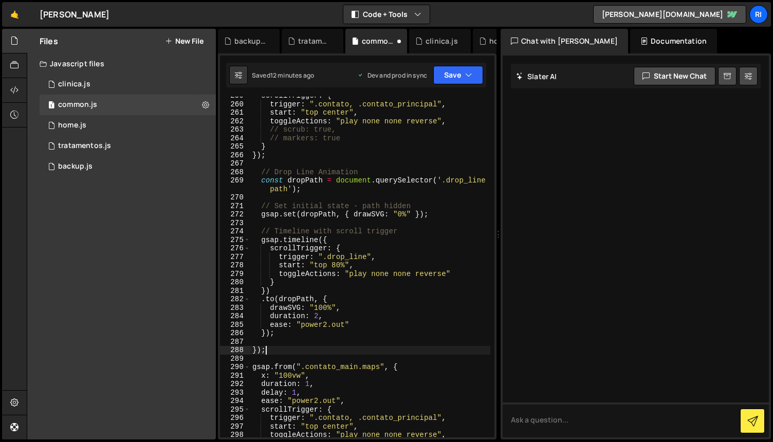
scroll to position [2400, 0]
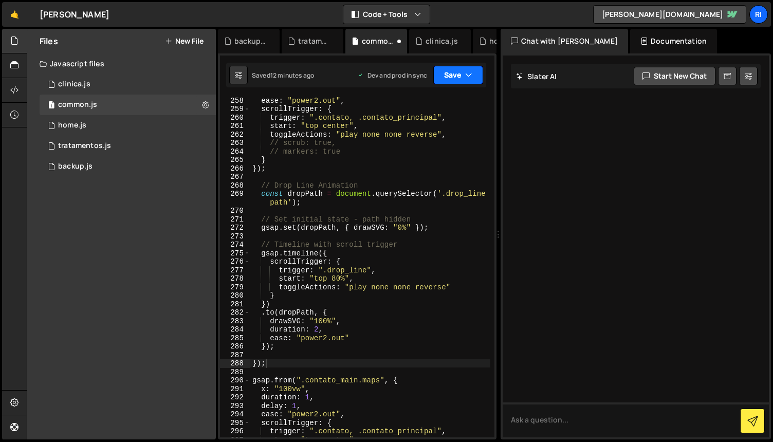
click at [449, 73] on button "Save" at bounding box center [458, 75] width 50 height 18
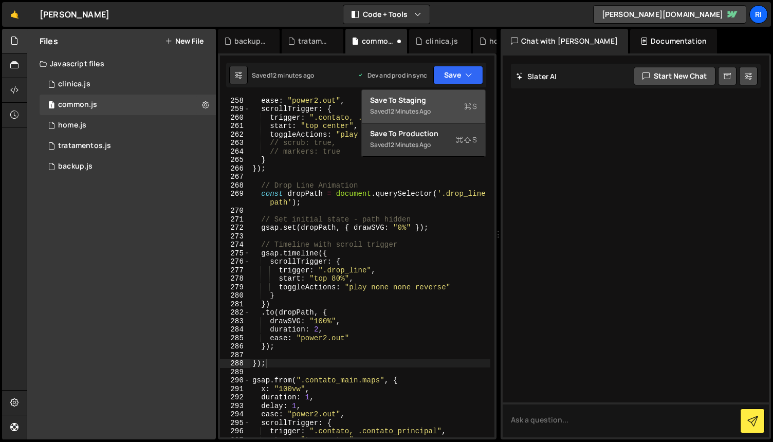
click at [429, 100] on div "Save to Staging S" at bounding box center [423, 100] width 107 height 10
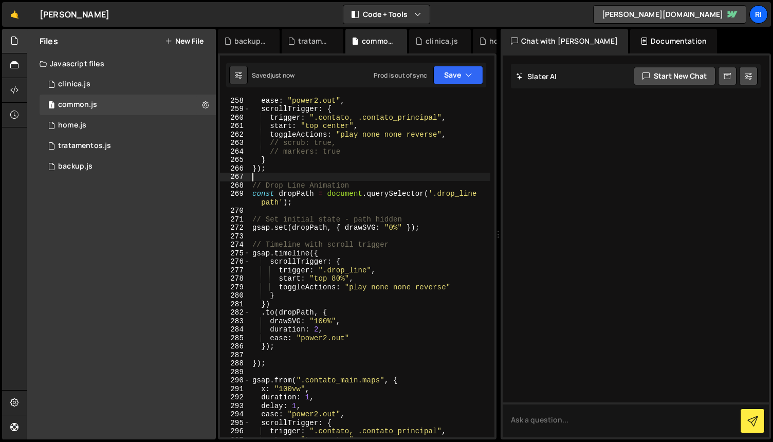
scroll to position [0, 0]
click at [401, 180] on div "ease : "power2.out" , scrollTrigger : { trigger : ".contato, .contato_principal…" at bounding box center [370, 275] width 240 height 358
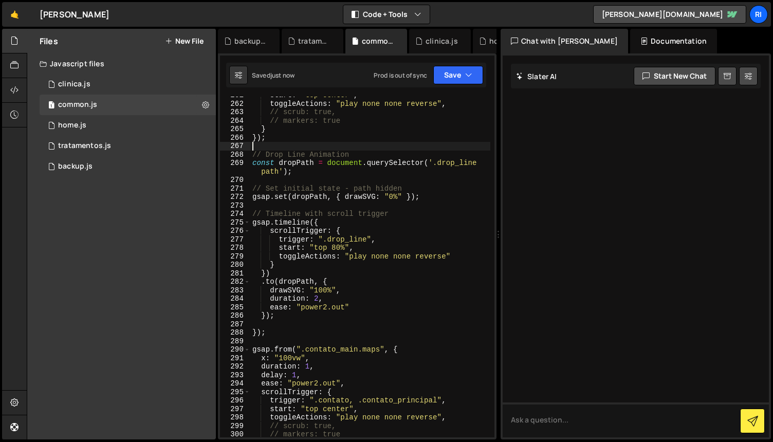
scroll to position [2439, 0]
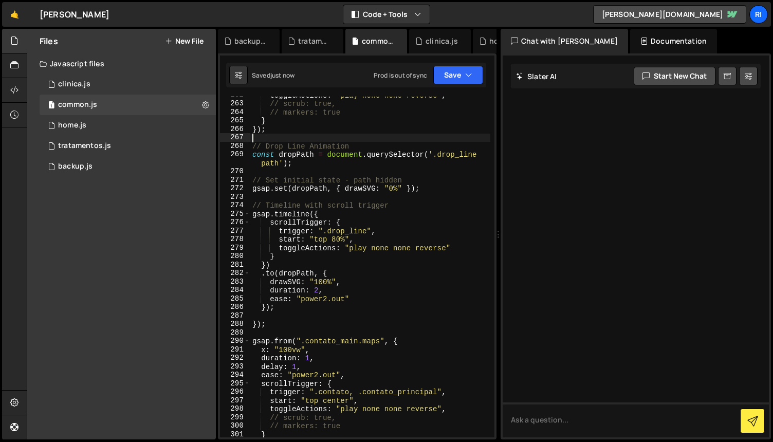
drag, startPoint x: 310, startPoint y: 325, endPoint x: 304, endPoint y: 325, distance: 6.2
click at [308, 325] on div "toggleActions : "play none none reverse" , // scrub: true, // markers: true } }…" at bounding box center [370, 270] width 240 height 358
type textarea "});"
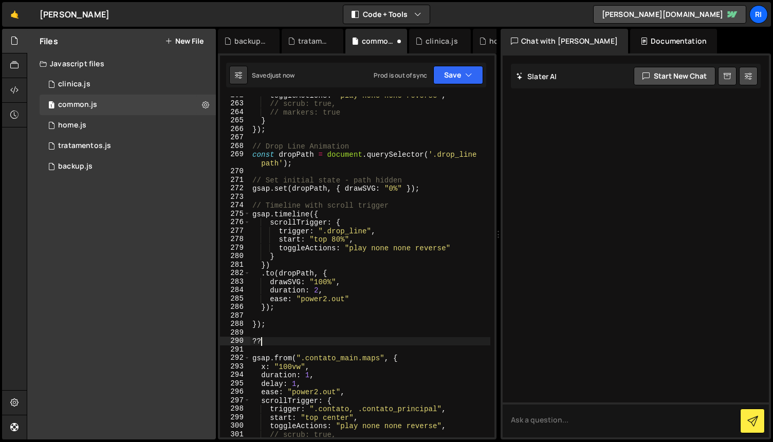
type textarea "?"
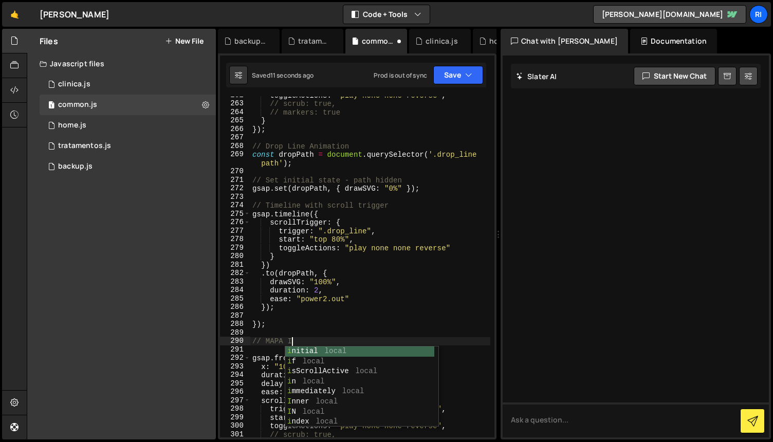
scroll to position [0, 3]
click at [455, 70] on button "Save" at bounding box center [458, 75] width 50 height 18
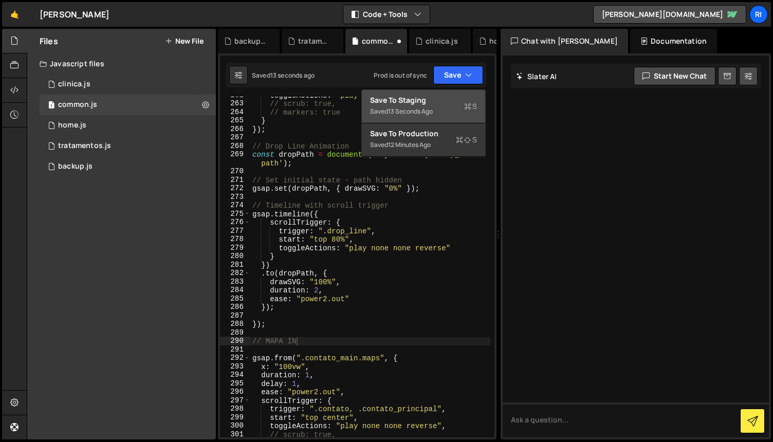
click at [424, 115] on div "13 seconds ago" at bounding box center [410, 111] width 45 height 9
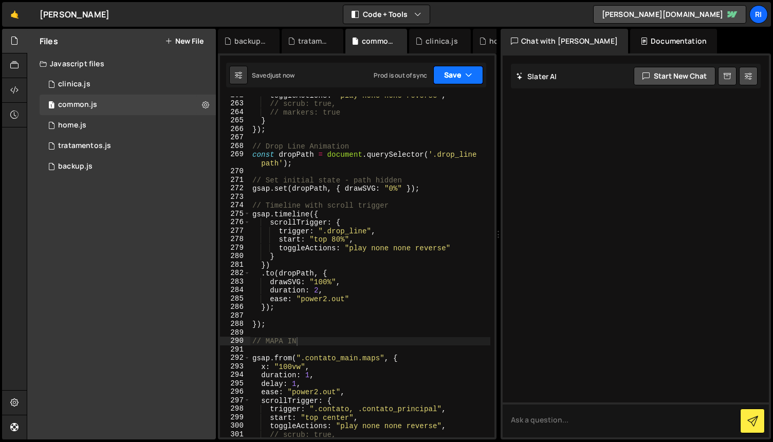
click at [444, 77] on button "Save" at bounding box center [458, 75] width 50 height 18
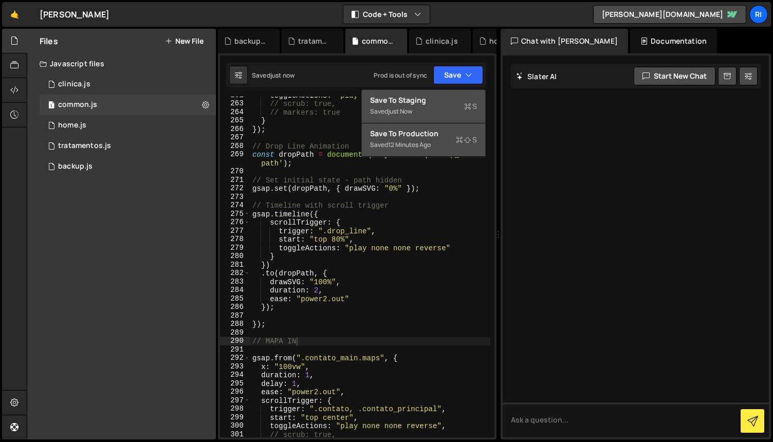
click at [418, 144] on div "12 minutes ago" at bounding box center [409, 144] width 43 height 9
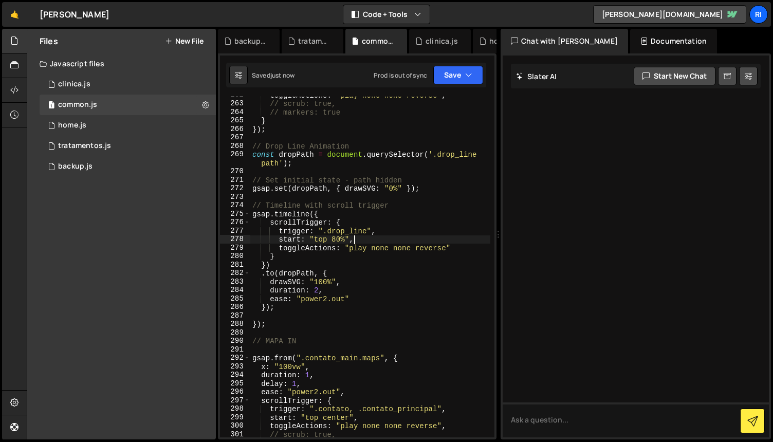
click at [380, 235] on div "toggleActions : "play none none reverse" , // scrub: true, // markers: true } }…" at bounding box center [370, 270] width 240 height 358
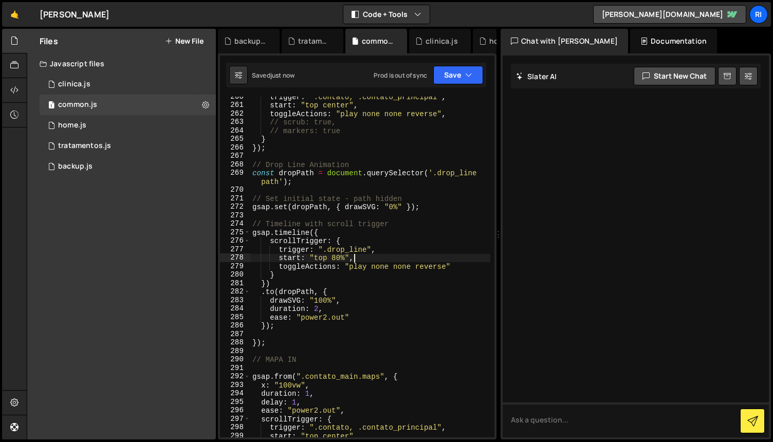
scroll to position [2421, 0]
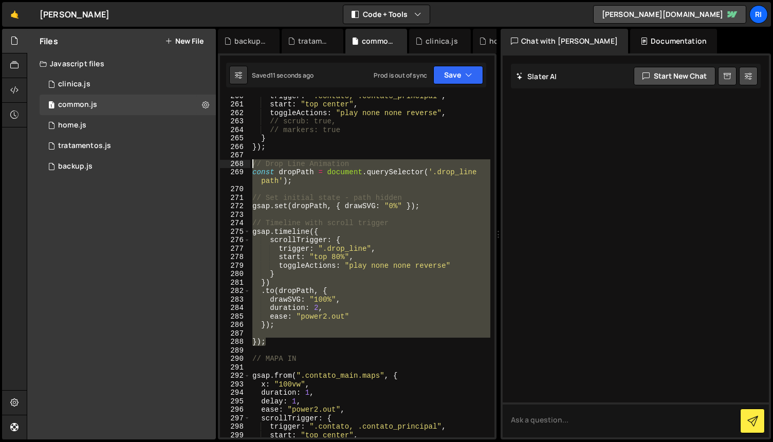
drag, startPoint x: 275, startPoint y: 344, endPoint x: 223, endPoint y: 166, distance: 185.4
click at [223, 166] on div "start: "top 80%", 260 261 262 263 264 265 266 267 268 269 270 271 272 273 274 2…" at bounding box center [357, 267] width 274 height 341
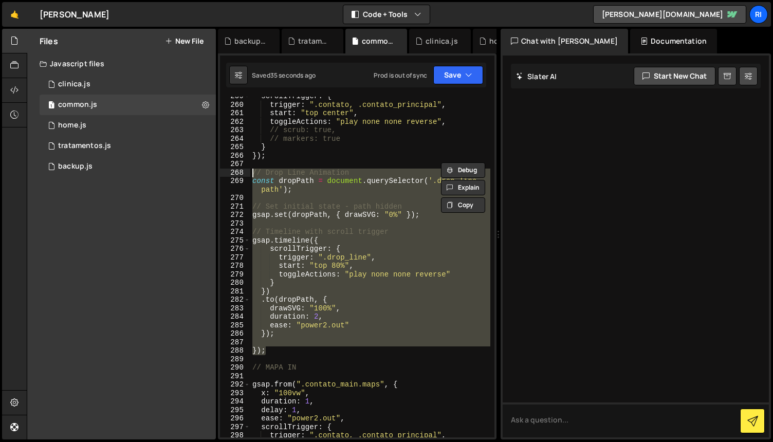
paste textarea "}"
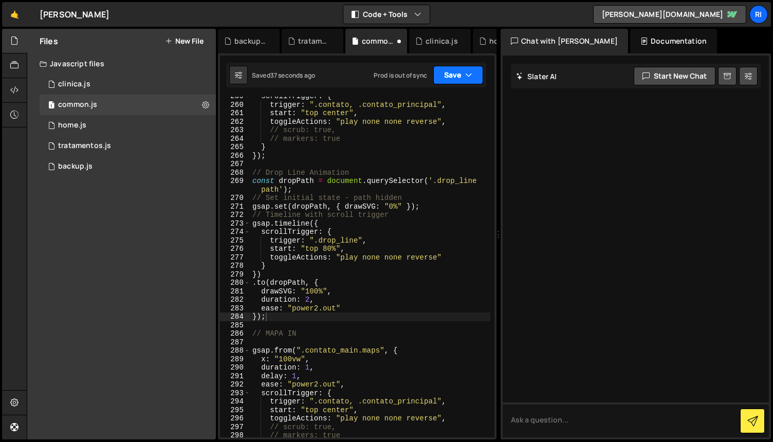
click at [453, 77] on button "Save" at bounding box center [458, 75] width 50 height 18
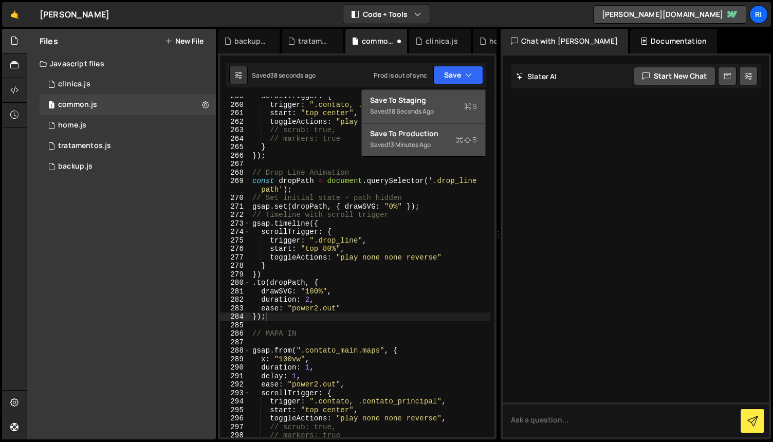
click at [440, 99] on div "Save to Staging S" at bounding box center [423, 100] width 107 height 10
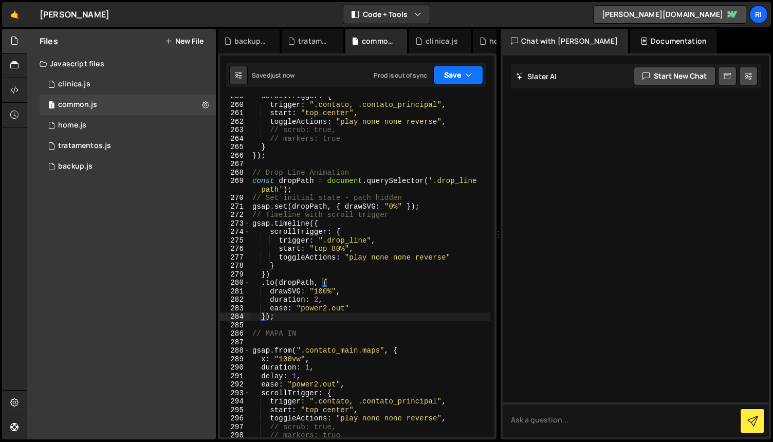
click at [449, 75] on button "Save" at bounding box center [458, 75] width 50 height 18
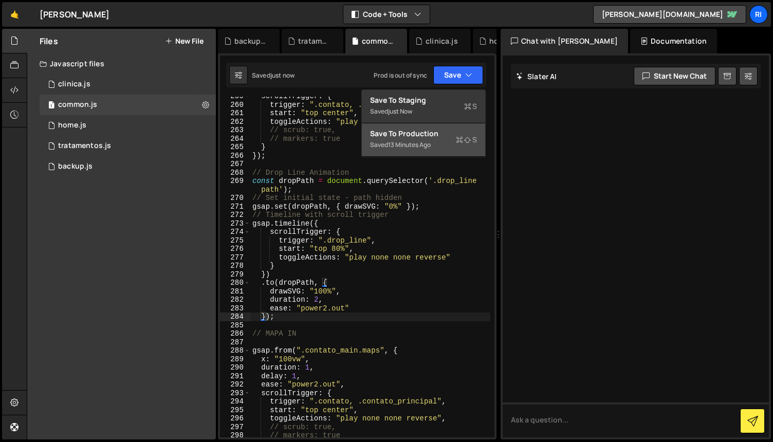
click at [428, 143] on div "13 minutes ago" at bounding box center [409, 144] width 43 height 9
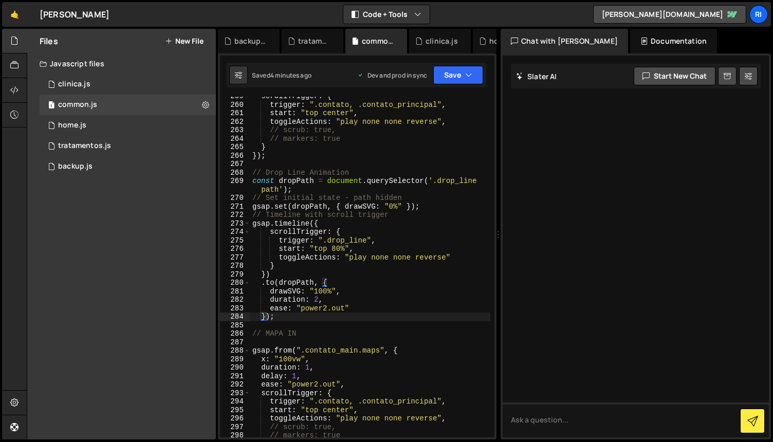
click at [399, 242] on div "scrollTrigger : { trigger : ".contato, .contato_principal" , start : "top cente…" at bounding box center [370, 271] width 240 height 358
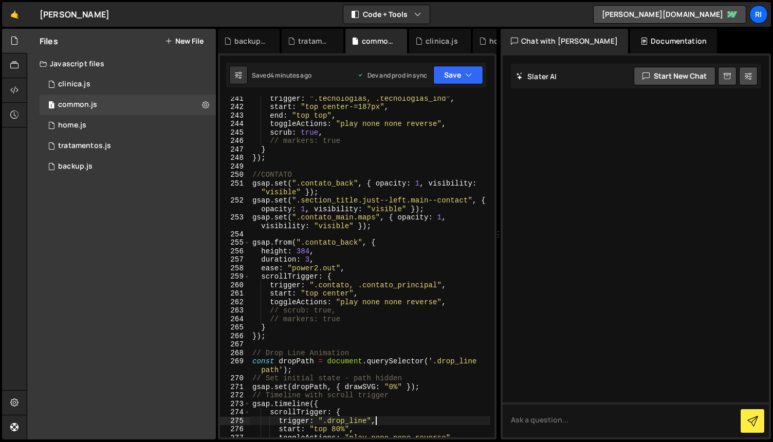
scroll to position [2249, 0]
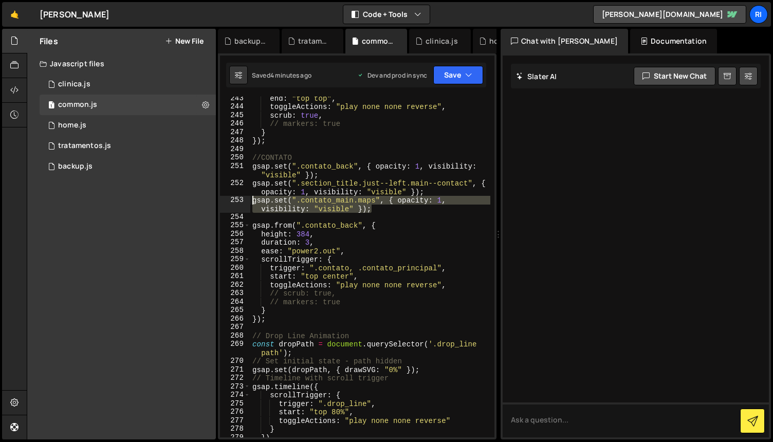
drag, startPoint x: 374, startPoint y: 209, endPoint x: 248, endPoint y: 202, distance: 126.6
click at [248, 202] on div "trigger: ".drop_line", 243 244 245 246 247 248 249 250 251 252 253 254 255 256 …" at bounding box center [357, 267] width 274 height 341
type textarea "gsap.set(".contato_main.maps", { opacity: 1, visibility: "visible" });"
click at [383, 209] on div "end : "top top" , toggleActions : "play none none reverse" , scrub : true , // …" at bounding box center [370, 267] width 240 height 341
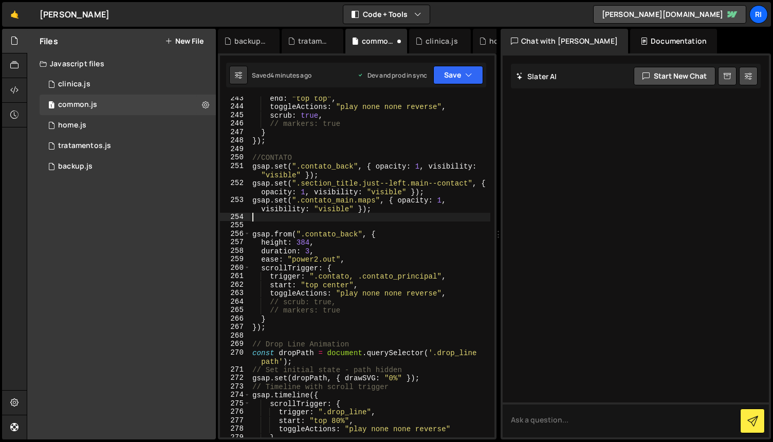
scroll to position [0, 0]
paste textarea "gsap.set(".contato_main.maps", { opacity: 1, visibility: "visible" });"
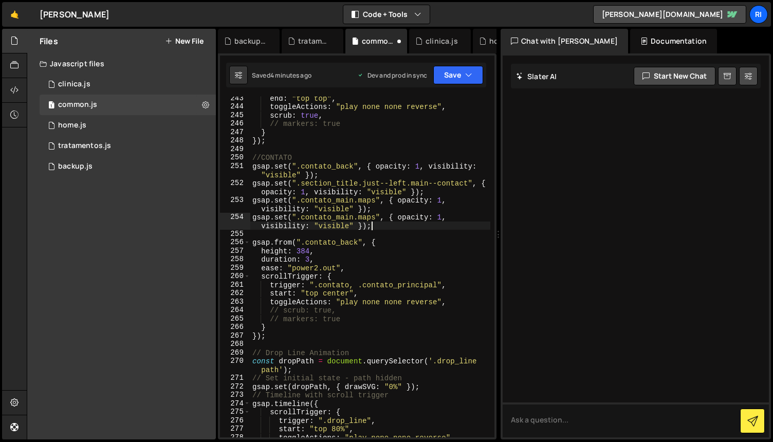
click at [371, 217] on div "end : "top top" , toggleActions : "play none none reverse" , scrub : true , // …" at bounding box center [370, 273] width 240 height 358
drag, startPoint x: 375, startPoint y: 216, endPoint x: 308, endPoint y: 216, distance: 66.8
click at [308, 216] on div "end : "top top" , toggleActions : "play none none reverse" , scrub : true , // …" at bounding box center [370, 273] width 240 height 358
click at [304, 216] on div "end : "top top" , toggleActions : "play none none reverse" , scrub : true , // …" at bounding box center [370, 273] width 240 height 358
drag, startPoint x: 301, startPoint y: 217, endPoint x: 374, endPoint y: 215, distance: 73.0
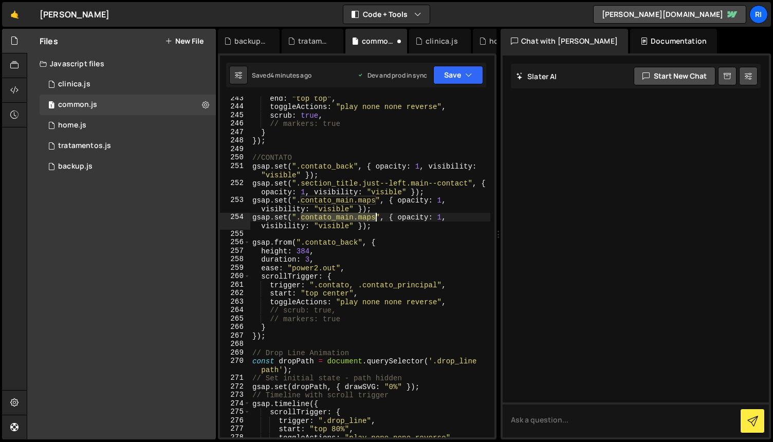
click at [374, 215] on div "end : "top top" , toggleActions : "play none none reverse" , scrub : true , // …" at bounding box center [370, 273] width 240 height 358
click at [453, 77] on button "Save" at bounding box center [458, 75] width 50 height 18
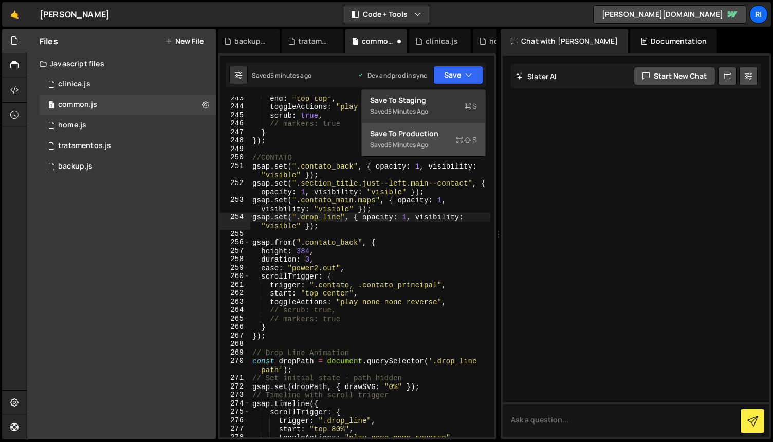
click at [420, 145] on div "5 minutes ago" at bounding box center [408, 144] width 40 height 9
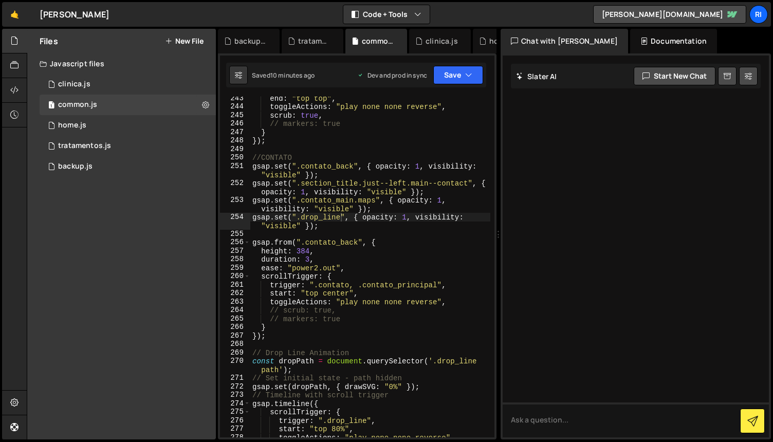
click at [386, 289] on div "end : "top top" , toggleActions : "play none none reverse" , scrub : true , // …" at bounding box center [370, 273] width 240 height 358
click at [415, 245] on div "end : "top top" , toggleActions : "play none none reverse" , scrub : true , // …" at bounding box center [370, 273] width 240 height 358
click at [407, 228] on div "end : "top top" , toggleActions : "play none none reverse" , scrub : true , // …" at bounding box center [370, 273] width 240 height 358
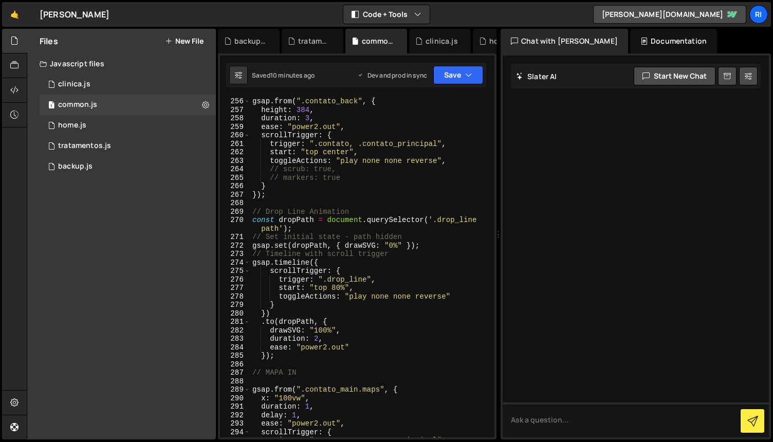
scroll to position [2398, 0]
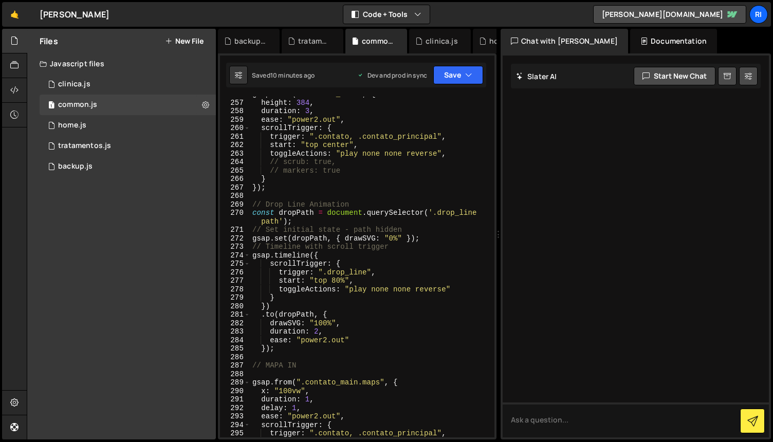
click at [415, 233] on div "gsap . from ( ".contato_back" , { height : 384 , duration : 3 , ease : "power2.…" at bounding box center [370, 269] width 240 height 358
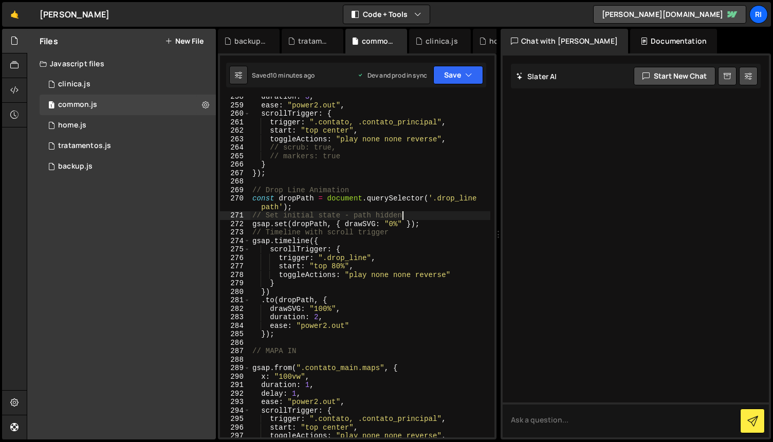
click at [429, 245] on div "duration : 3 , ease : "power2.out" , scrollTrigger : { trigger : ".contato, .co…" at bounding box center [370, 271] width 240 height 358
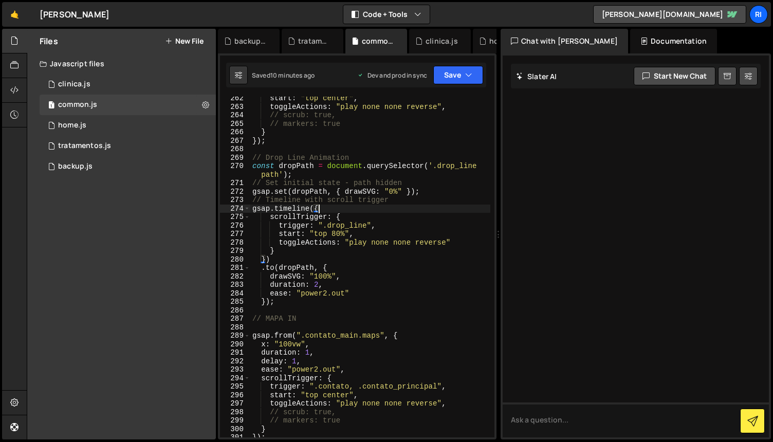
scroll to position [2447, 0]
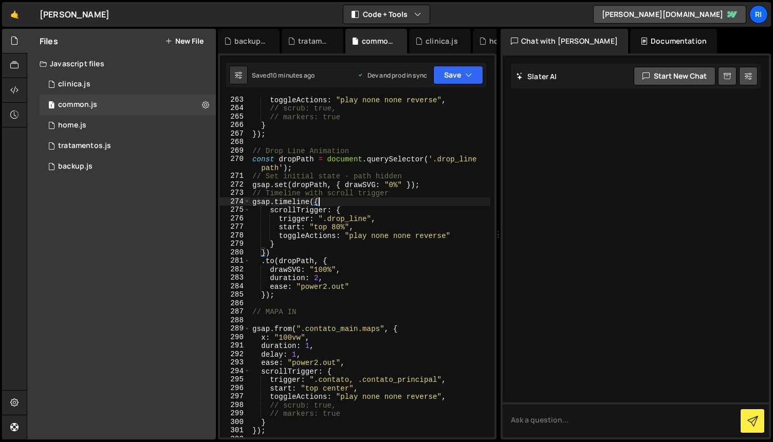
click at [390, 287] on div "toggleActions : "play none none reverse" , // scrub: true, // markers: true } }…" at bounding box center [370, 275] width 240 height 358
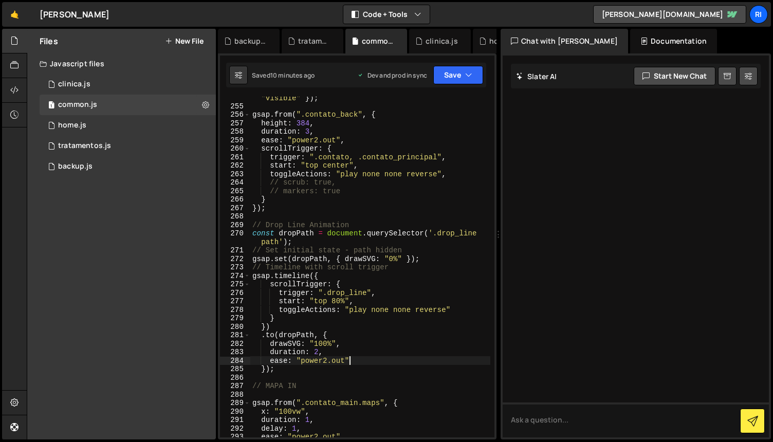
scroll to position [2377, 0]
drag, startPoint x: 358, startPoint y: 159, endPoint x: 440, endPoint y: 154, distance: 82.3
click at [440, 154] on div "gsap . set ( ".drop_line" , { opacity : 1 , visibility : "visible" }) ; gsap . …" at bounding box center [370, 268] width 240 height 366
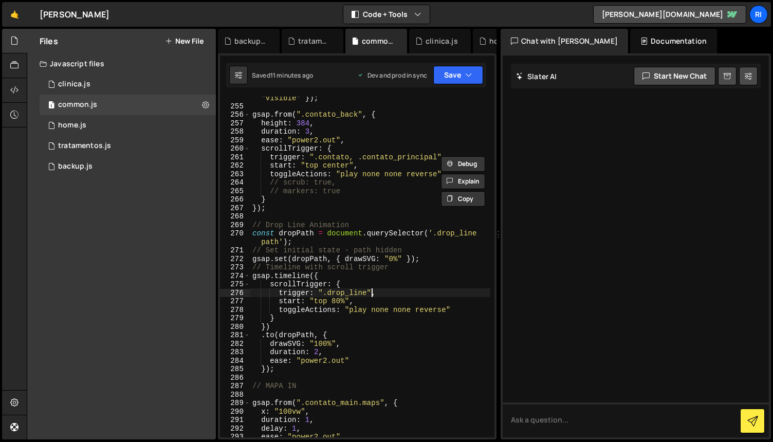
click at [373, 290] on div "gsap . set ( ".drop_line" , { opacity : 1 , visibility : "visible" }) ; gsap . …" at bounding box center [370, 268] width 240 height 366
drag, startPoint x: 367, startPoint y: 291, endPoint x: 329, endPoint y: 292, distance: 38.0
click at [329, 292] on div "gsap . set ( ".drop_line" , { opacity : 1 , visibility : "visible" }) ; gsap . …" at bounding box center [370, 268] width 240 height 366
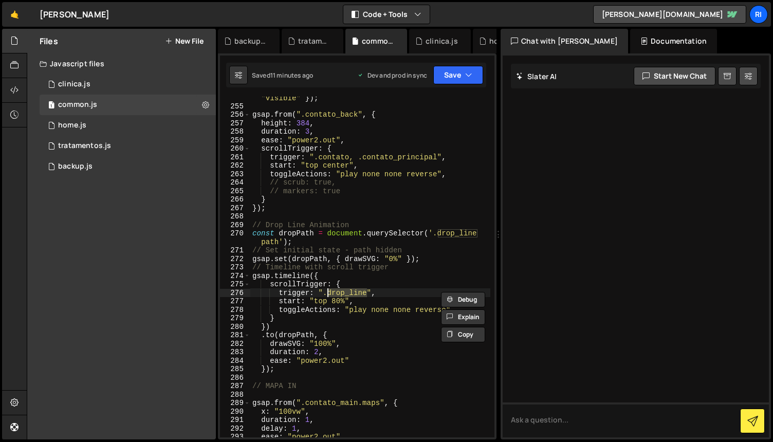
paste textarea ".contato_principal""
click at [332, 294] on div "gsap . set ( ".drop_line" , { opacity : 1 , visibility : "visible" }) ; gsap . …" at bounding box center [370, 268] width 240 height 366
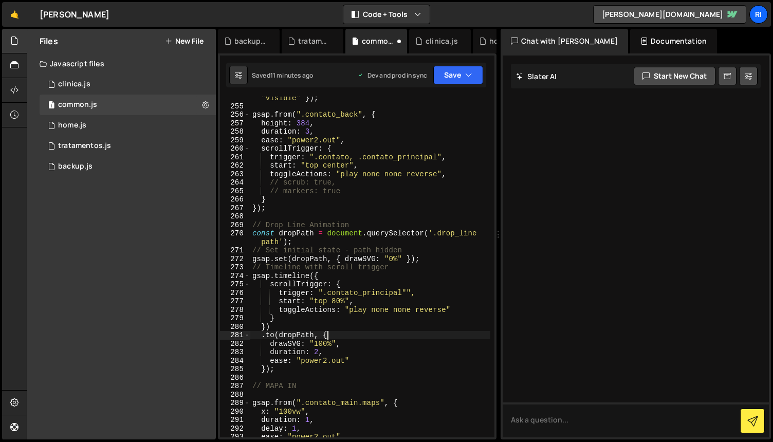
click at [375, 338] on div "gsap . set ( ".drop_line" , { opacity : 1 , visibility : "visible" }) ; gsap . …" at bounding box center [370, 268] width 240 height 366
click at [439, 314] on div "gsap . set ( ".drop_line" , { opacity : 1 , visibility : "visible" }) ; gsap . …" at bounding box center [370, 268] width 240 height 366
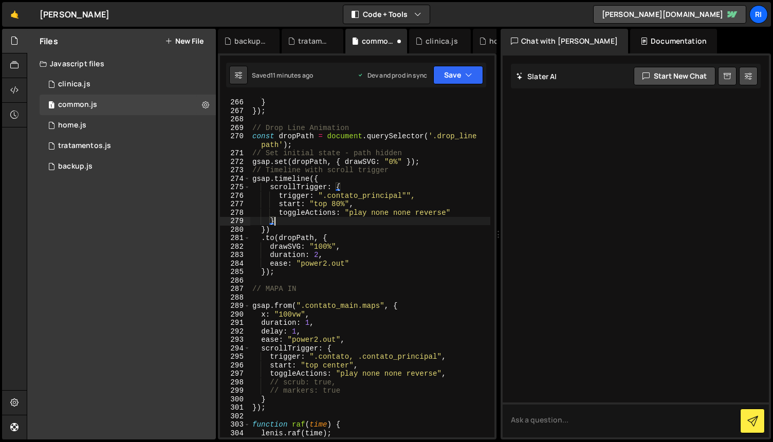
scroll to position [2474, 0]
click at [455, 75] on button "Save" at bounding box center [458, 75] width 50 height 18
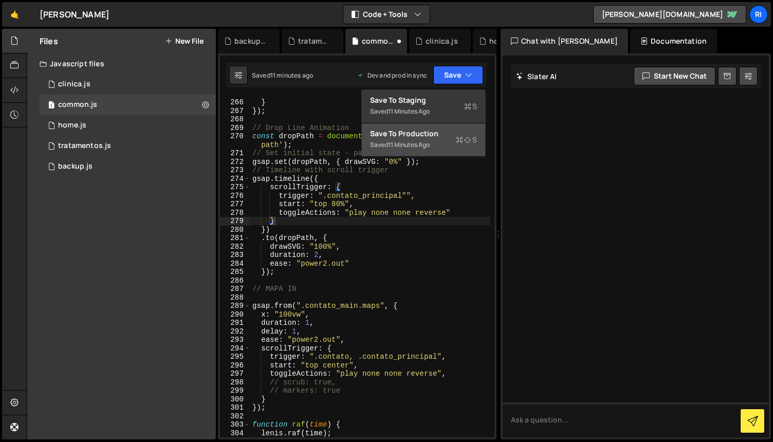
click at [416, 141] on div "11 minutes ago" at bounding box center [409, 144] width 42 height 9
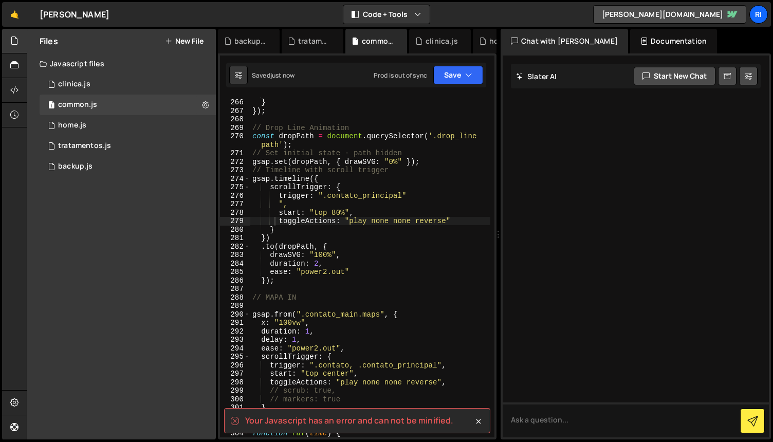
click at [386, 238] on div "// markers: true } }) ; // Drop Line Animation const dropPath = document . quer…" at bounding box center [370, 268] width 240 height 358
click at [388, 245] on div "// markers: true } }) ; // Drop Line Animation const dropPath = document . quer…" at bounding box center [370, 268] width 240 height 358
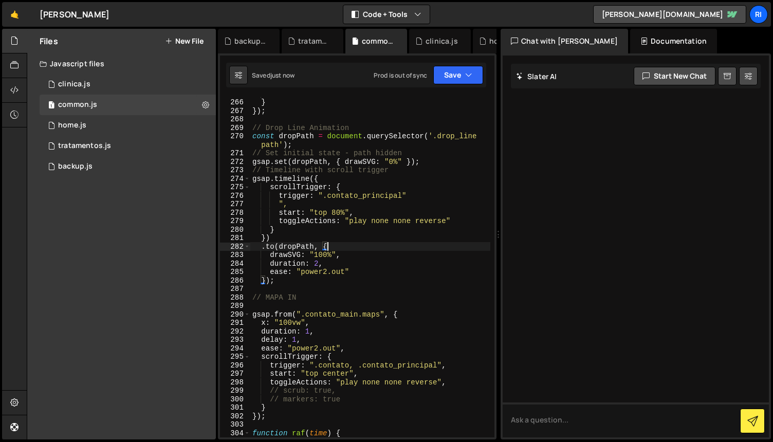
click at [282, 205] on div "// markers: true } }) ; // Drop Line Animation const dropPath = document . quer…" at bounding box center [370, 268] width 240 height 358
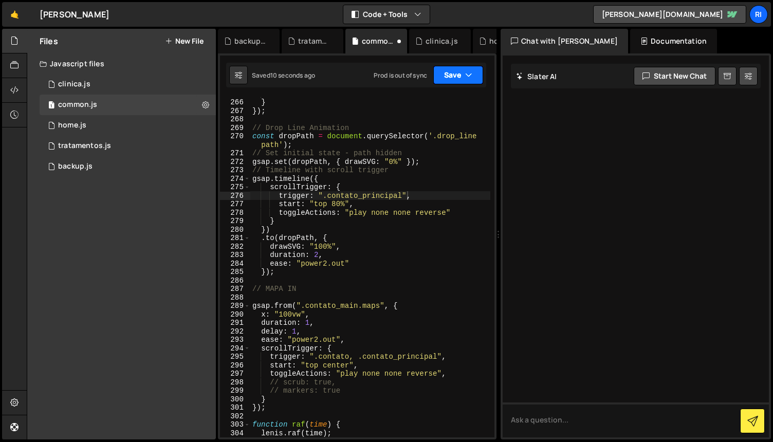
click at [452, 72] on button "Save" at bounding box center [458, 75] width 50 height 18
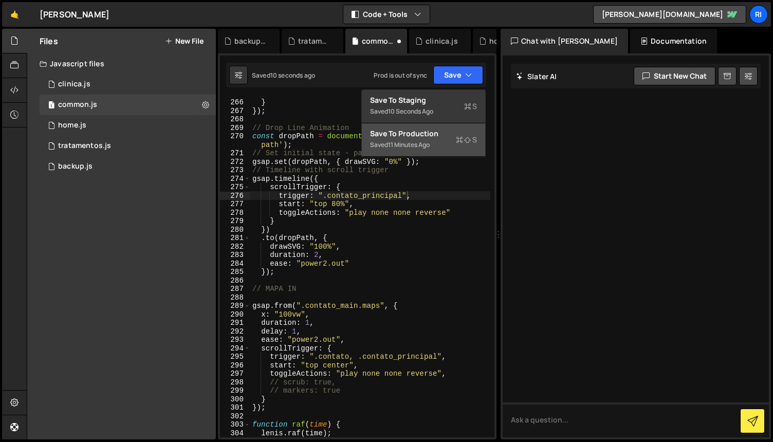
click at [432, 140] on div "Saved 11 minutes ago" at bounding box center [423, 145] width 107 height 12
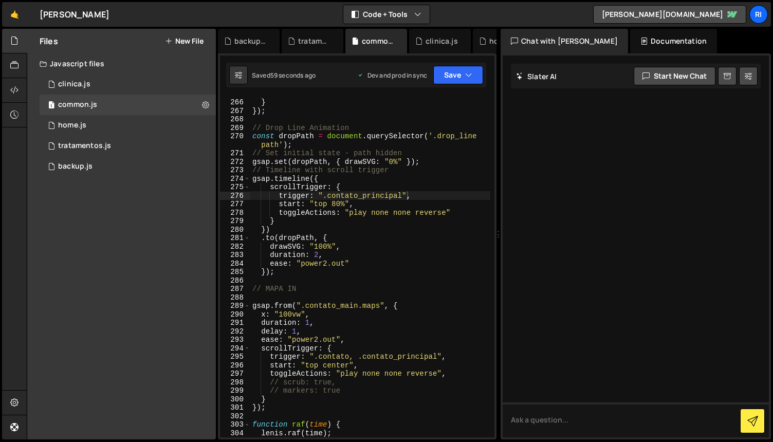
click at [407, 234] on div "// markers: true } }) ; // Drop Line Animation const dropPath = document . quer…" at bounding box center [370, 272] width 240 height 366
click at [421, 264] on div "// markers: true } }) ; // Drop Line Animation const dropPath = document . quer…" at bounding box center [370, 272] width 240 height 366
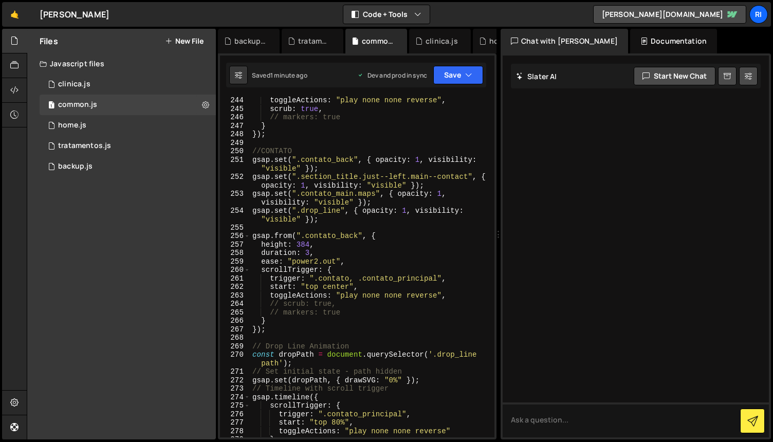
scroll to position [2255, 0]
click at [417, 252] on div "toggleActions : "play none none reverse" , scrub : true , // markers: true } })…" at bounding box center [370, 275] width 240 height 358
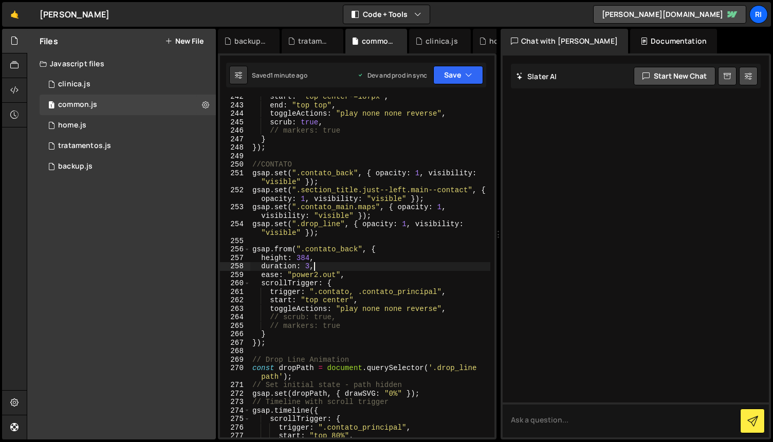
scroll to position [2241, 0]
type textarea "height: 384,"
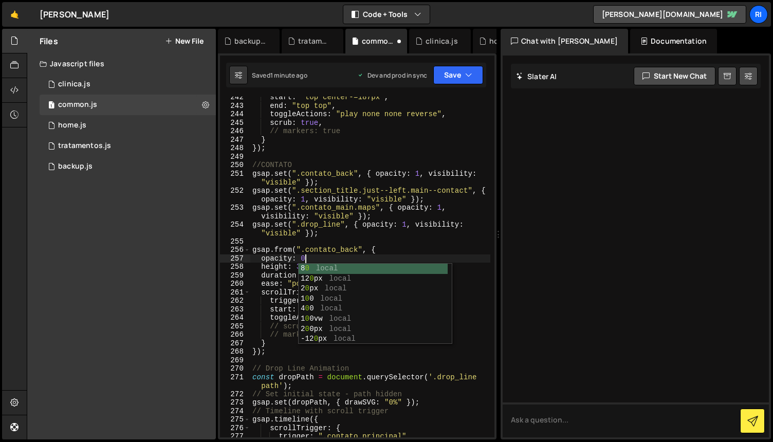
scroll to position [0, 3]
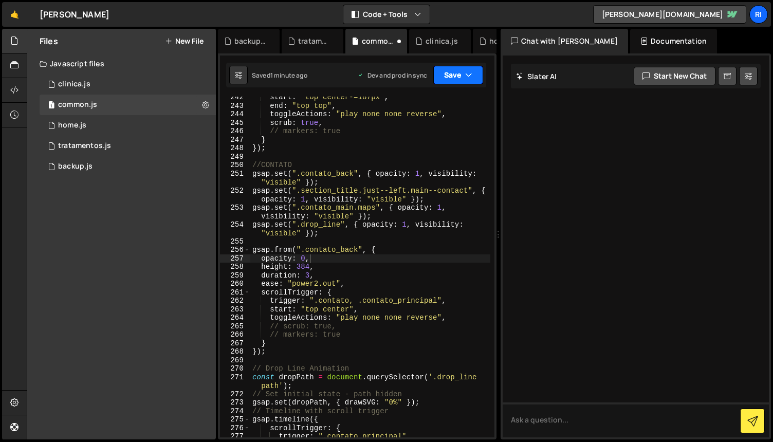
click at [455, 75] on button "Save" at bounding box center [458, 75] width 50 height 18
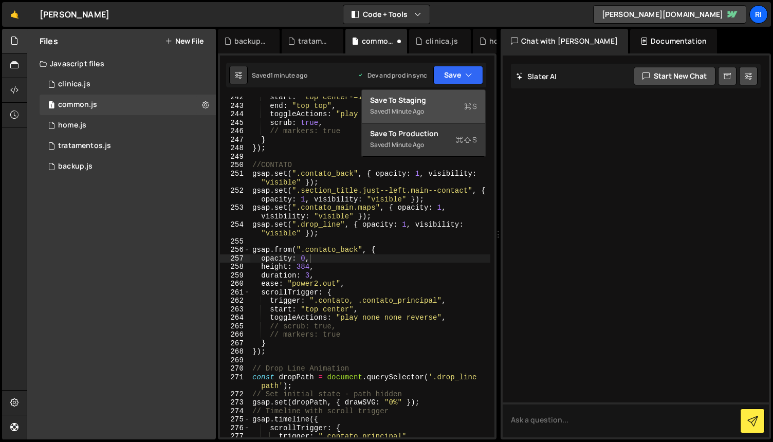
click at [433, 99] on div "Save to Staging S" at bounding box center [423, 100] width 107 height 10
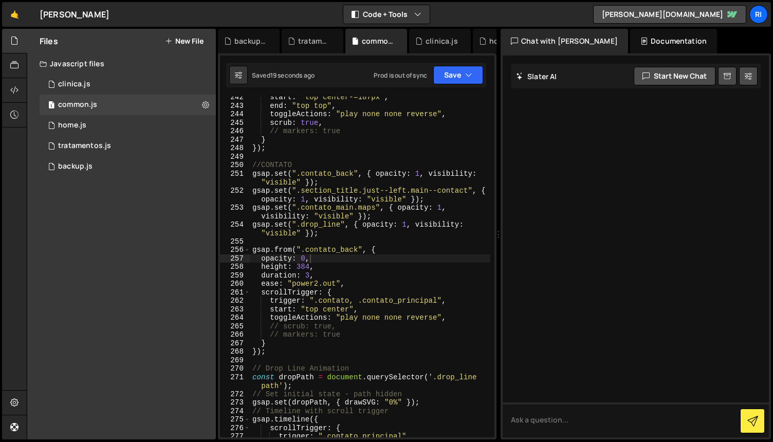
click at [391, 270] on div "start : "top center-=187px" , end : "top top" , toggleActions : "play none none…" at bounding box center [370, 272] width 240 height 358
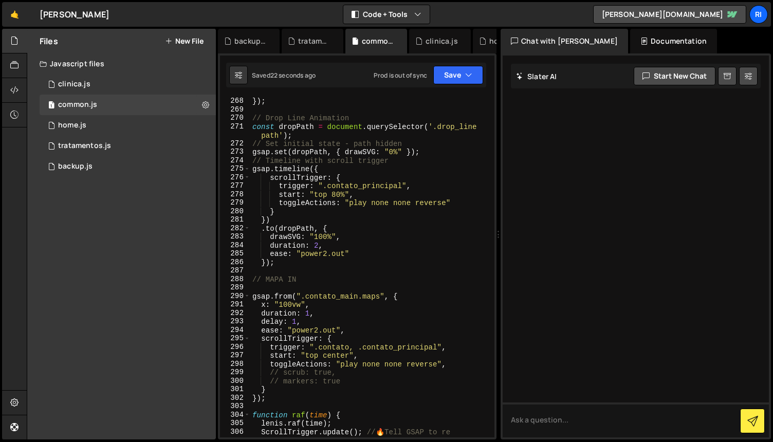
scroll to position [2483, 0]
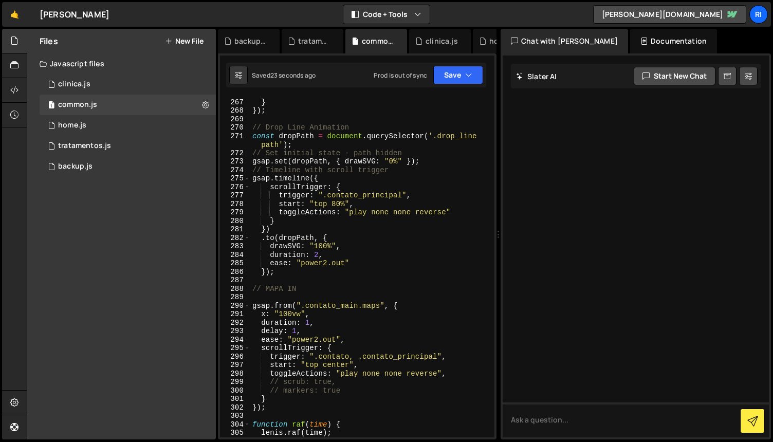
click at [341, 202] on div "// markers: true } }) ; // Drop Line Animation const dropPath = document . quer…" at bounding box center [370, 272] width 240 height 366
click at [442, 79] on button "Save" at bounding box center [458, 75] width 50 height 18
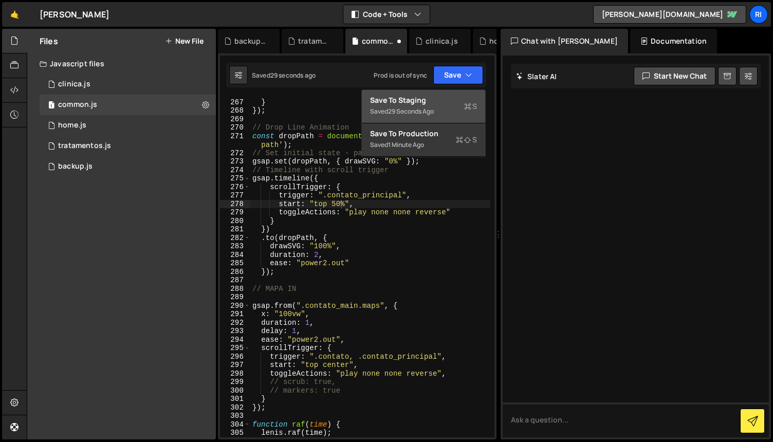
click at [443, 97] on div "Save to Staging S" at bounding box center [423, 100] width 107 height 10
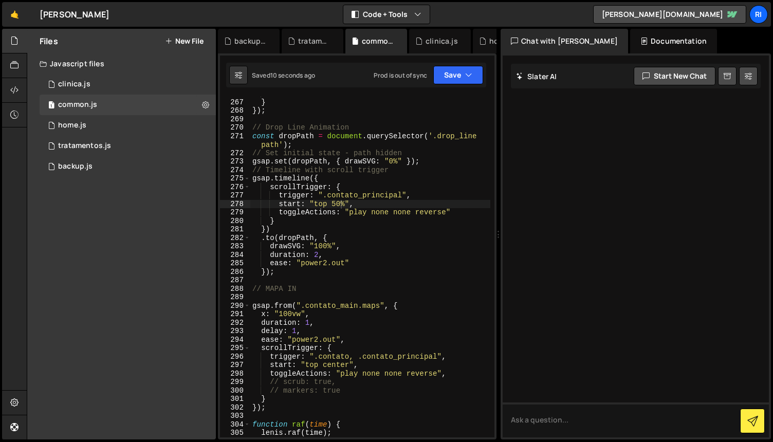
click at [342, 205] on div "// markers: true } }) ; // Drop Line Animation const dropPath = document . quer…" at bounding box center [370, 272] width 240 height 366
click at [455, 73] on button "Save" at bounding box center [458, 75] width 50 height 18
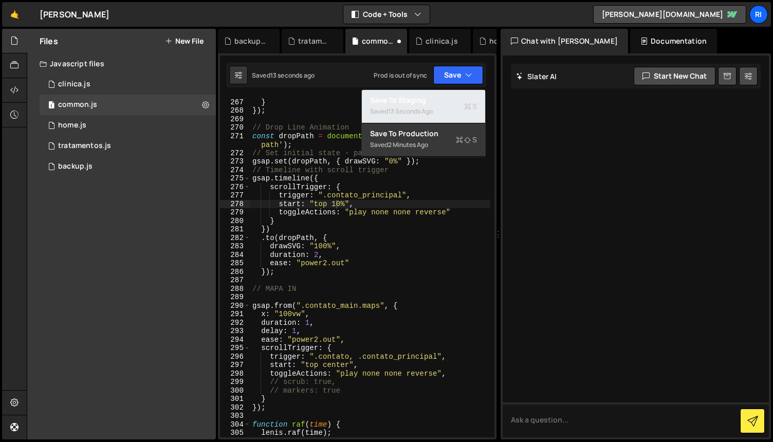
click at [429, 105] on div "Saved 13 seconds ago" at bounding box center [423, 111] width 107 height 12
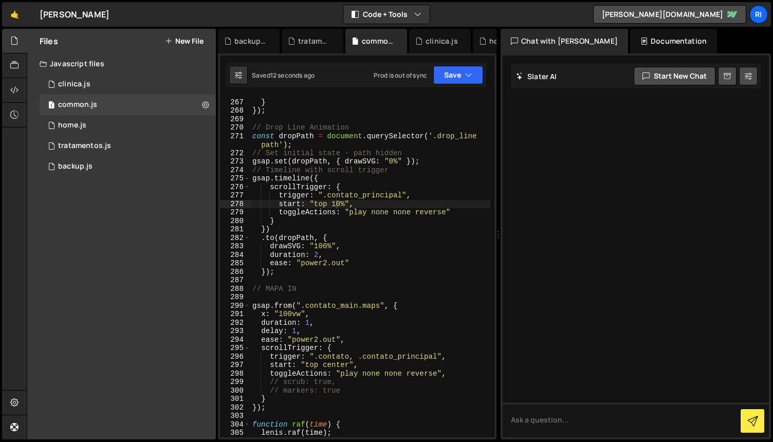
click at [365, 242] on div "// markers: true } }) ; // Drop Line Animation const dropPath = document . quer…" at bounding box center [370, 272] width 240 height 366
click at [392, 182] on div "// markers: true } }) ; // Drop Line Animation const dropPath = document . quer…" at bounding box center [370, 272] width 240 height 366
click at [338, 202] on div "// markers: true } }) ; // Drop Line Animation const dropPath = document . quer…" at bounding box center [370, 272] width 240 height 366
type textarea "start: "top 80%","
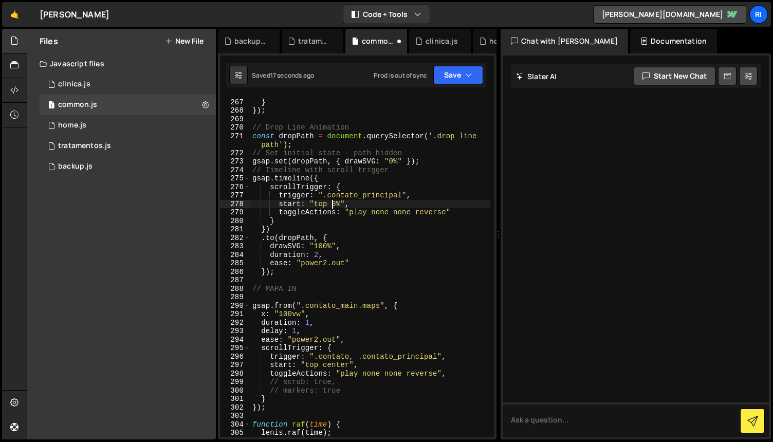
scroll to position [0, 6]
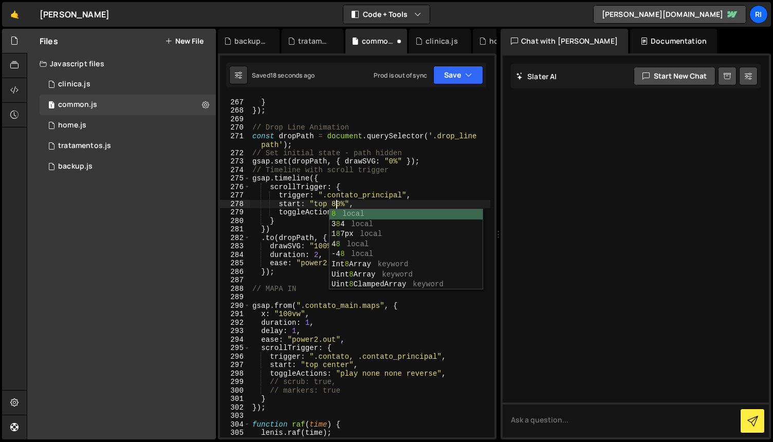
click at [295, 277] on div "// markers: true } }) ; // Drop Line Animation const dropPath = document . quer…" at bounding box center [370, 272] width 240 height 366
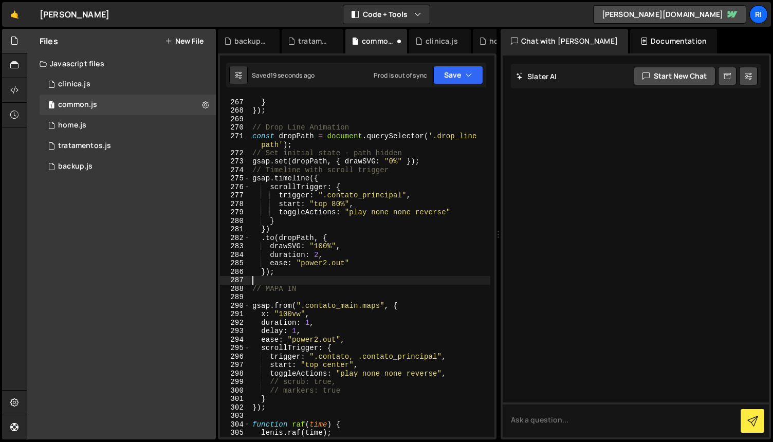
scroll to position [0, 0]
click at [405, 236] on div "// markers: true } }) ; // Drop Line Animation const dropPath = document . quer…" at bounding box center [370, 272] width 240 height 366
click at [435, 194] on div "// markers: true } }) ; // Drop Line Animation const dropPath = document . quer…" at bounding box center [370, 272] width 240 height 366
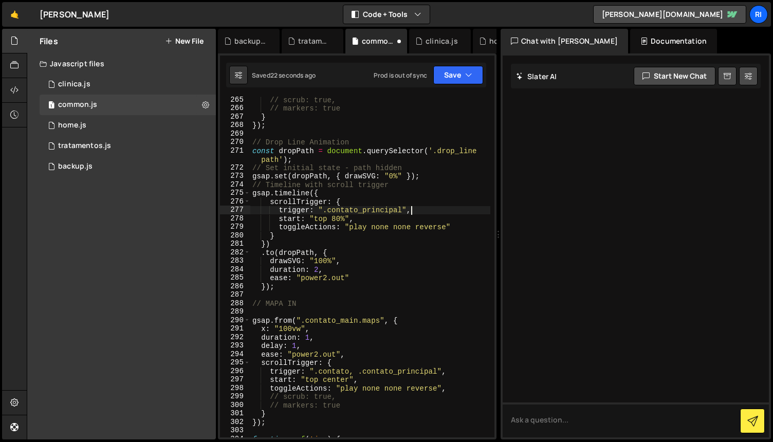
scroll to position [2468, 0]
click at [413, 249] on div "// scrub: true, // markers: true } }) ; // Drop Line Animation const dropPath =…" at bounding box center [370, 275] width 240 height 358
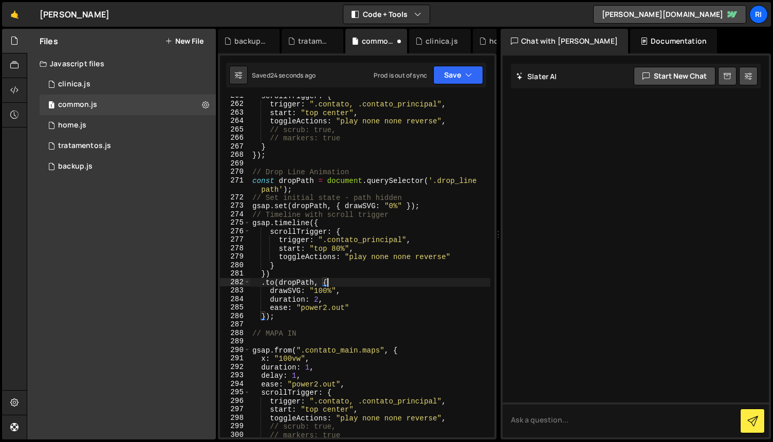
scroll to position [2438, 0]
click at [436, 227] on div "scrollTrigger : { trigger : ".contato, .contato_principal" , start : "top cente…" at bounding box center [370, 270] width 240 height 358
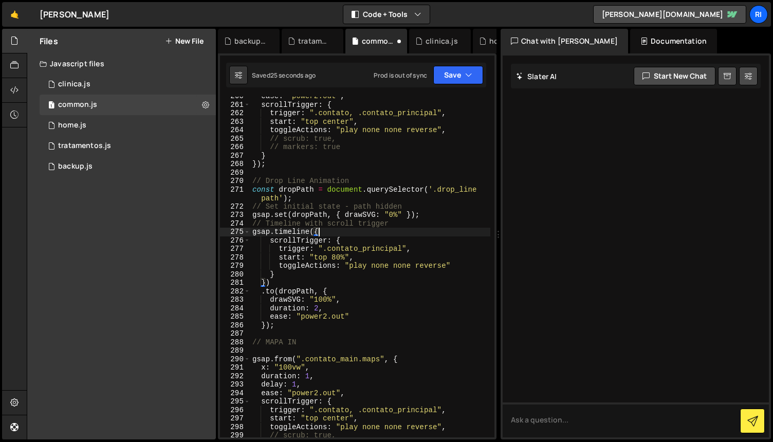
scroll to position [2415, 0]
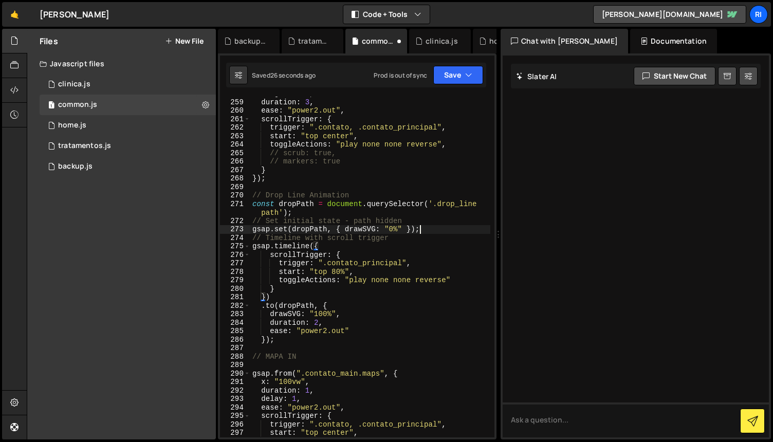
click at [435, 231] on div "height : 384 , duration : 3 , ease : "power2.out" , scrollTrigger : { trigger :…" at bounding box center [370, 268] width 240 height 358
click at [429, 240] on div "height : 384 , duration : 3 , ease : "power2.out" , scrollTrigger : { trigger :…" at bounding box center [370, 268] width 240 height 358
click at [429, 246] on div "height : 384 , duration : 3 , ease : "power2.out" , scrollTrigger : { trigger :…" at bounding box center [370, 268] width 240 height 358
click at [433, 243] on div "height : 384 , duration : 3 , ease : "power2.out" , scrollTrigger : { trigger :…" at bounding box center [370, 268] width 240 height 358
click at [433, 245] on div "height : 384 , duration : 3 , ease : "power2.out" , scrollTrigger : { trigger :…" at bounding box center [370, 268] width 240 height 358
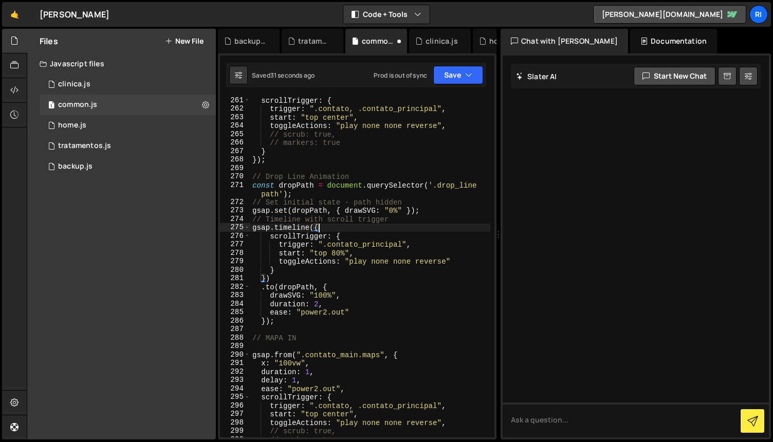
scroll to position [2443, 0]
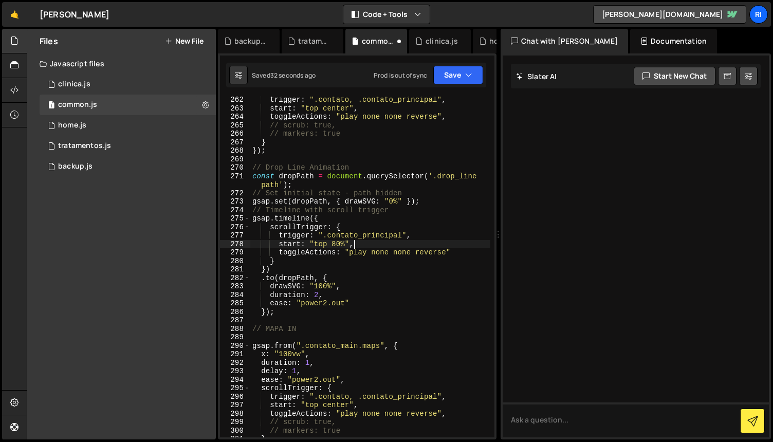
click at [430, 243] on div "trigger : ".contato, .contato_principal" , start : "top center" , toggleActions…" at bounding box center [370, 275] width 240 height 358
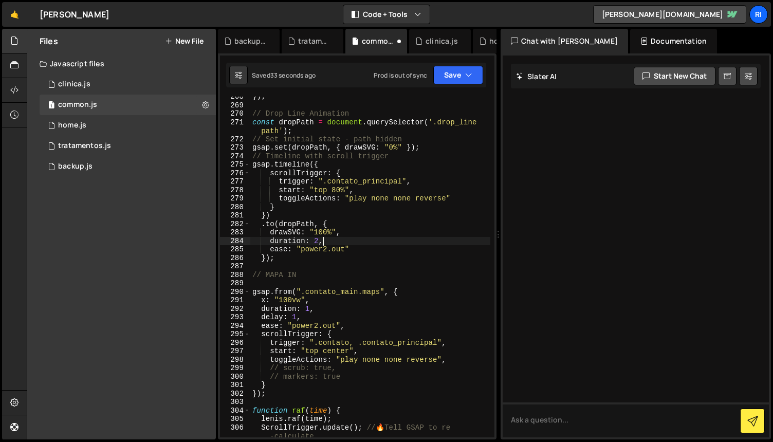
click at [403, 239] on div "}) ; // Drop Line Animation const dropPath = document . querySelector ( '.drop_…" at bounding box center [370, 271] width 240 height 358
type textarea "duration: 2,"
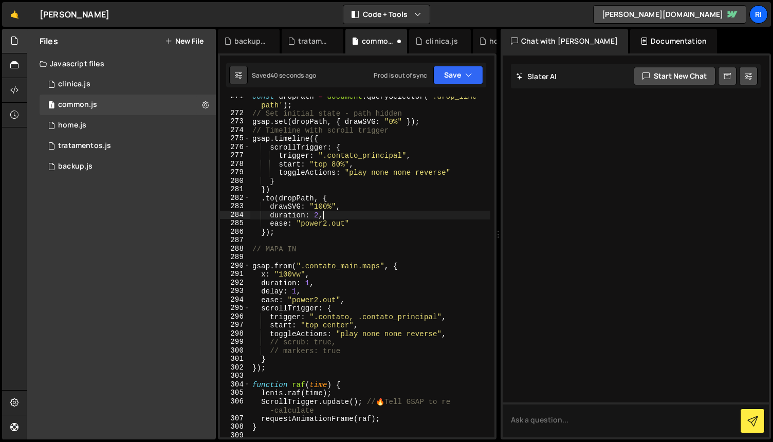
scroll to position [2526, 0]
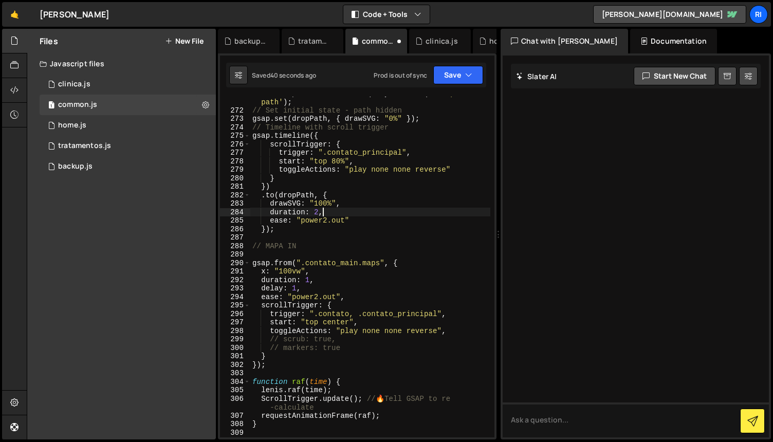
click at [405, 239] on div "const dropPath = document . querySelector ( '.drop_line path' ) ; // Set initia…" at bounding box center [370, 272] width 240 height 366
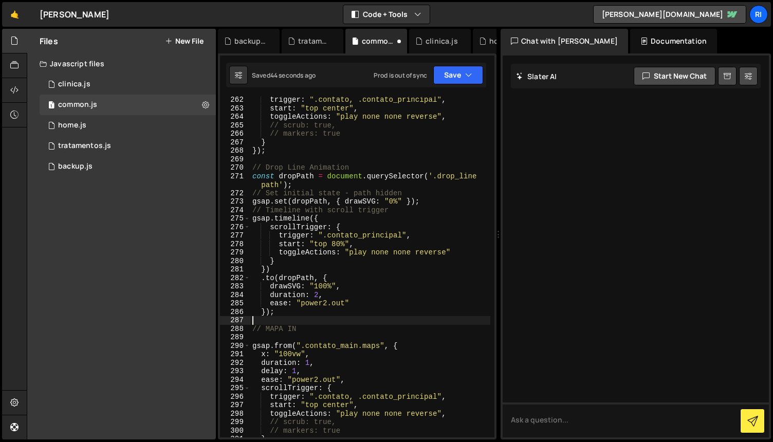
scroll to position [2450, 0]
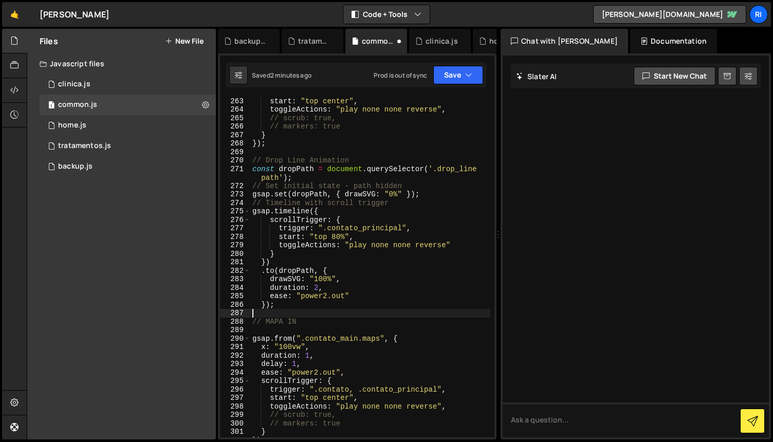
click at [378, 267] on div "trigger : ".contato, .contato_principal" , start : "top center" , toggleActions…" at bounding box center [370, 267] width 240 height 358
click at [387, 235] on div "trigger : ".contato, .contato_principal" , start : "top center" , toggleActions…" at bounding box center [370, 267] width 240 height 358
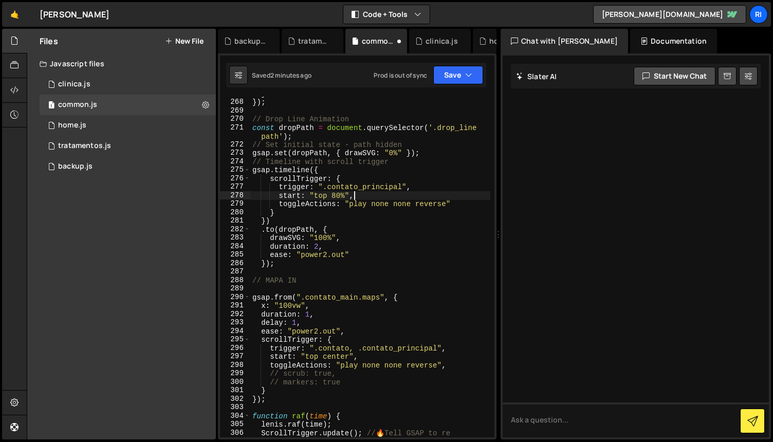
scroll to position [2500, 0]
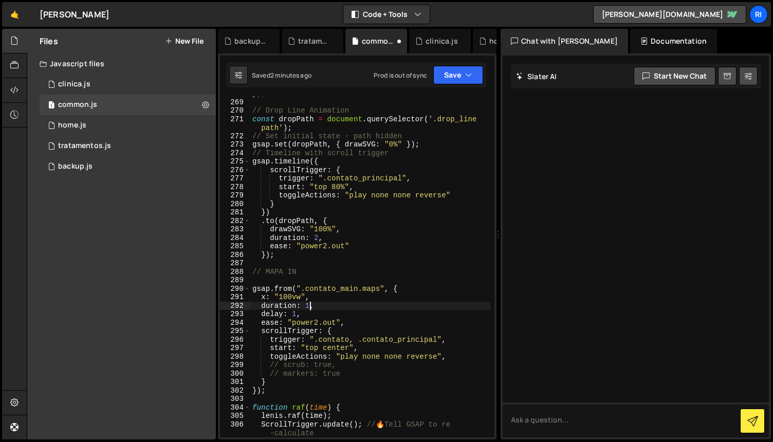
click at [311, 303] on div "}) ; // Drop Line Animation const dropPath = document . querySelector ( '.drop_…" at bounding box center [370, 268] width 240 height 358
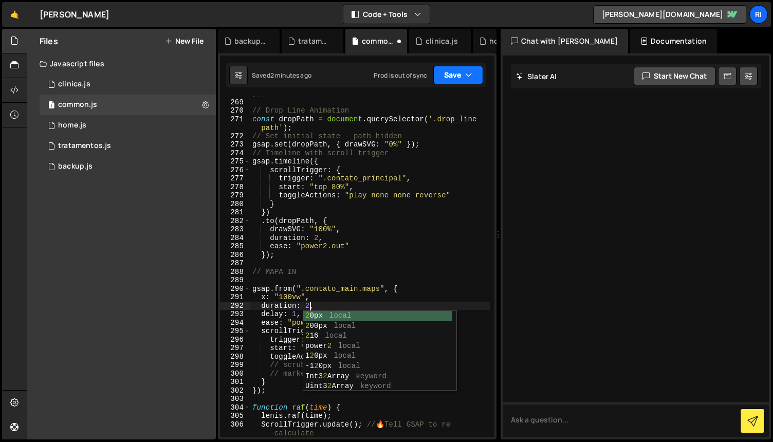
type textarea "duration: 2,"
click at [442, 76] on button "Save" at bounding box center [458, 75] width 50 height 18
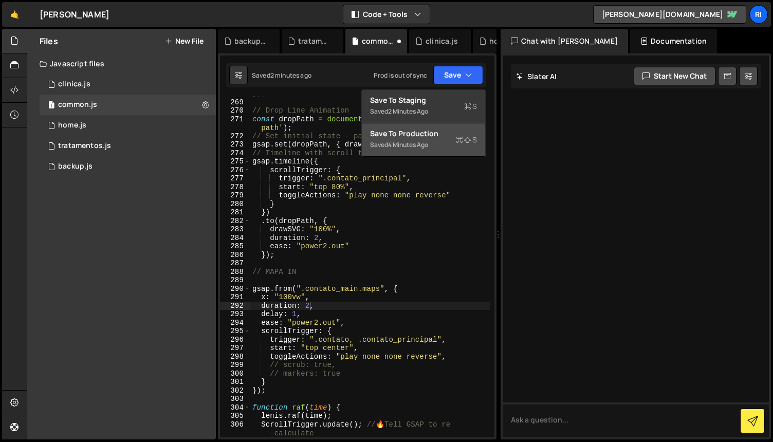
click at [402, 147] on div "4 minutes ago" at bounding box center [408, 144] width 40 height 9
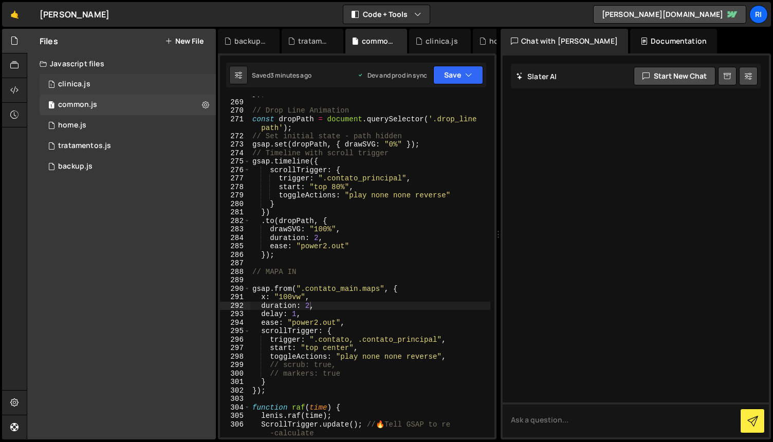
click at [102, 84] on div "1 clinica.js 0" at bounding box center [128, 84] width 176 height 21
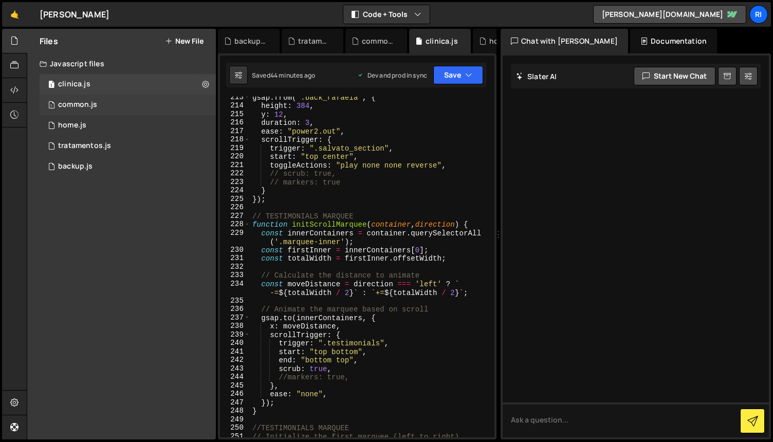
click at [92, 103] on div "common.js" at bounding box center [77, 104] width 39 height 9
click at [87, 126] on div "1 home.js 0" at bounding box center [128, 125] width 176 height 21
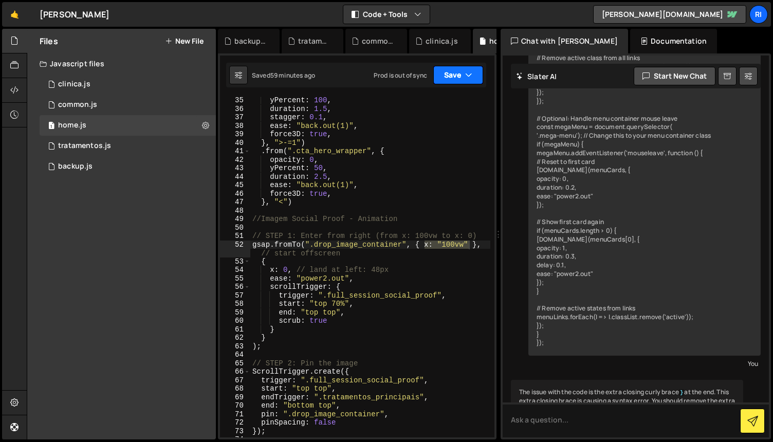
scroll to position [9152, 0]
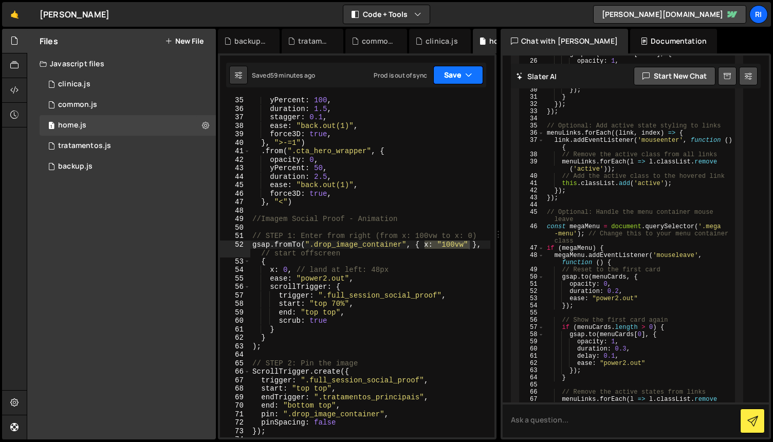
click at [472, 76] on icon "button" at bounding box center [468, 75] width 7 height 10
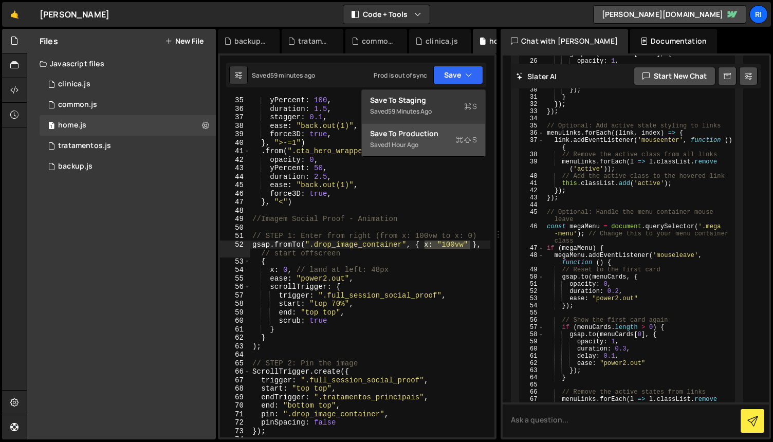
click at [434, 142] on div "Saved 1 hour ago" at bounding box center [423, 145] width 107 height 12
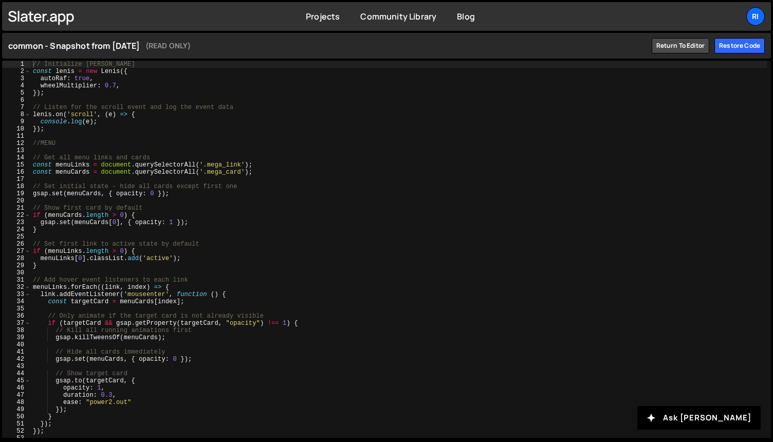
type textarea "gsap.set(menuCards[0], { opacity: 1 });"
click at [411, 224] on div "// Initialize Lenis const lenis = new Lenis ({ autoRaf : true , wheelMultiplier…" at bounding box center [399, 257] width 736 height 392
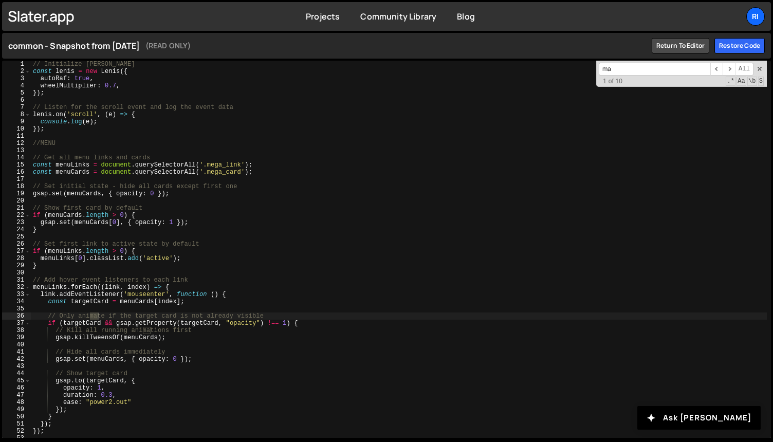
type input "m"
type input "map"
click at [326, 219] on div "// Initialize Lenis const lenis = new Lenis ({ autoRaf : true , wheelMultiplier…" at bounding box center [399, 257] width 736 height 392
